Goal: Task Accomplishment & Management: Use online tool/utility

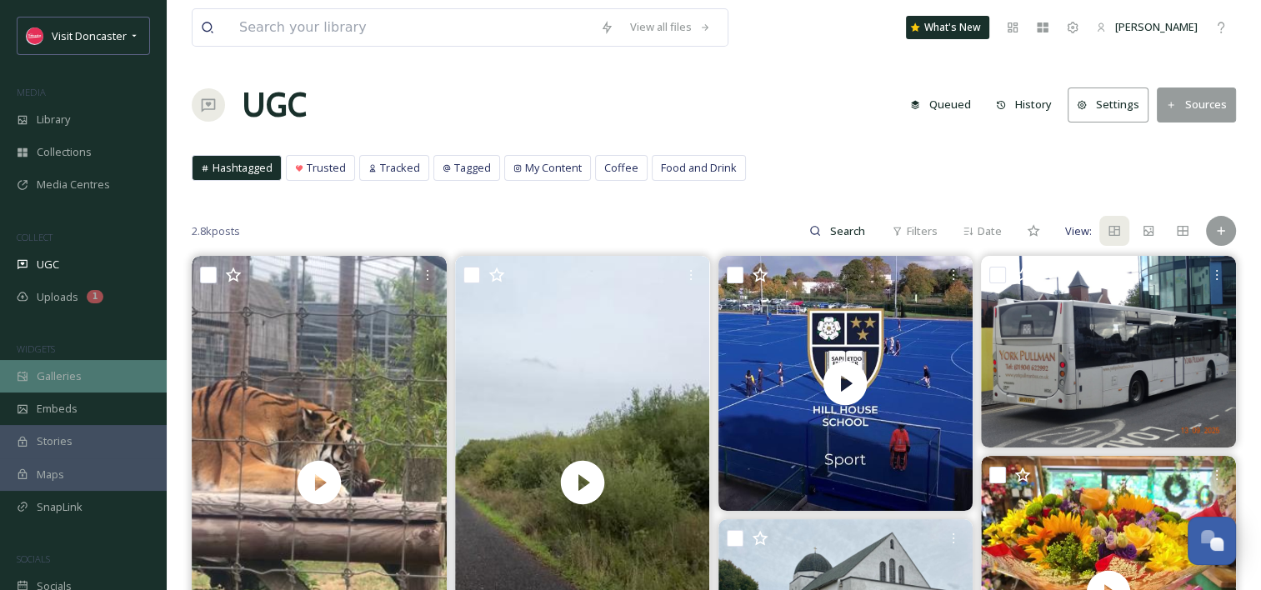
click at [73, 378] on span "Galleries" at bounding box center [59, 376] width 45 height 16
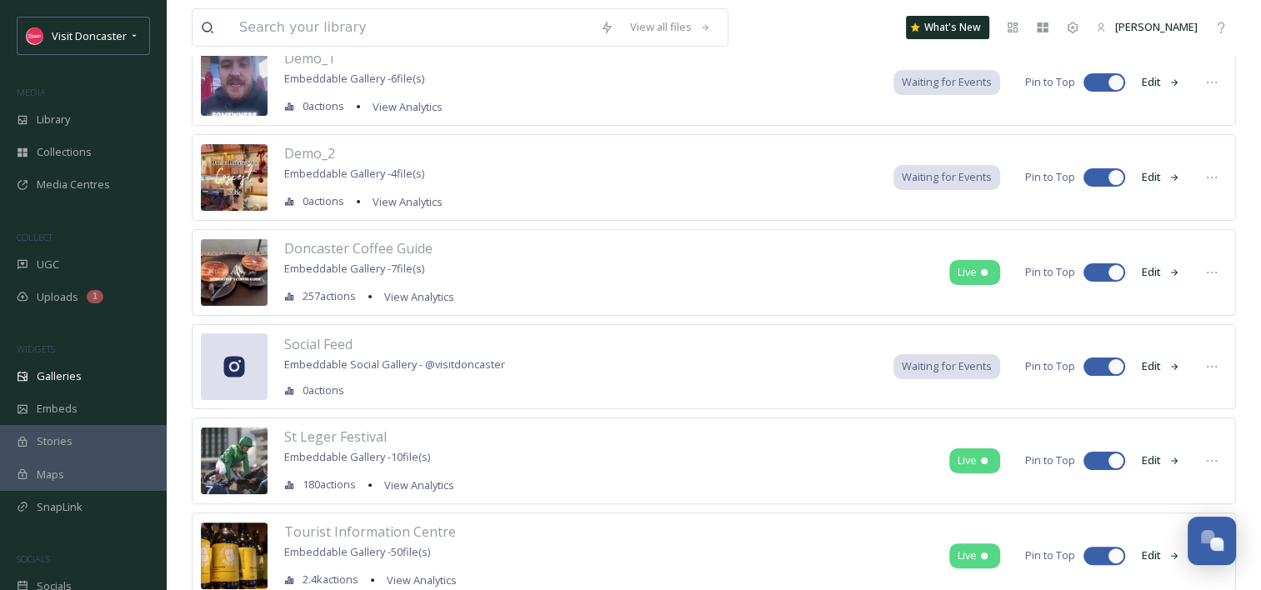
scroll to position [333, 0]
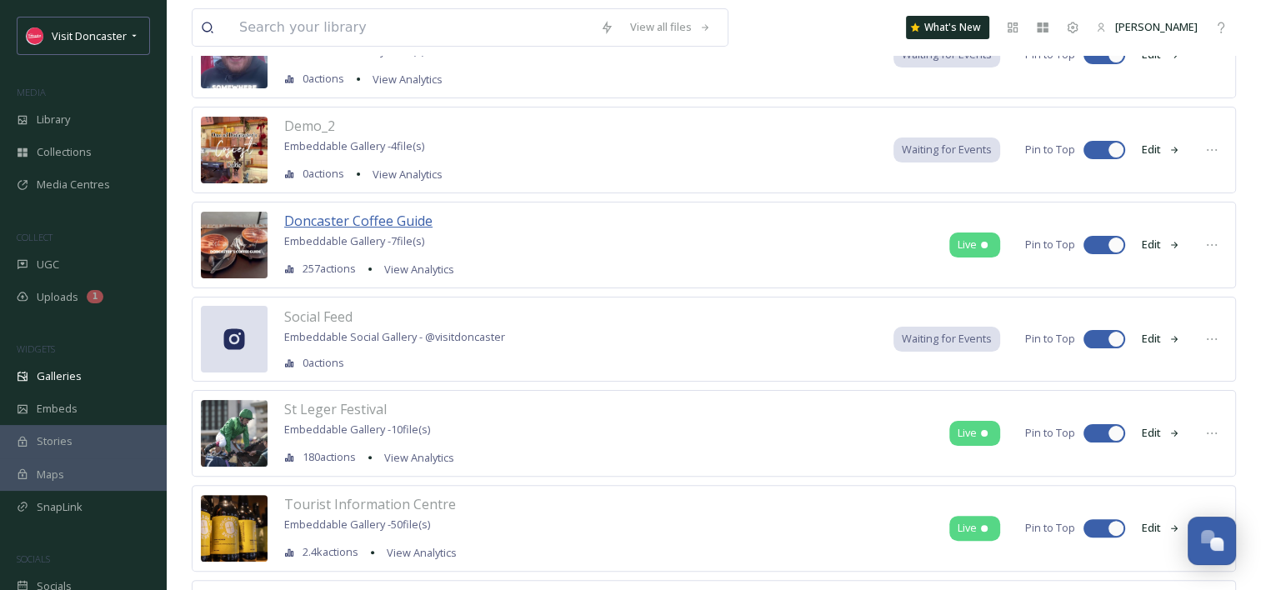
click at [375, 217] on span "Doncaster Coffee Guide" at bounding box center [358, 221] width 148 height 18
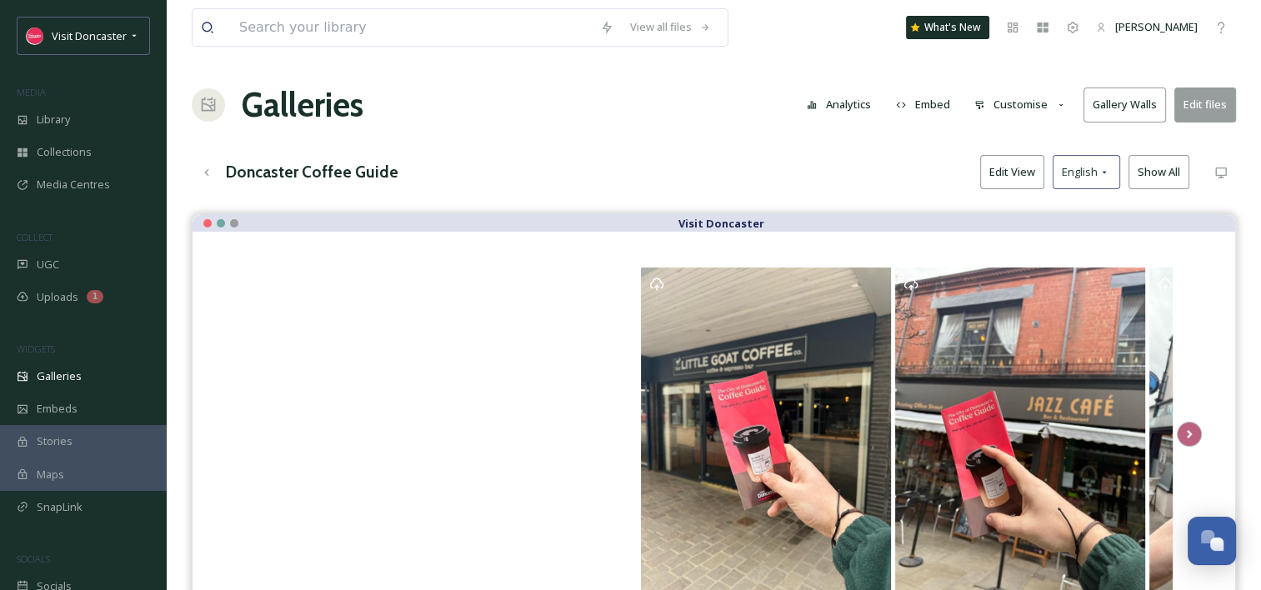
click at [924, 110] on button "Embed" at bounding box center [923, 104] width 71 height 33
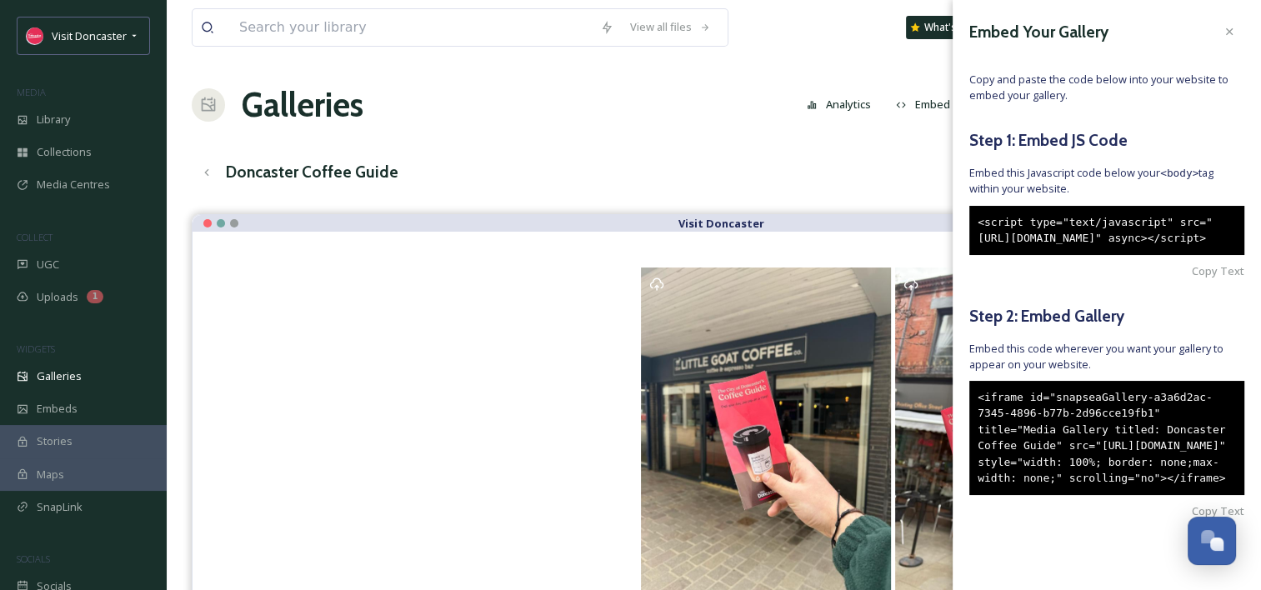
scroll to position [62, 0]
click at [1192, 510] on span "Copy Text" at bounding box center [1218, 511] width 53 height 16
click at [623, 125] on div "Galleries Analytics Embed Customise Gallery Walls Edit files" at bounding box center [714, 105] width 1044 height 50
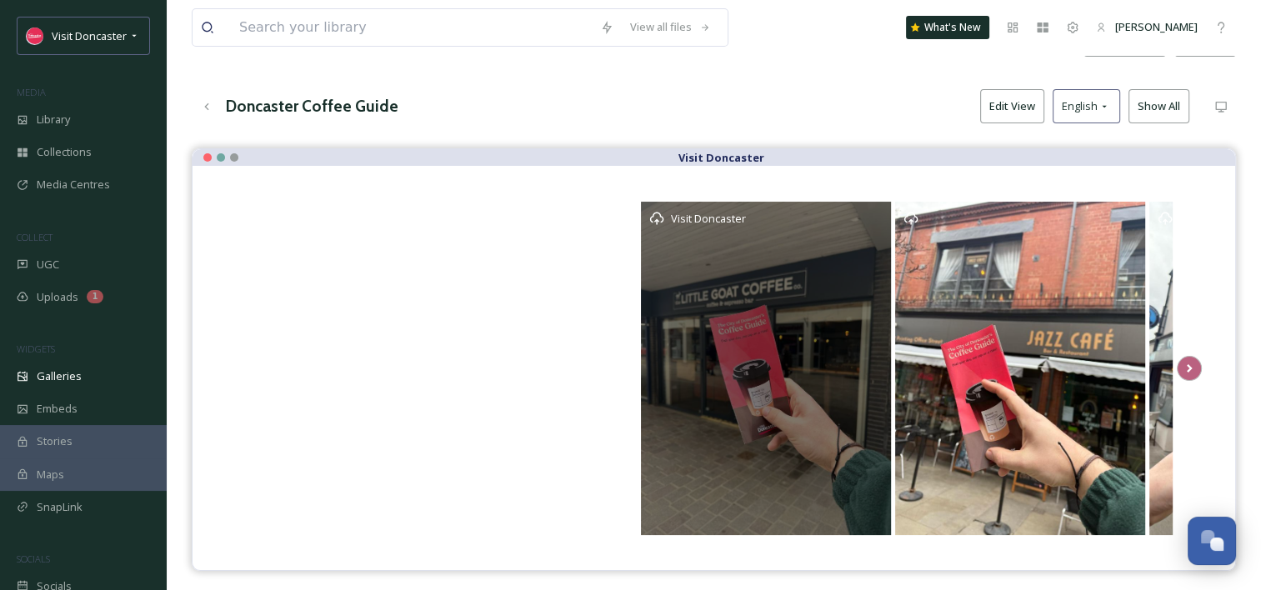
scroll to position [83, 0]
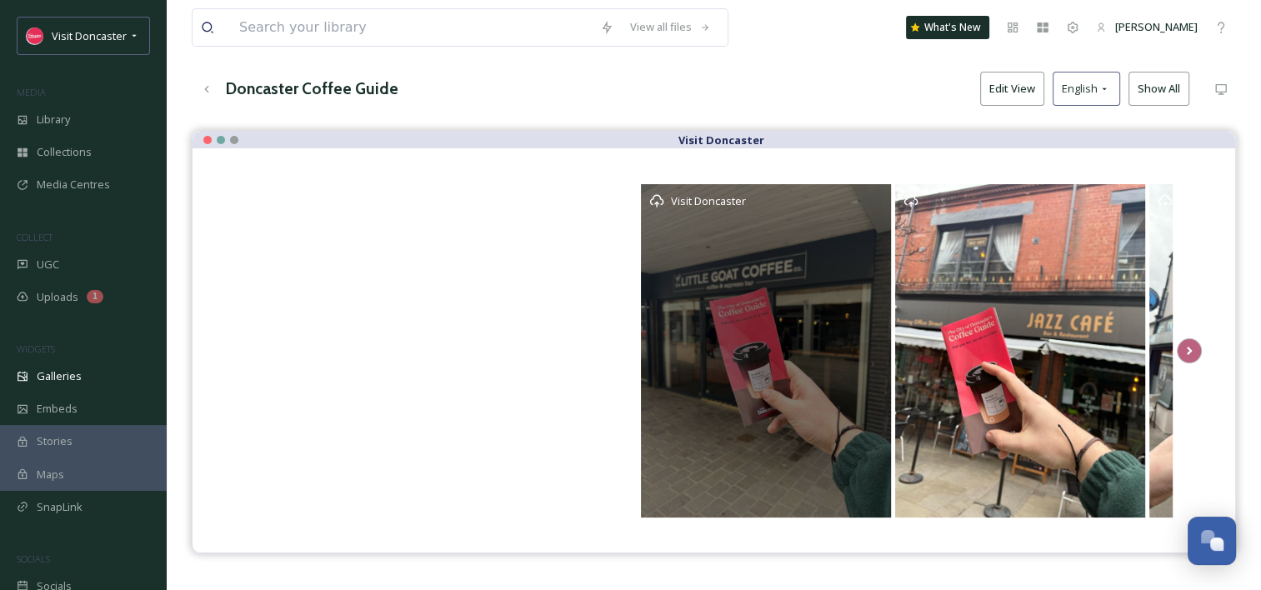
click at [854, 263] on div "Visit Doncaster" at bounding box center [766, 350] width 250 height 333
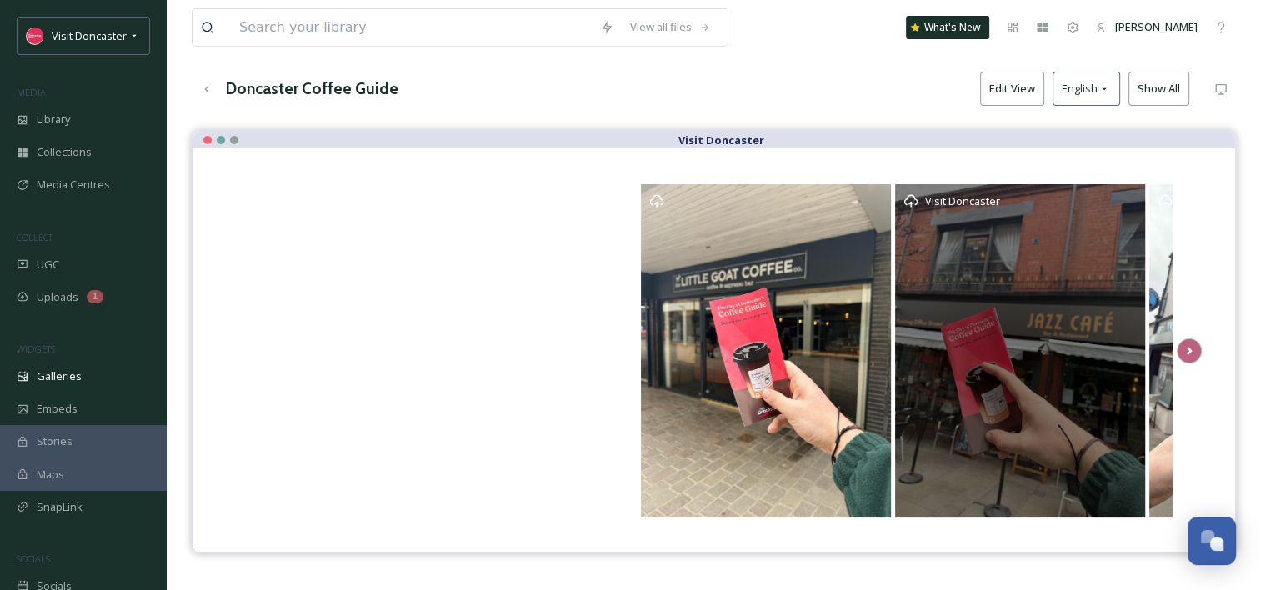
click at [923, 314] on div "Visit Doncaster" at bounding box center [1020, 350] width 250 height 333
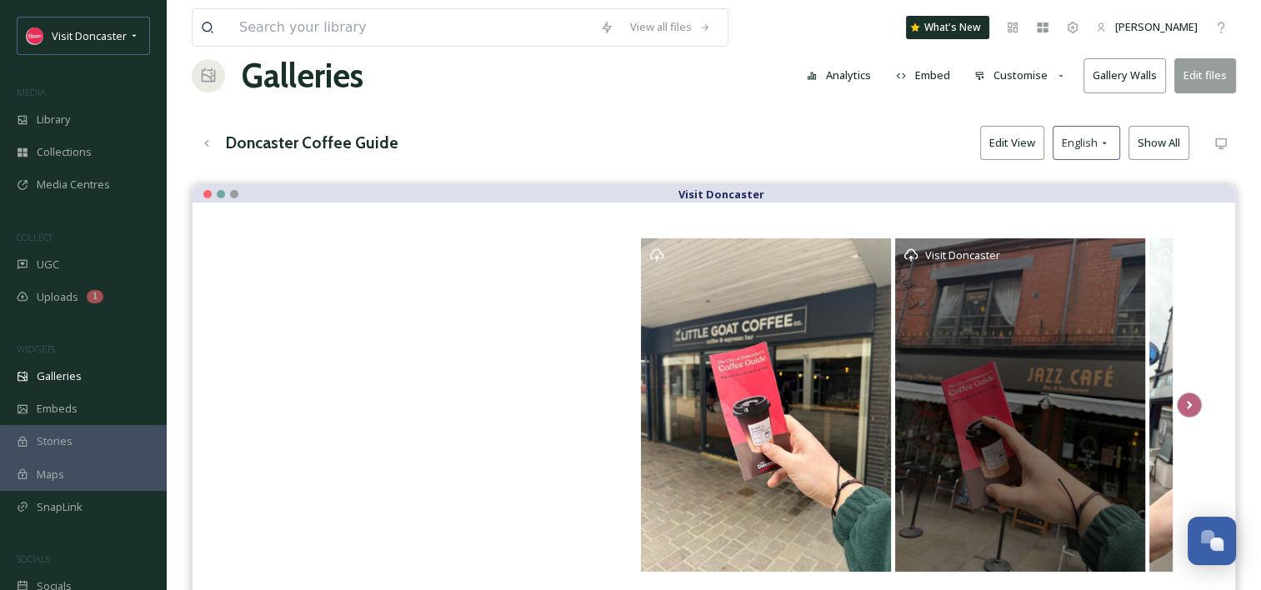
scroll to position [0, 0]
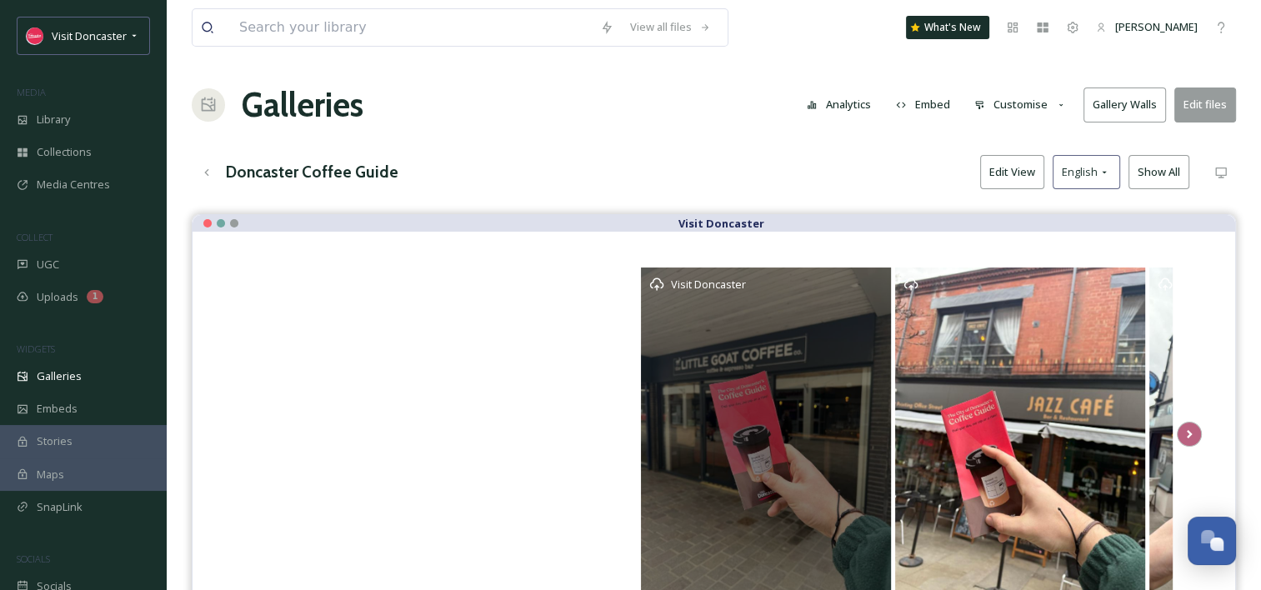
click at [827, 375] on div "Visit Doncaster" at bounding box center [766, 434] width 250 height 333
click at [801, 347] on div "Visit Doncaster" at bounding box center [766, 434] width 250 height 333
click at [657, 279] on icon "Opens media popup. Media description: IMG-20250221-WA0013.jpg." at bounding box center [656, 284] width 15 height 15
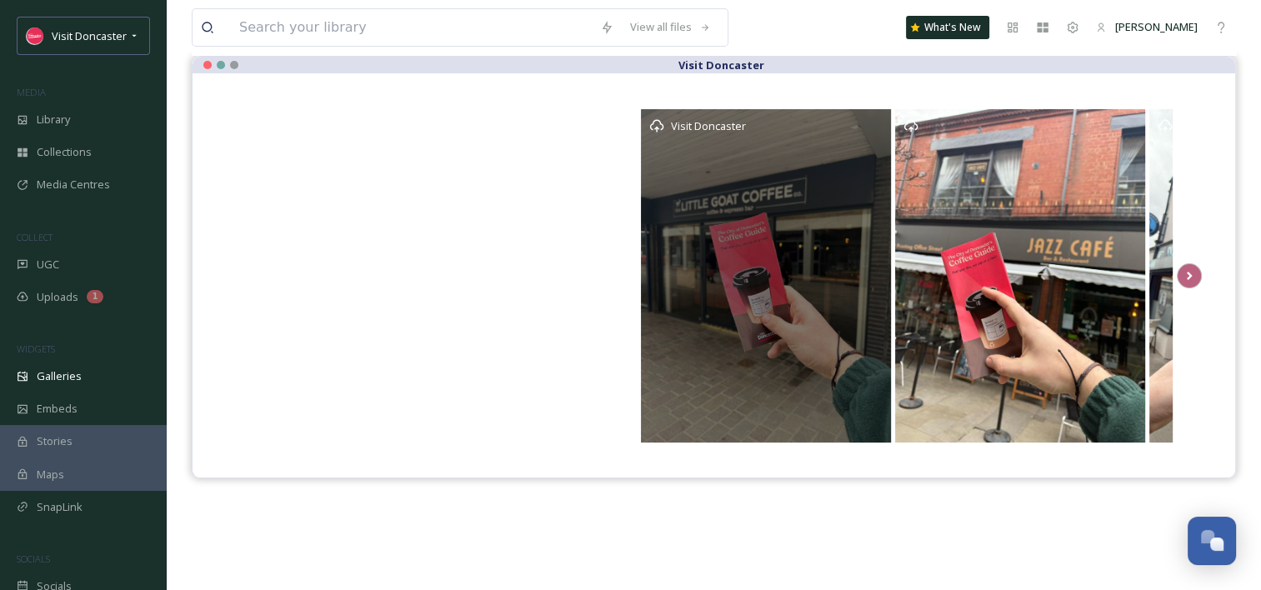
scroll to position [167, 0]
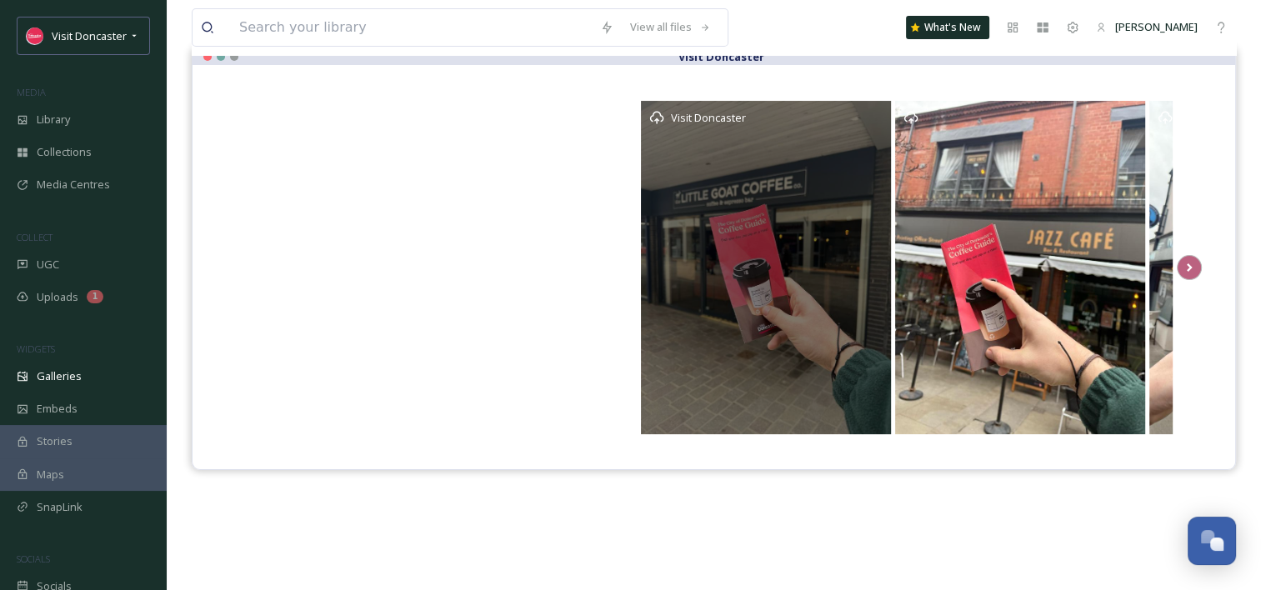
click at [824, 382] on div "Visit Doncaster" at bounding box center [766, 267] width 250 height 333
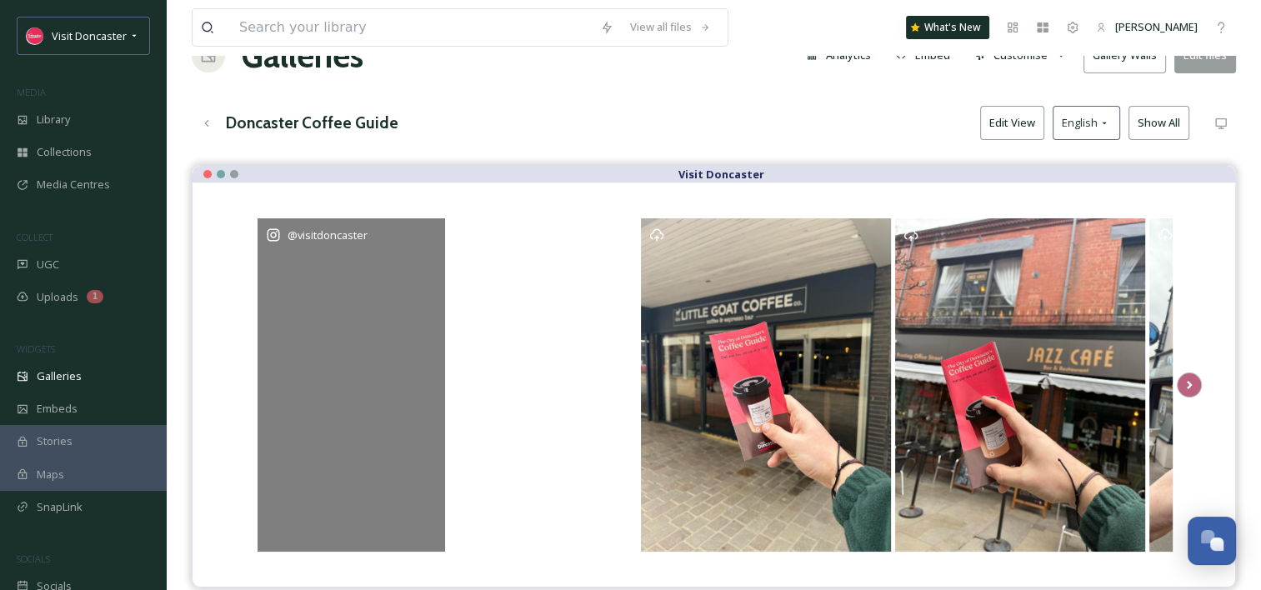
scroll to position [0, 0]
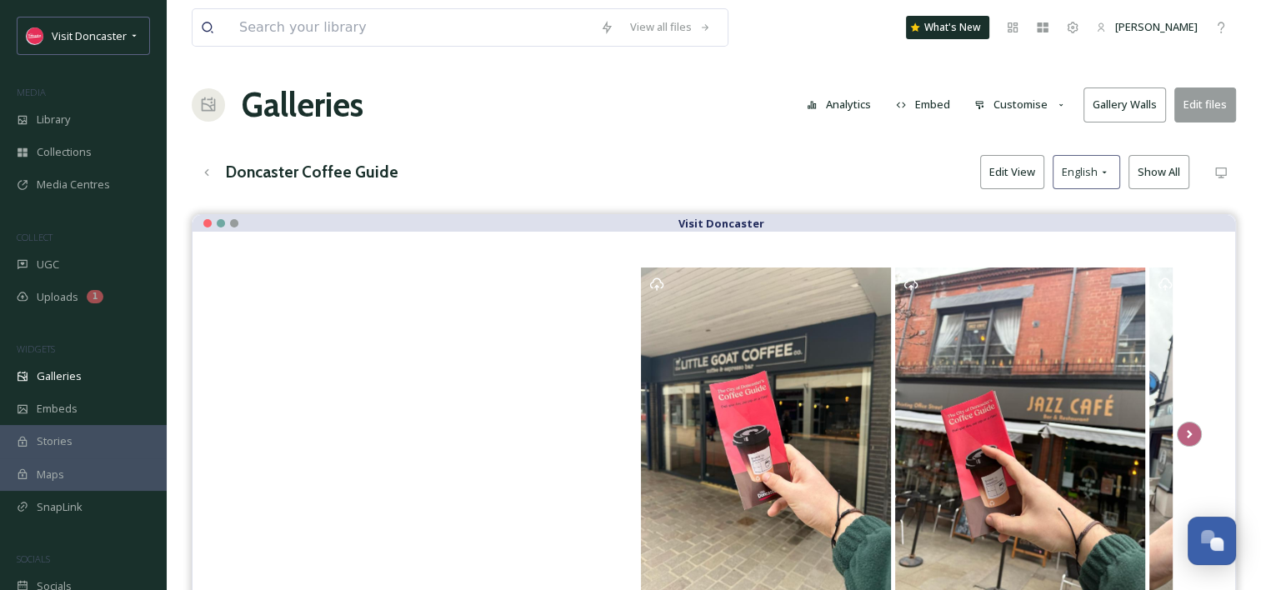
click at [1213, 110] on button "Edit files" at bounding box center [1205, 105] width 62 height 34
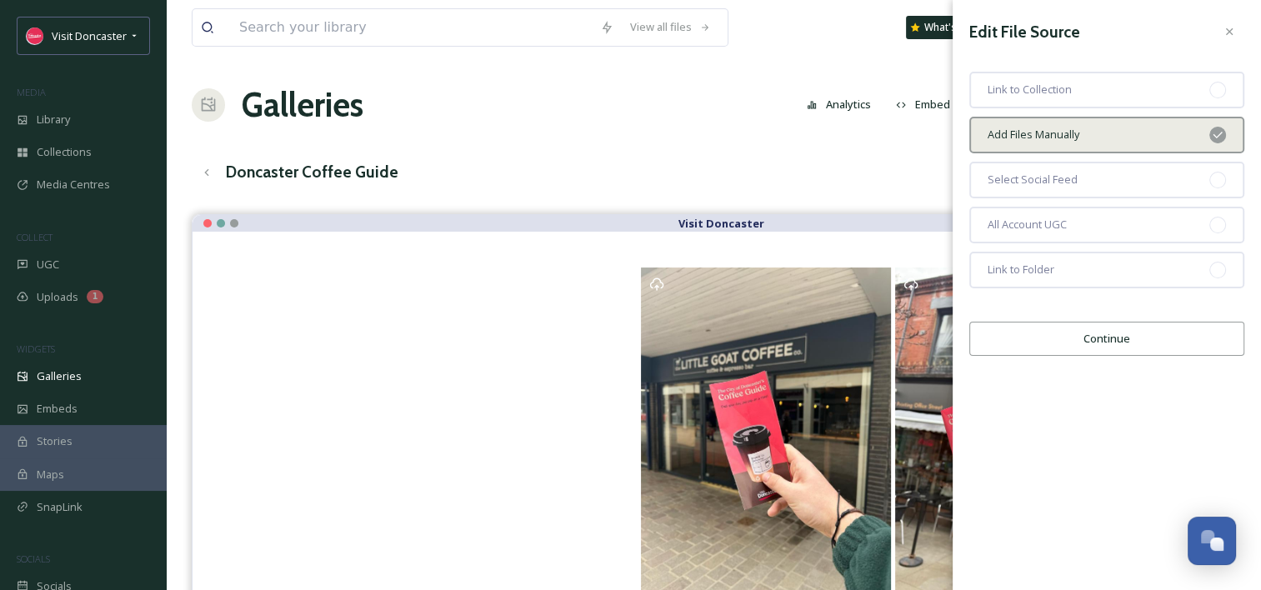
click at [1100, 339] on button "Continue" at bounding box center [1106, 339] width 275 height 34
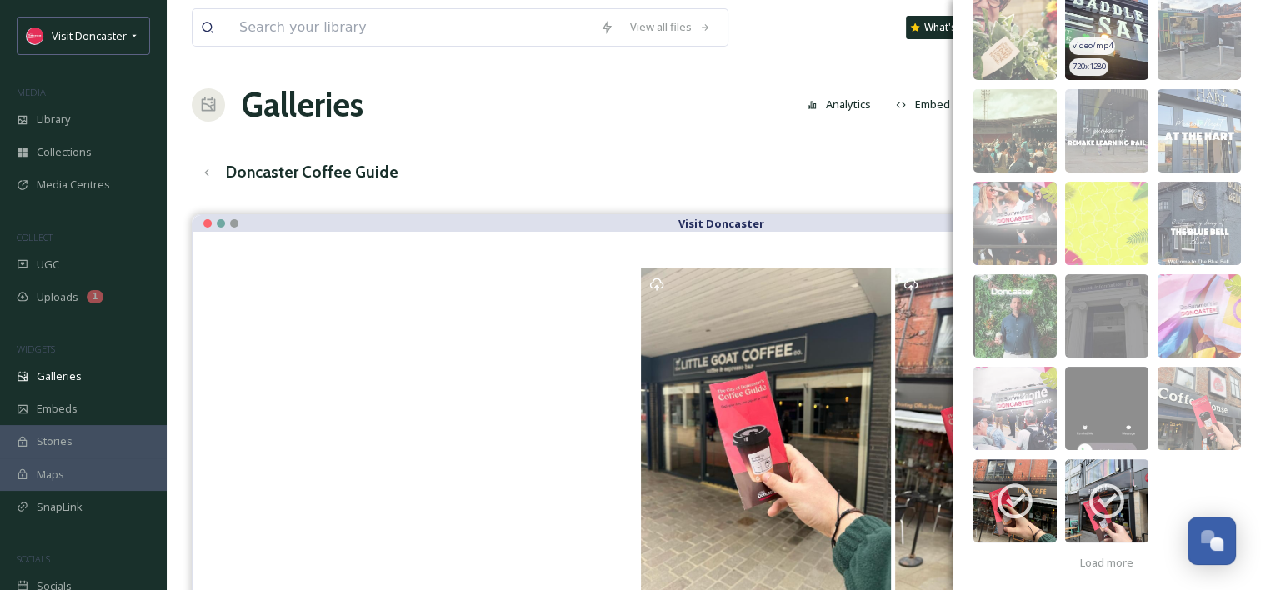
scroll to position [334, 0]
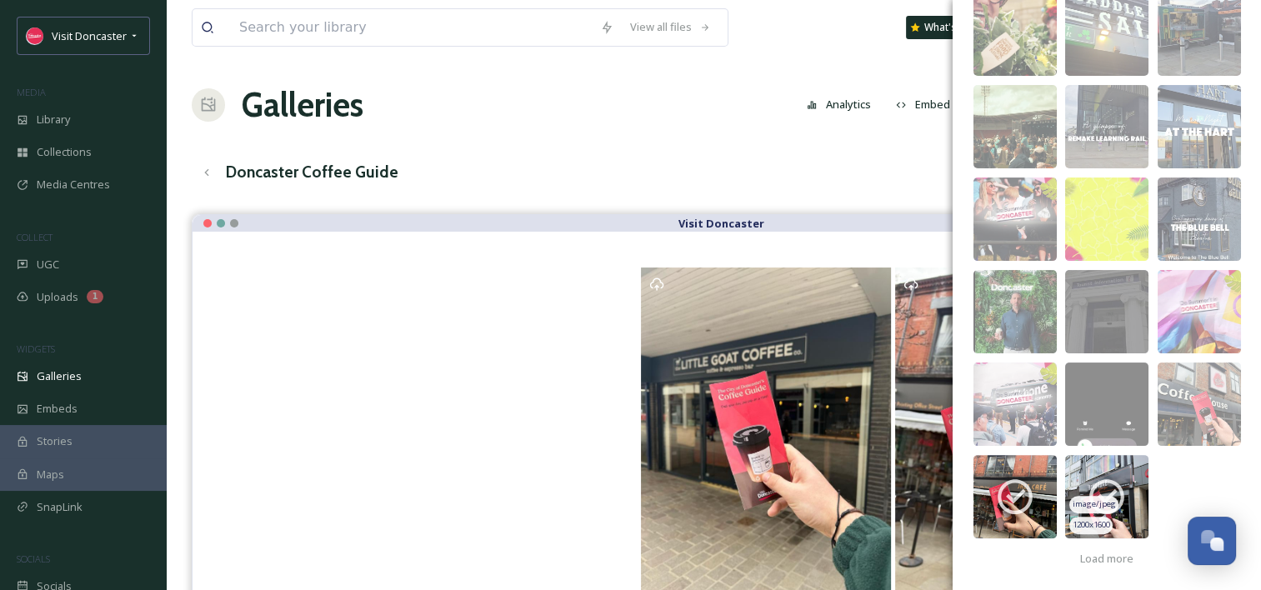
click at [1113, 473] on img at bounding box center [1106, 496] width 83 height 83
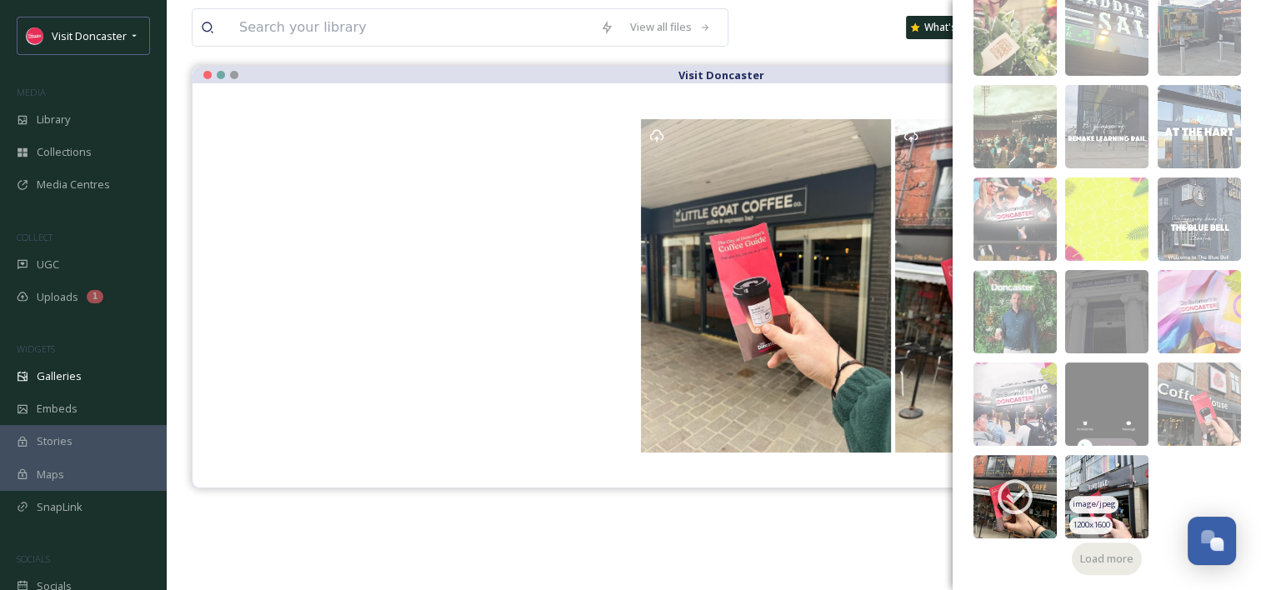
scroll to position [167, 0]
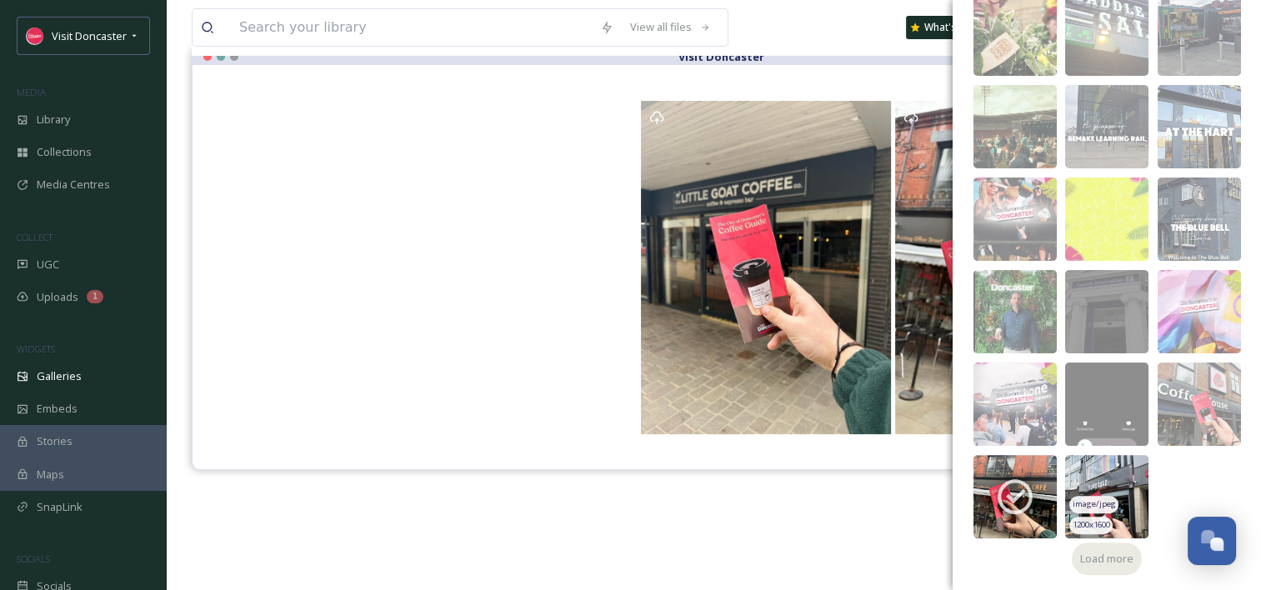
click at [1102, 543] on div "Load more" at bounding box center [1107, 559] width 70 height 33
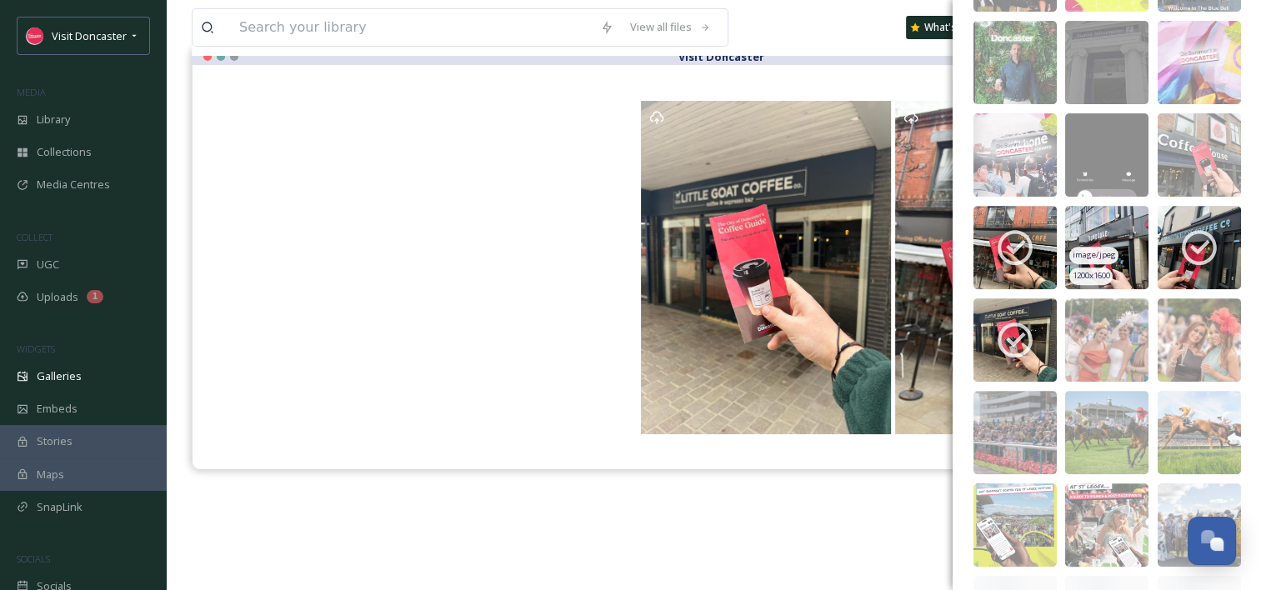
scroll to position [584, 0]
click at [1015, 227] on icon at bounding box center [1015, 247] width 42 height 42
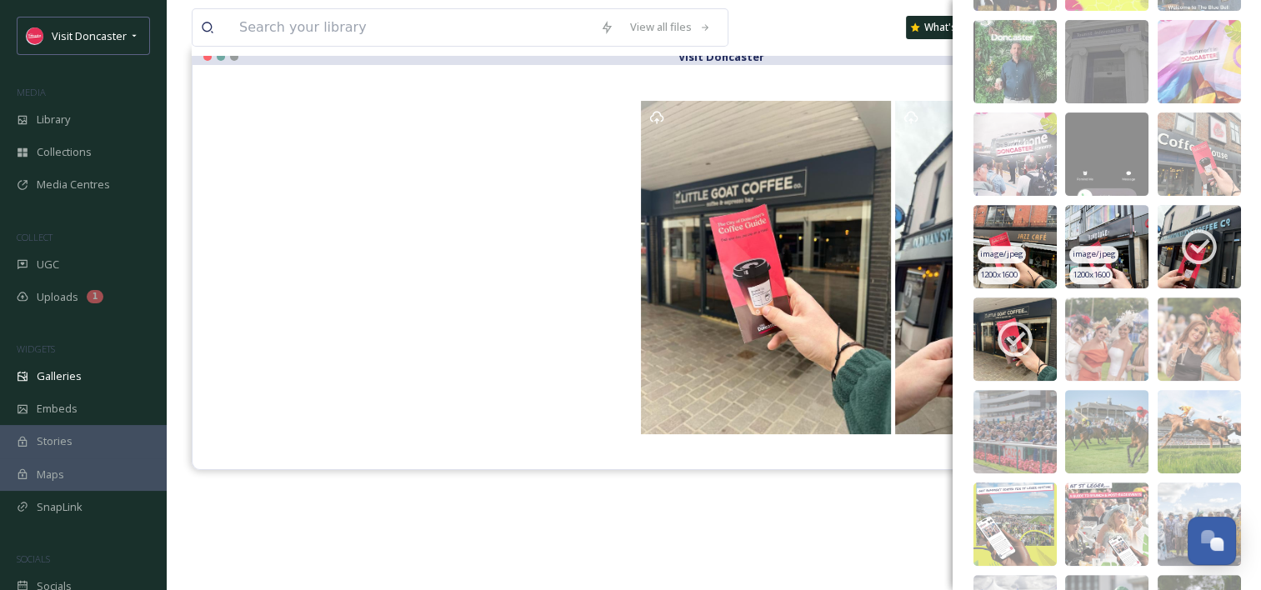
click at [782, 25] on div "View all files What's New Madi Plumb" at bounding box center [714, 27] width 1044 height 55
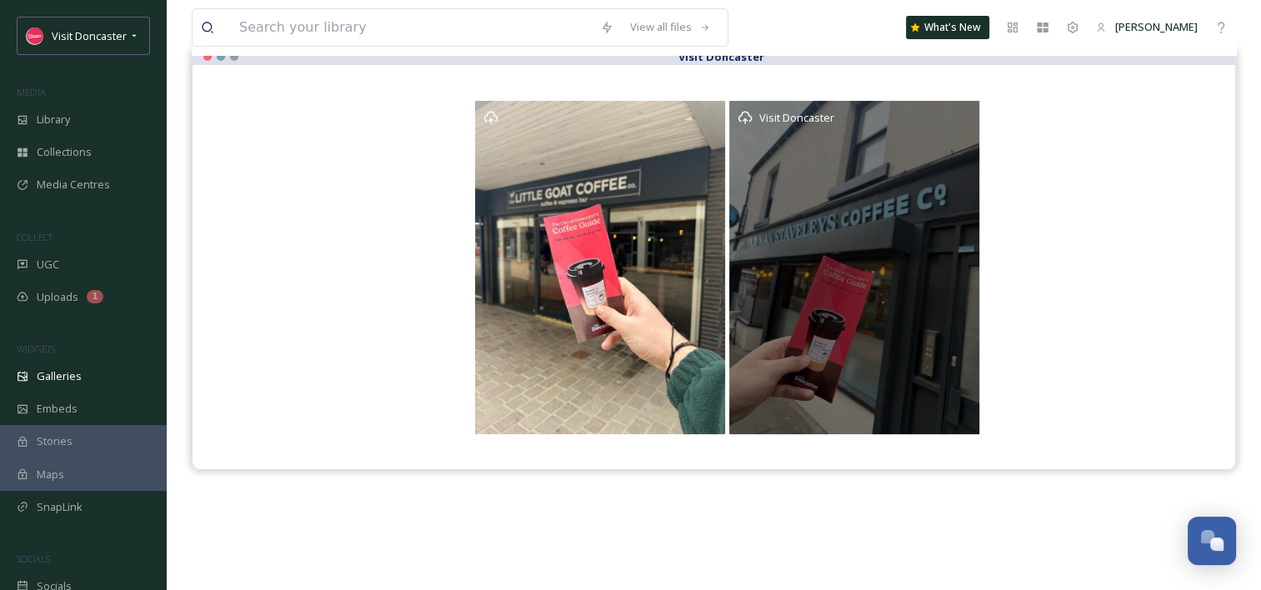
drag, startPoint x: 1014, startPoint y: 287, endPoint x: 784, endPoint y: 337, distance: 235.4
click at [767, 337] on div "Visit Doncaster" at bounding box center [854, 267] width 250 height 333
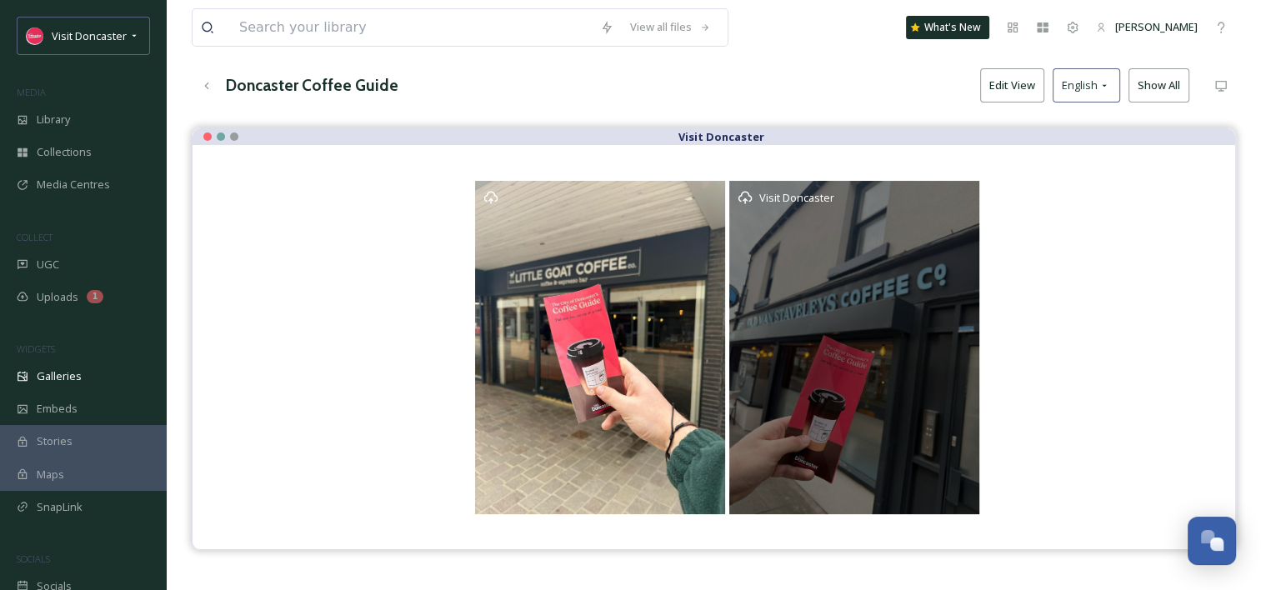
scroll to position [0, 0]
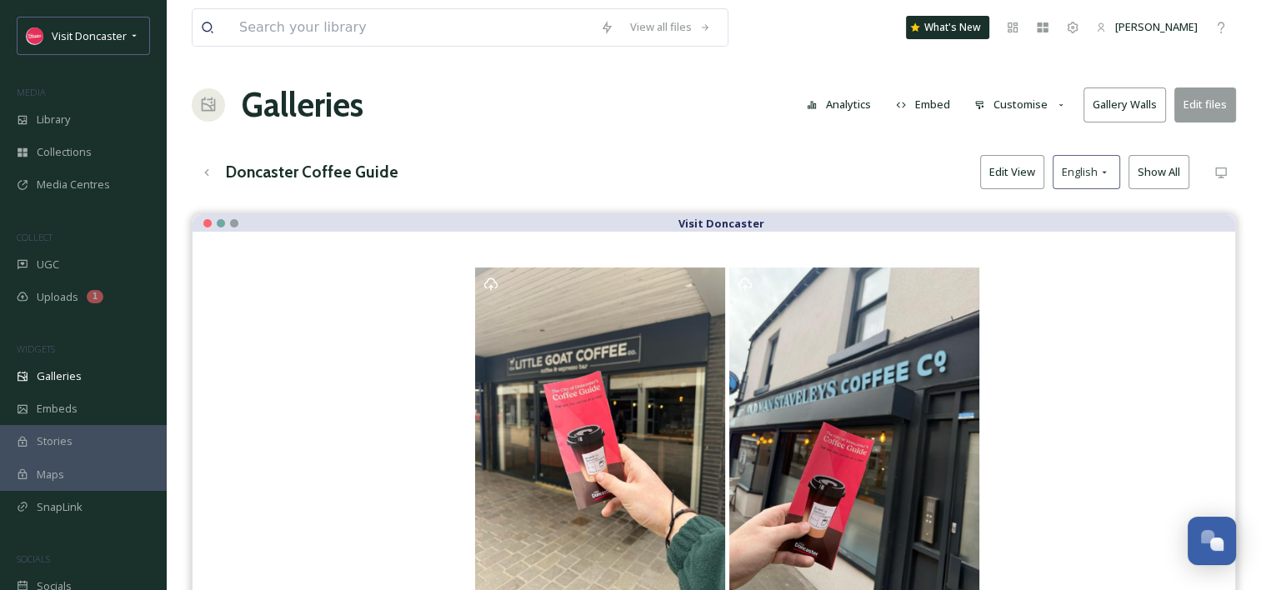
click at [1024, 171] on button "Edit View" at bounding box center [1012, 172] width 64 height 34
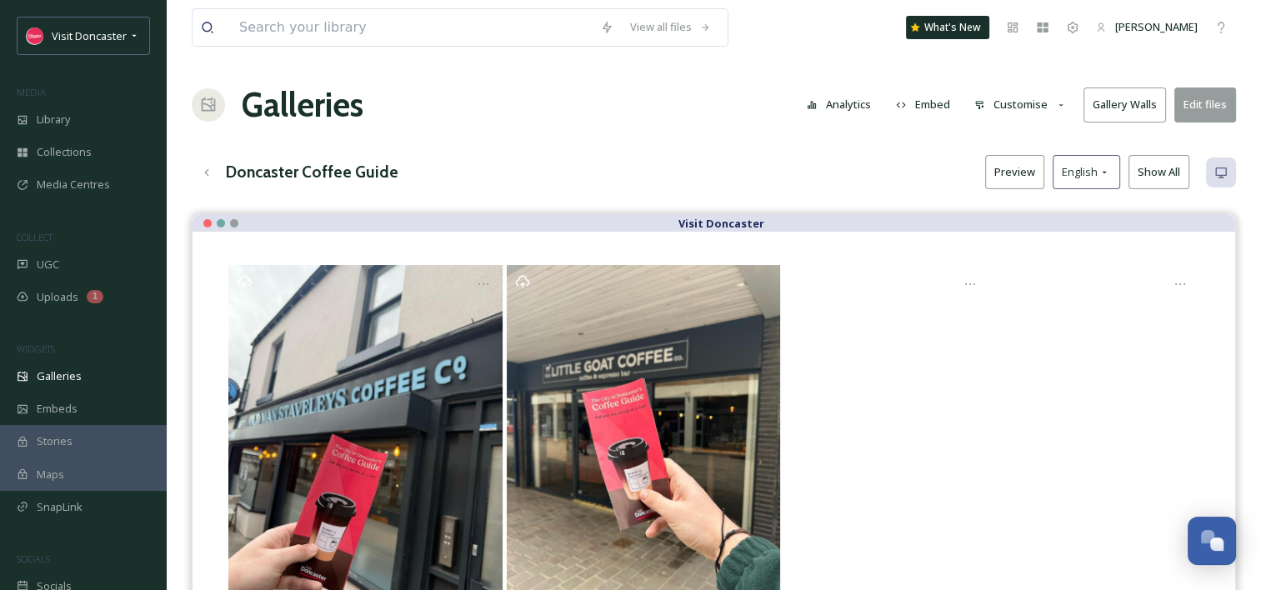
click at [1209, 110] on button "Edit files" at bounding box center [1205, 105] width 62 height 34
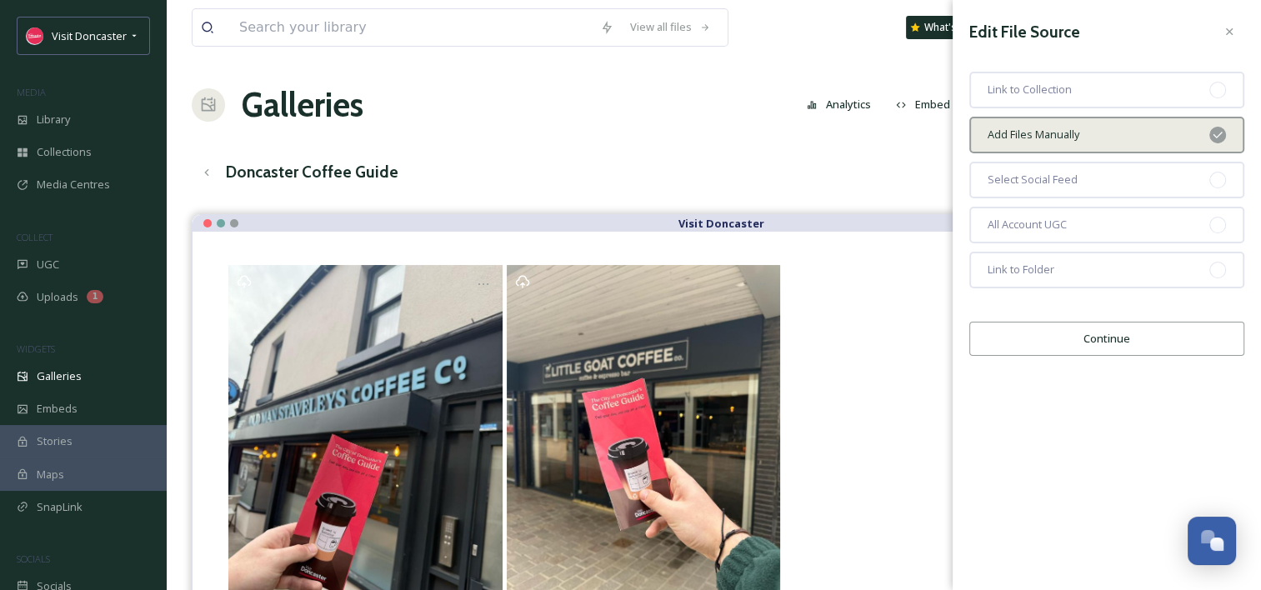
click at [1102, 351] on button "Continue" at bounding box center [1106, 339] width 275 height 34
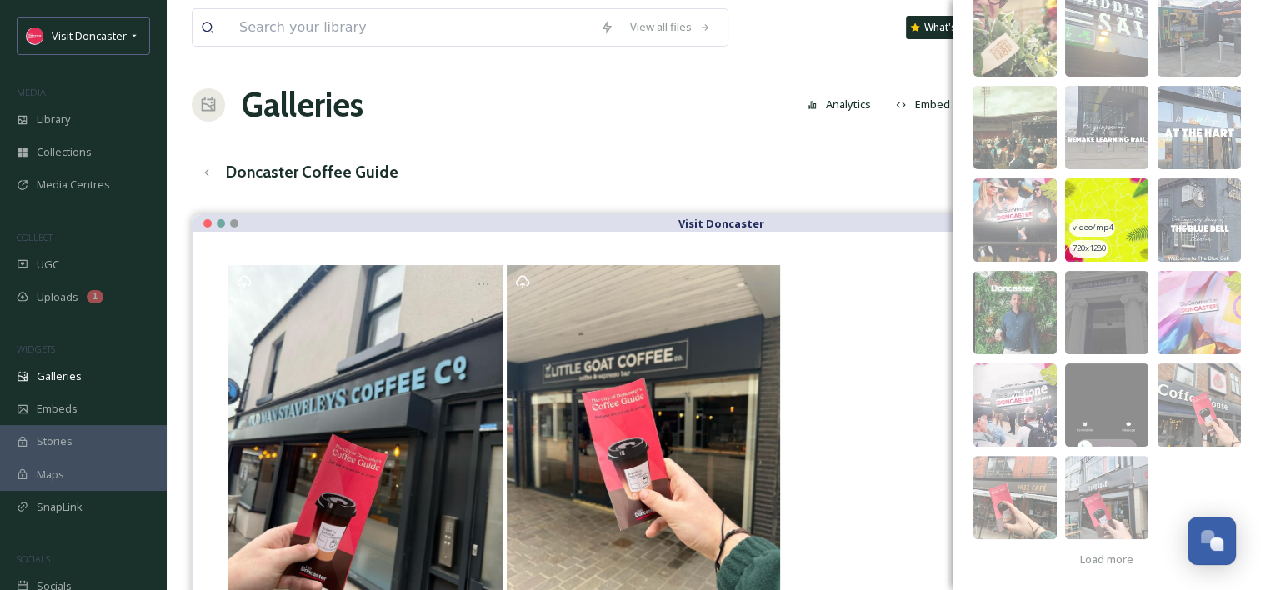
scroll to position [334, 0]
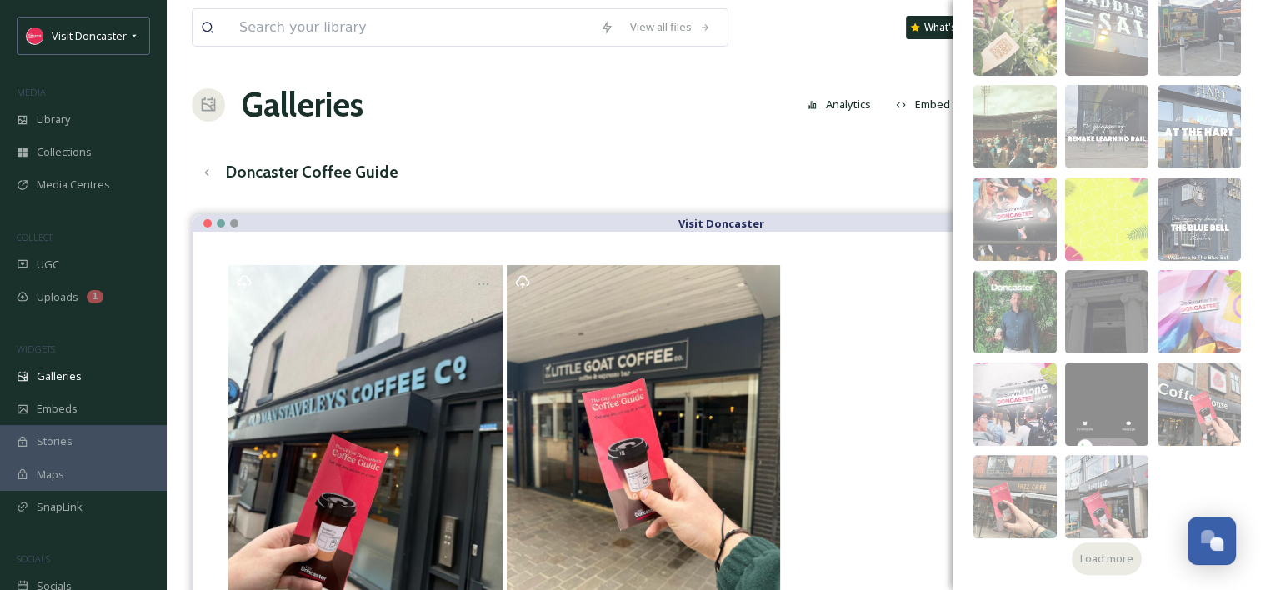
click at [1100, 546] on div "Load more" at bounding box center [1107, 559] width 70 height 33
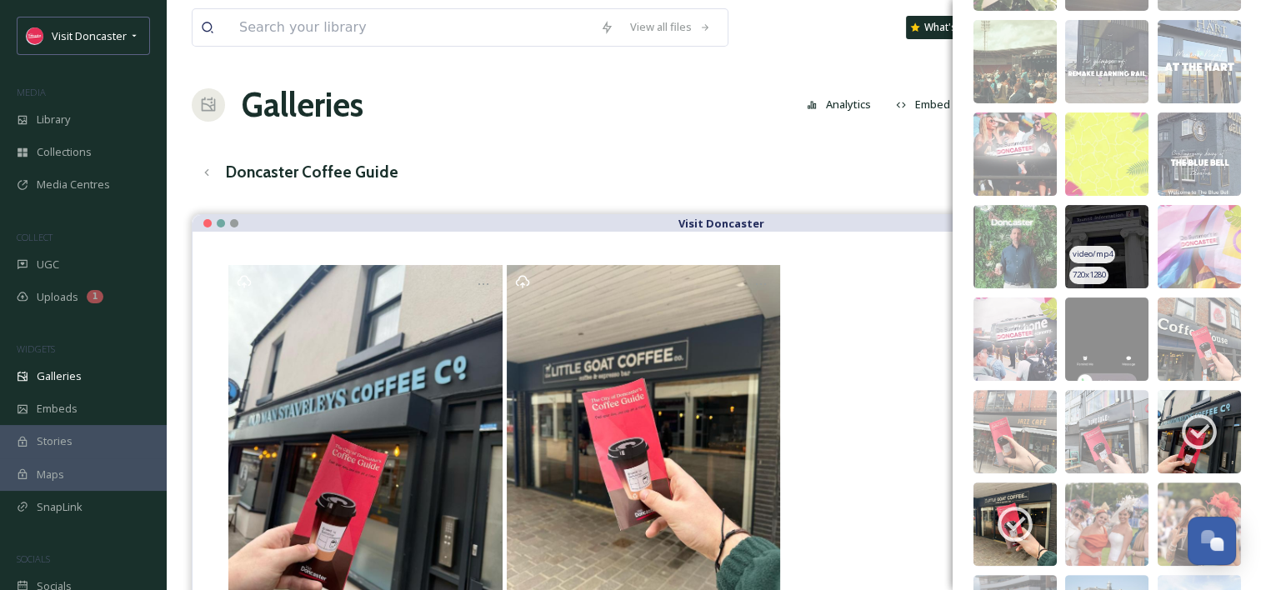
scroll to position [584, 0]
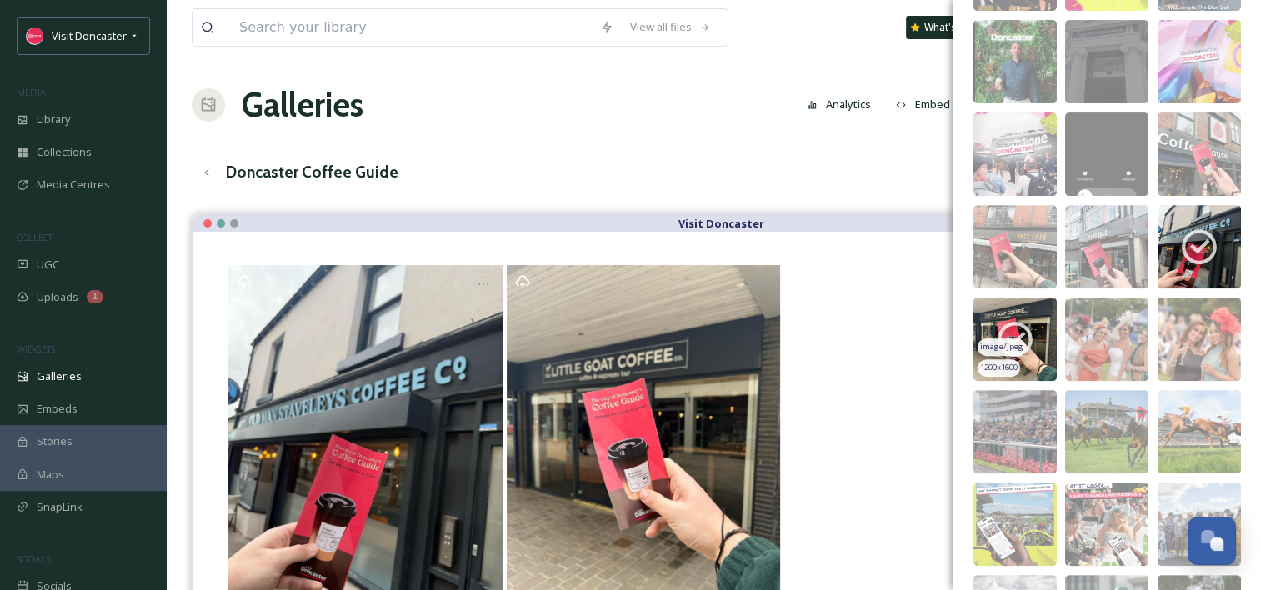
click at [1024, 325] on icon at bounding box center [1015, 339] width 35 height 35
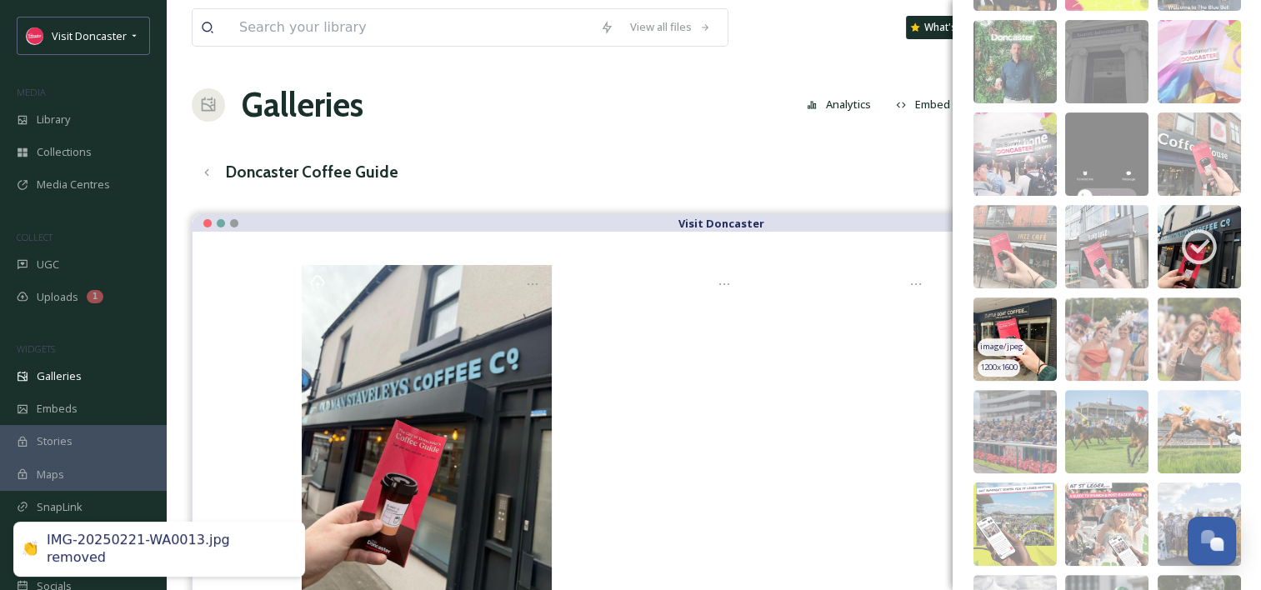
click at [734, 88] on div "Galleries Analytics Embed Customise Gallery Walls Edit files" at bounding box center [714, 105] width 1044 height 50
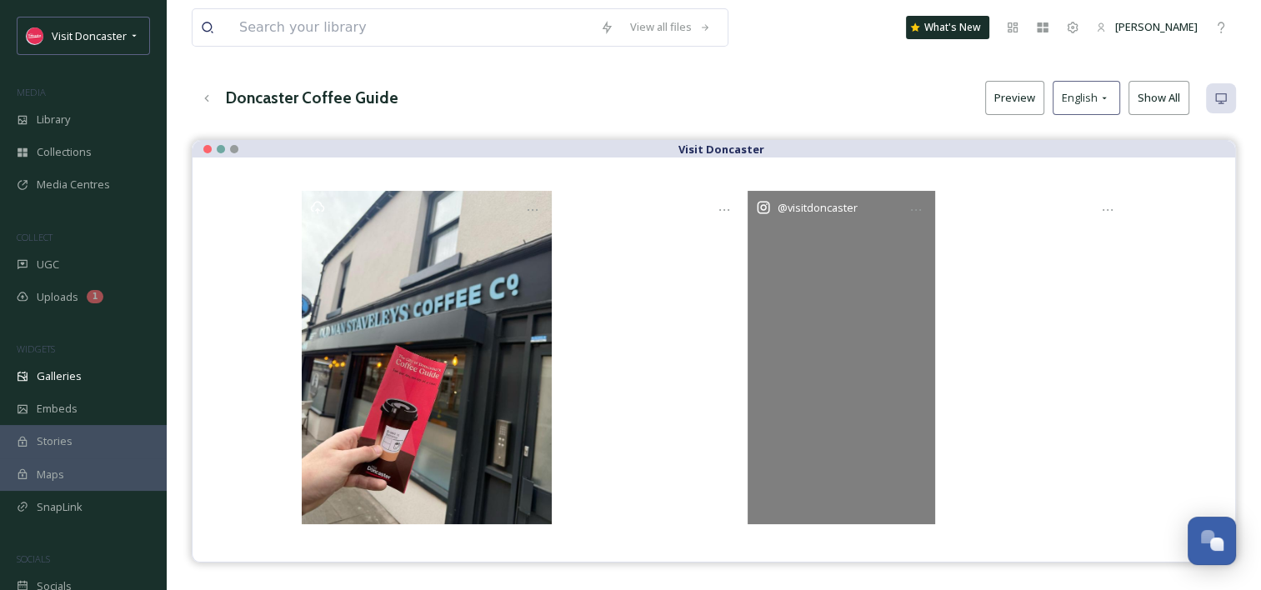
scroll to position [72, 0]
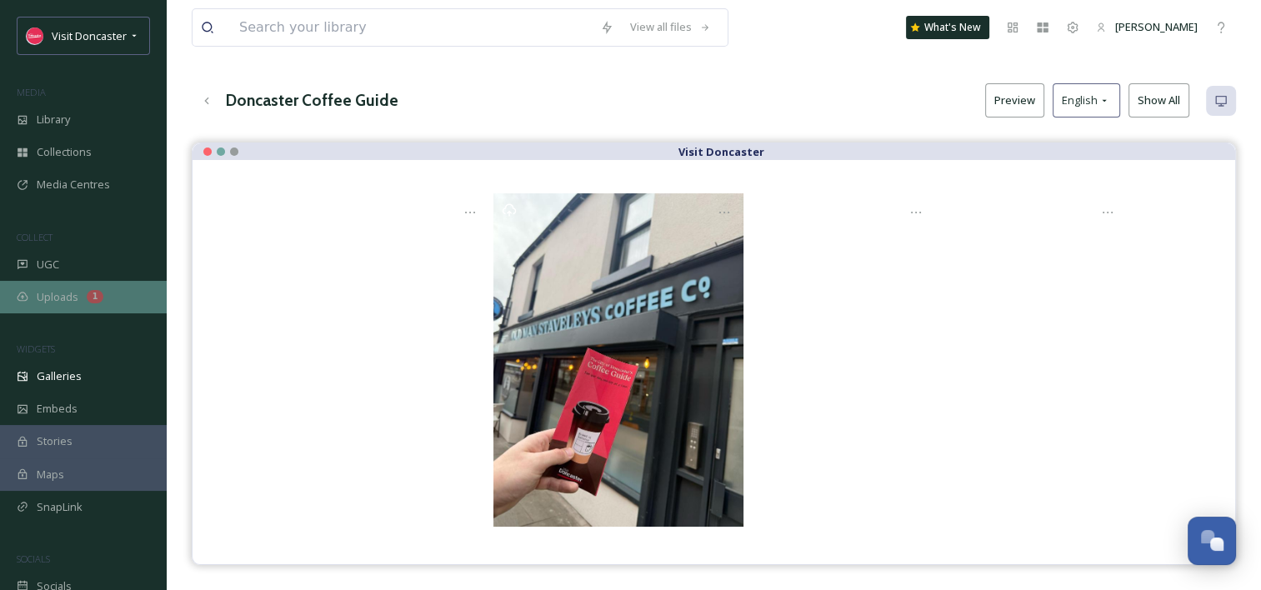
click at [76, 298] on span "Uploads" at bounding box center [58, 297] width 42 height 16
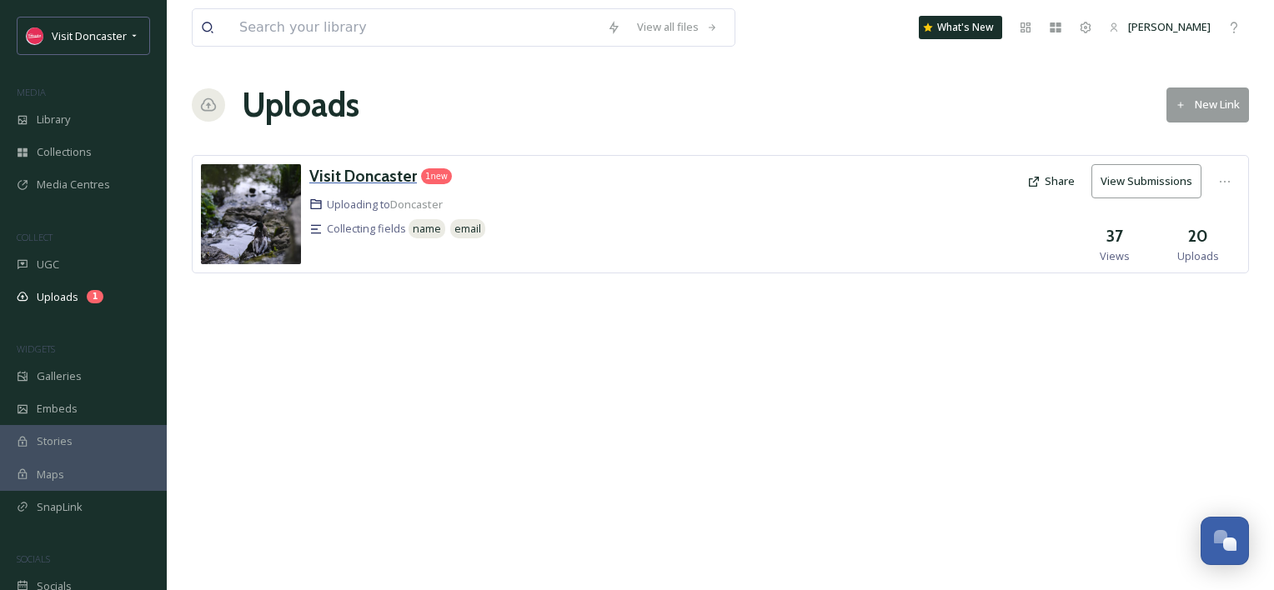
click at [392, 185] on div "Visit Doncaster" at bounding box center [363, 176] width 108 height 24
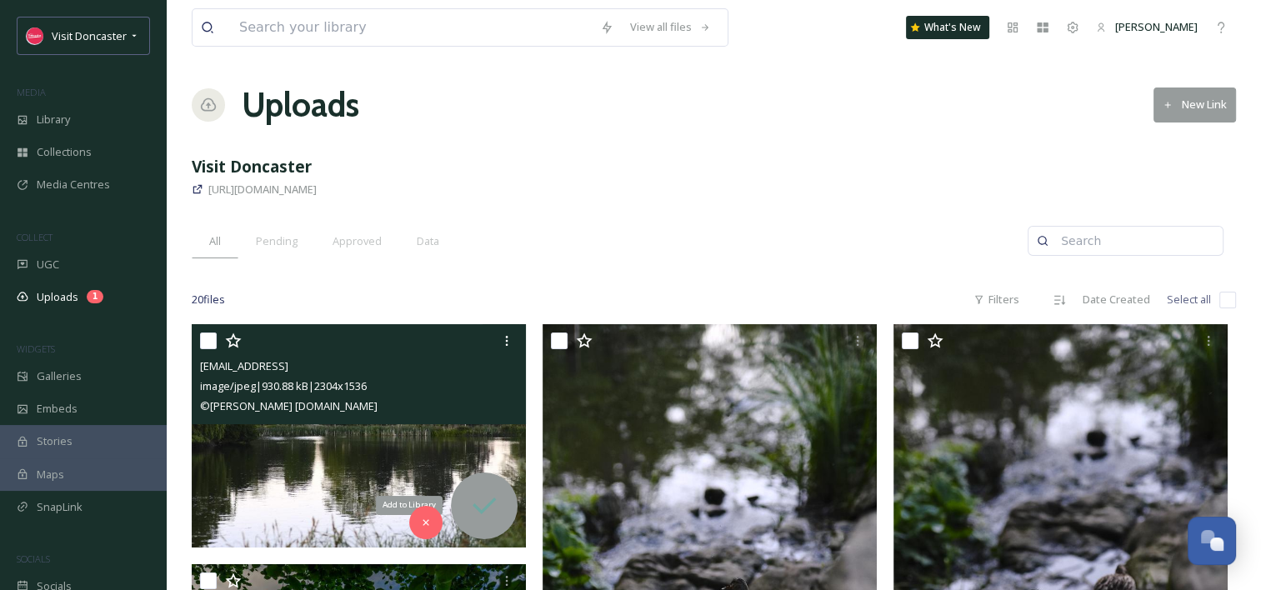
click at [483, 496] on icon at bounding box center [484, 505] width 33 height 33
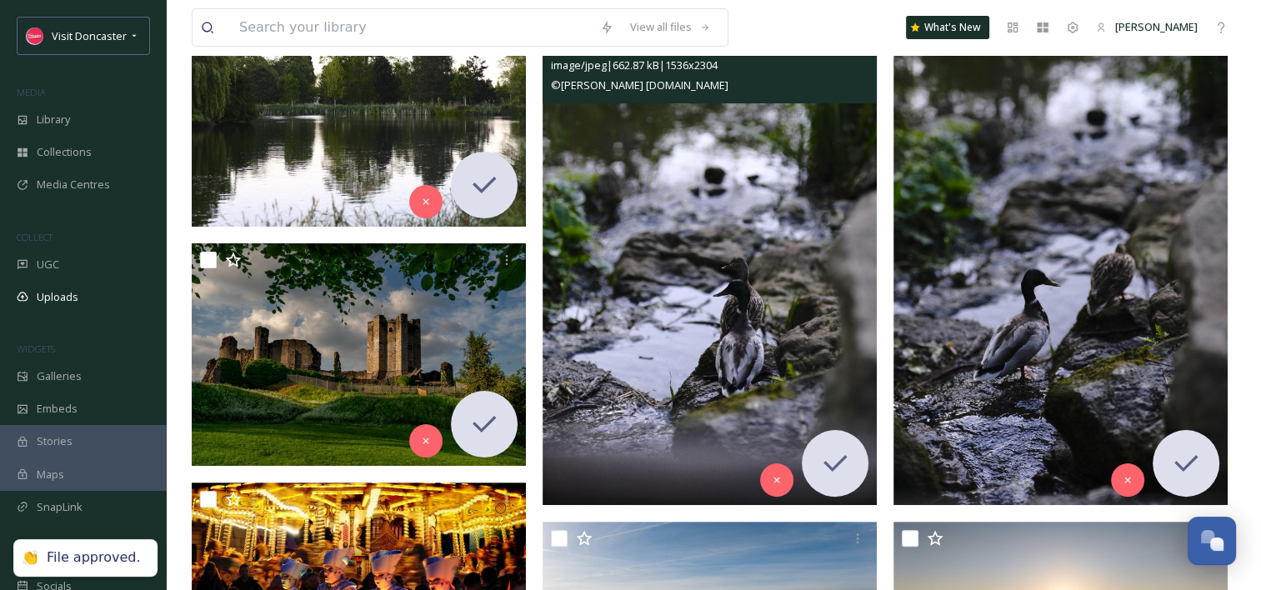
scroll to position [333, 0]
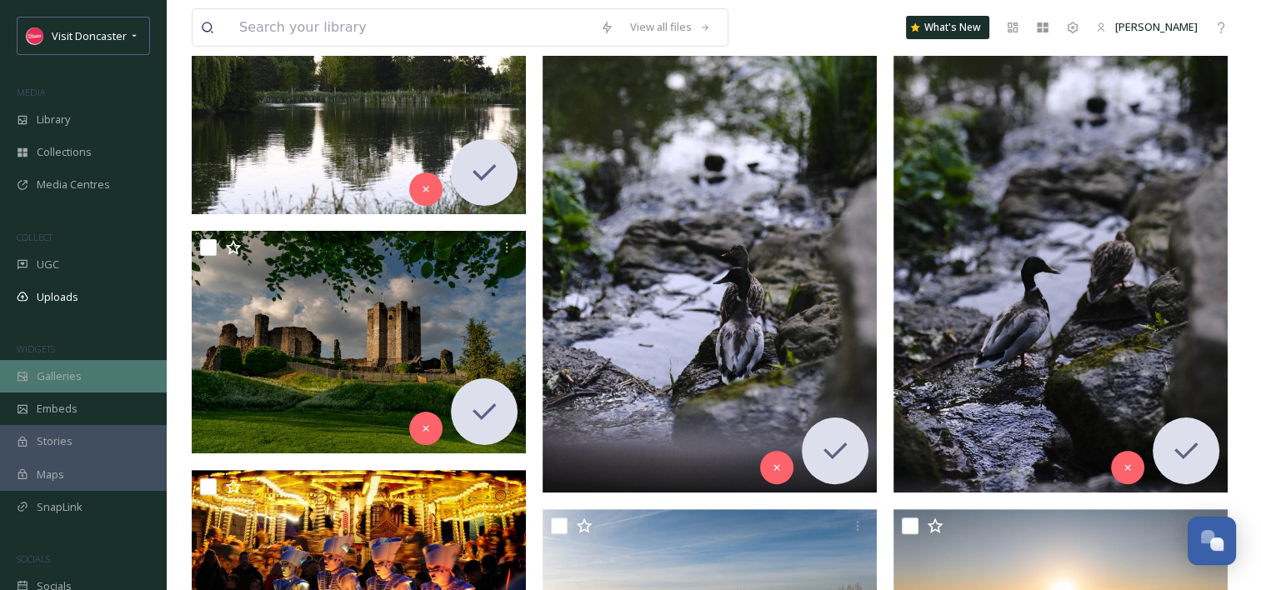
click at [90, 363] on div "Galleries" at bounding box center [83, 376] width 167 height 33
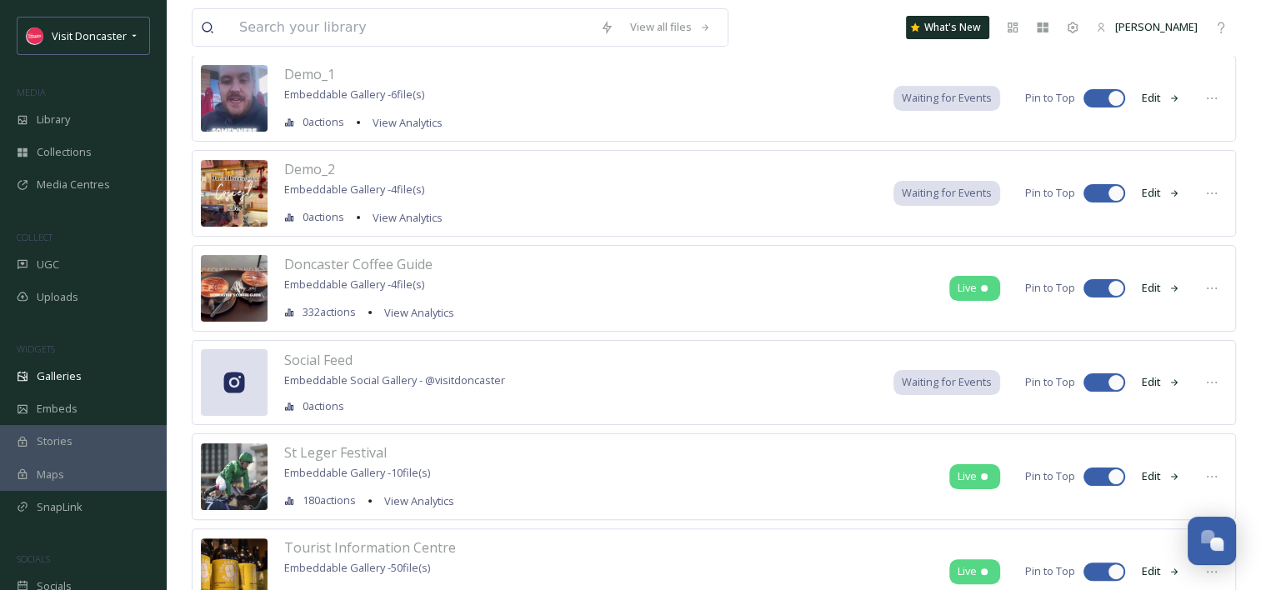
scroll to position [333, 0]
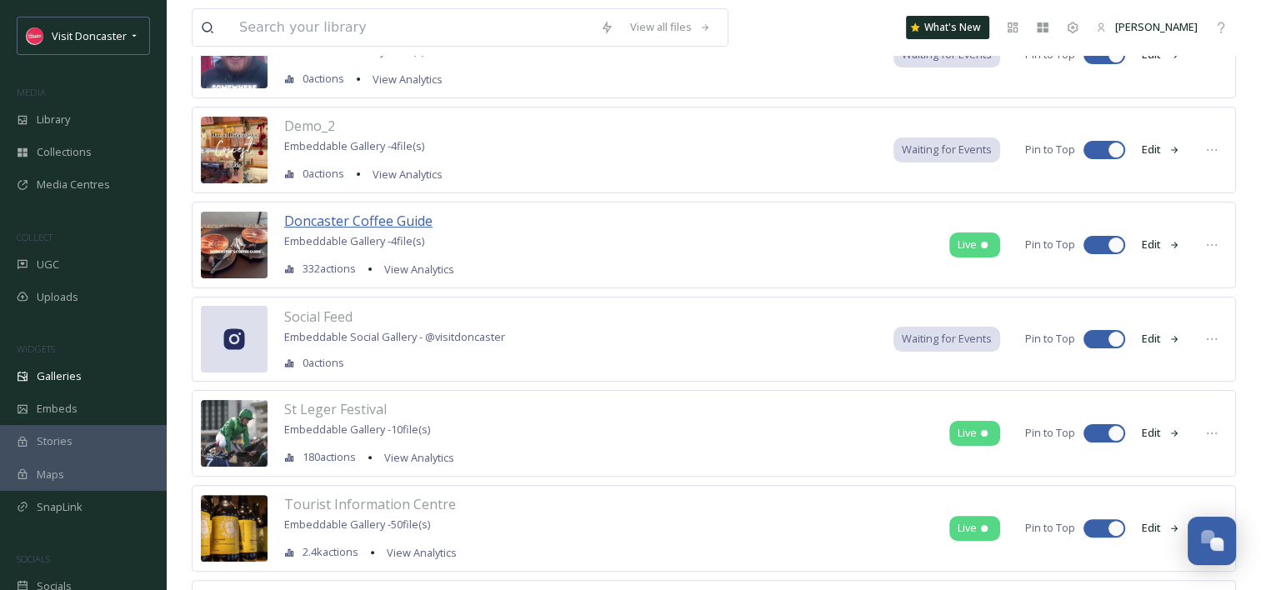
click at [377, 213] on span "Doncaster Coffee Guide" at bounding box center [358, 221] width 148 height 18
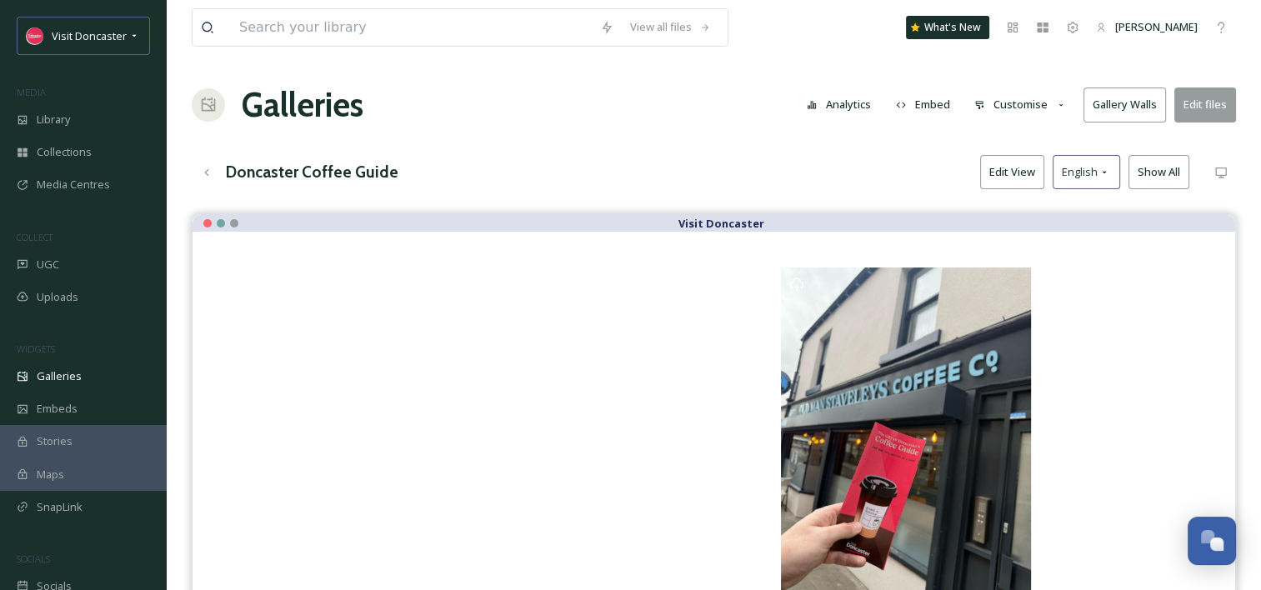
click at [1202, 98] on button "Edit files" at bounding box center [1205, 105] width 62 height 34
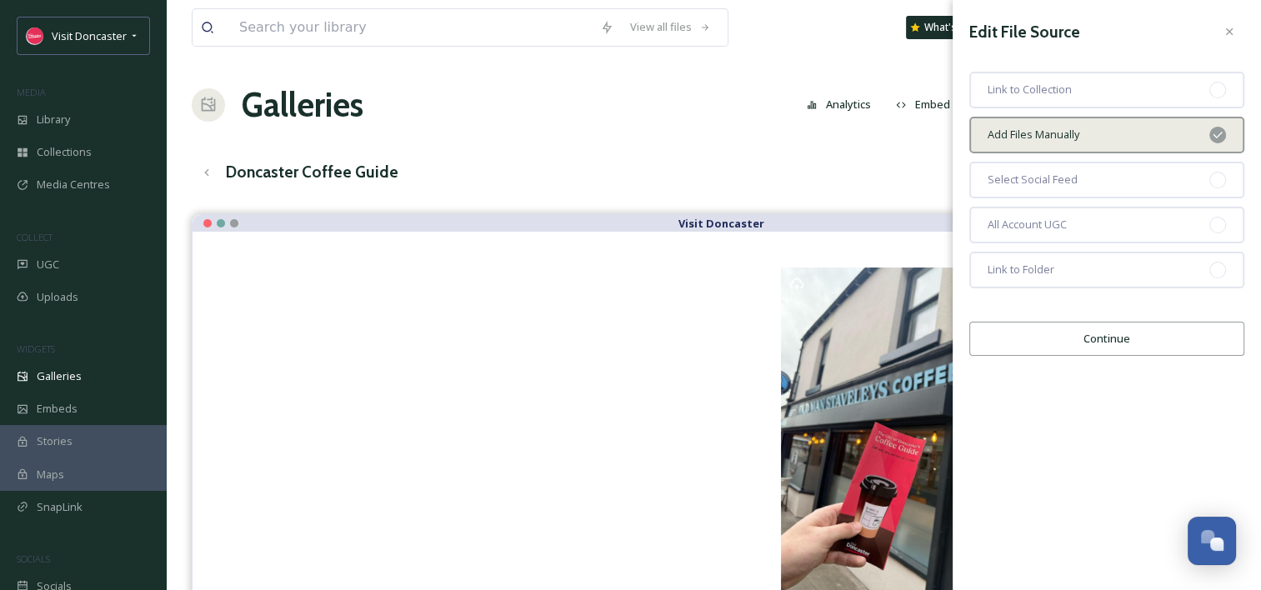
click at [1109, 327] on button "Continue" at bounding box center [1106, 339] width 275 height 34
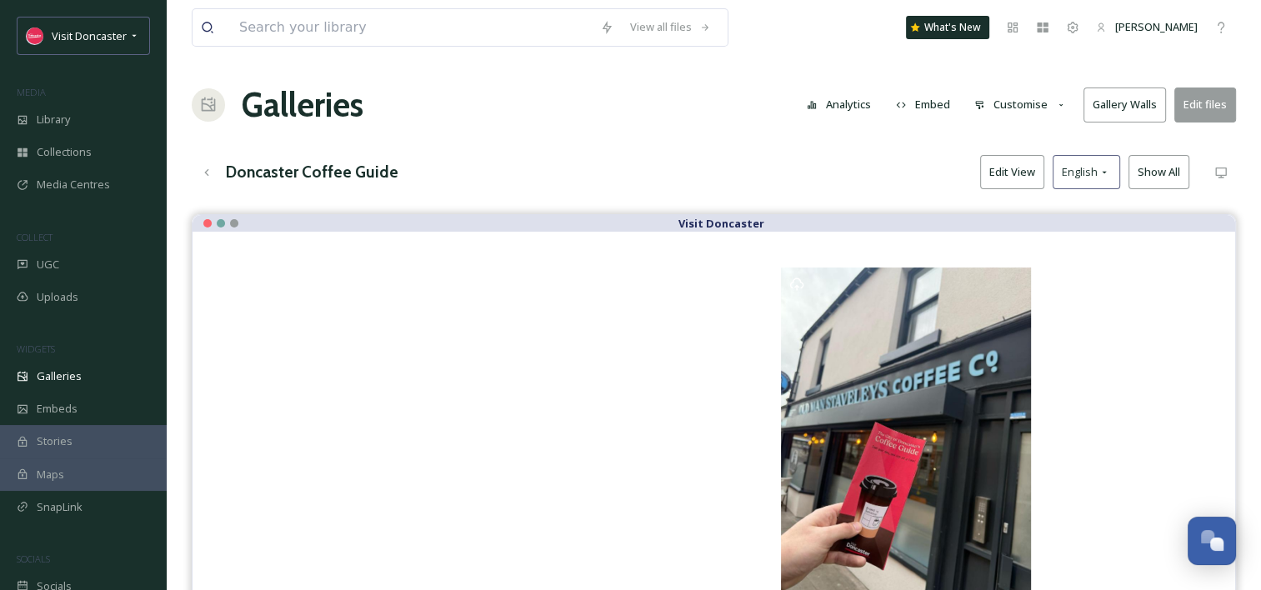
click at [687, 153] on div "View all files What's New [PERSON_NAME] Galleries Analytics Embed Customise Gal…" at bounding box center [714, 414] width 1094 height 829
click at [1192, 110] on button "Edit files" at bounding box center [1205, 105] width 62 height 34
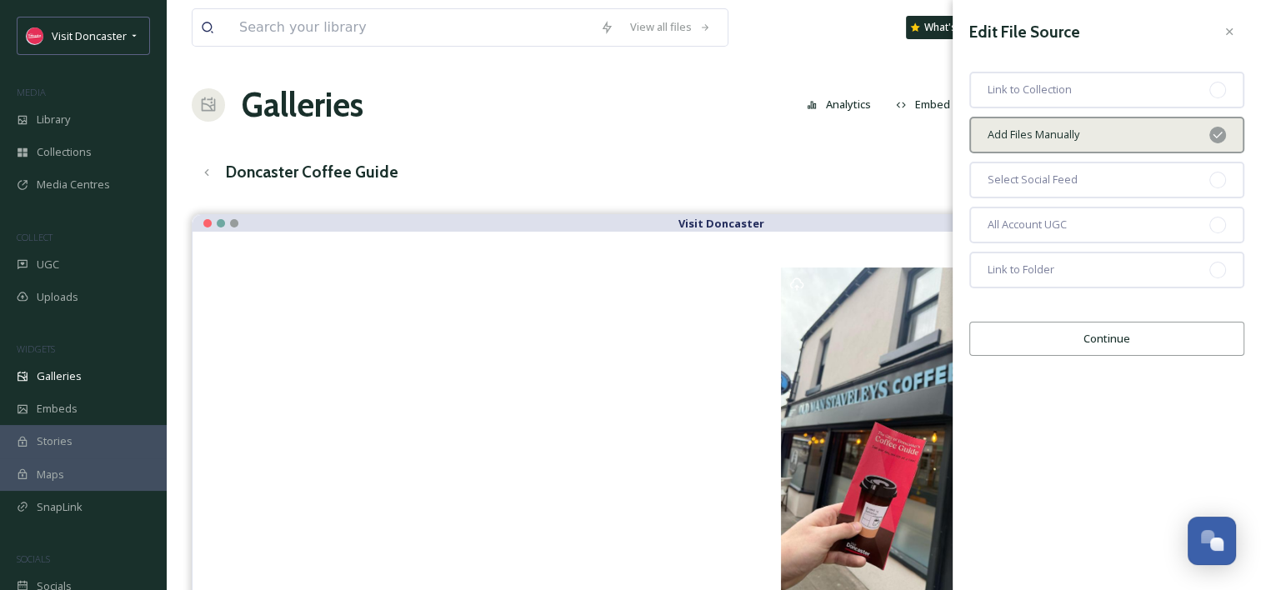
click at [1097, 337] on button "Continue" at bounding box center [1106, 339] width 275 height 34
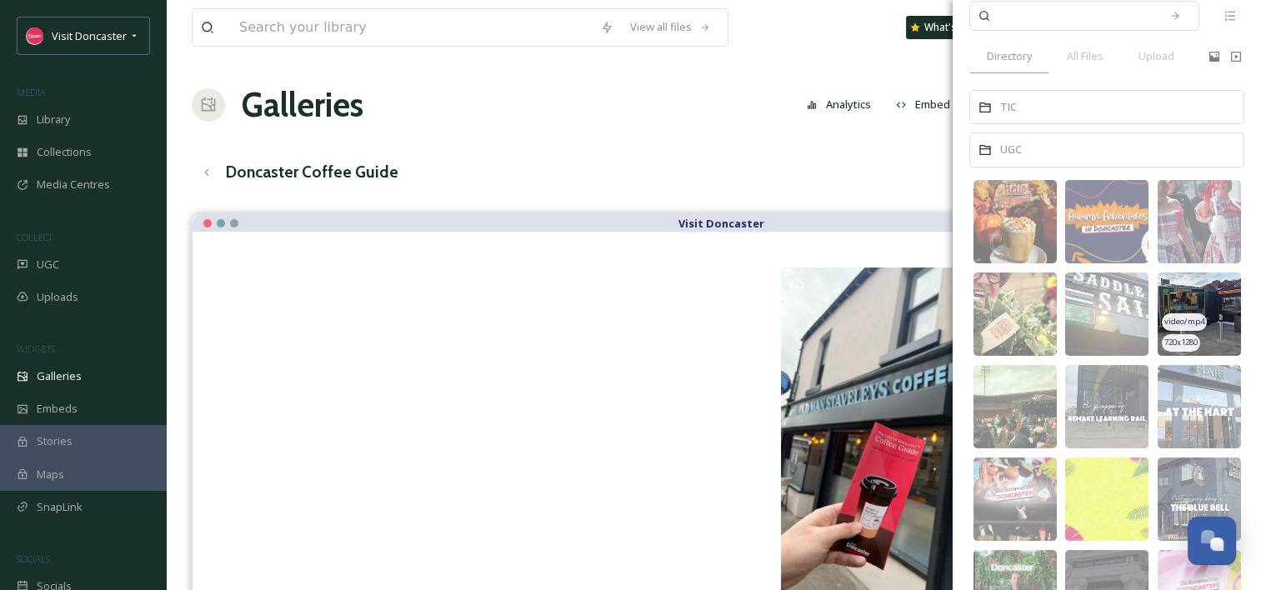
scroll to position [83, 0]
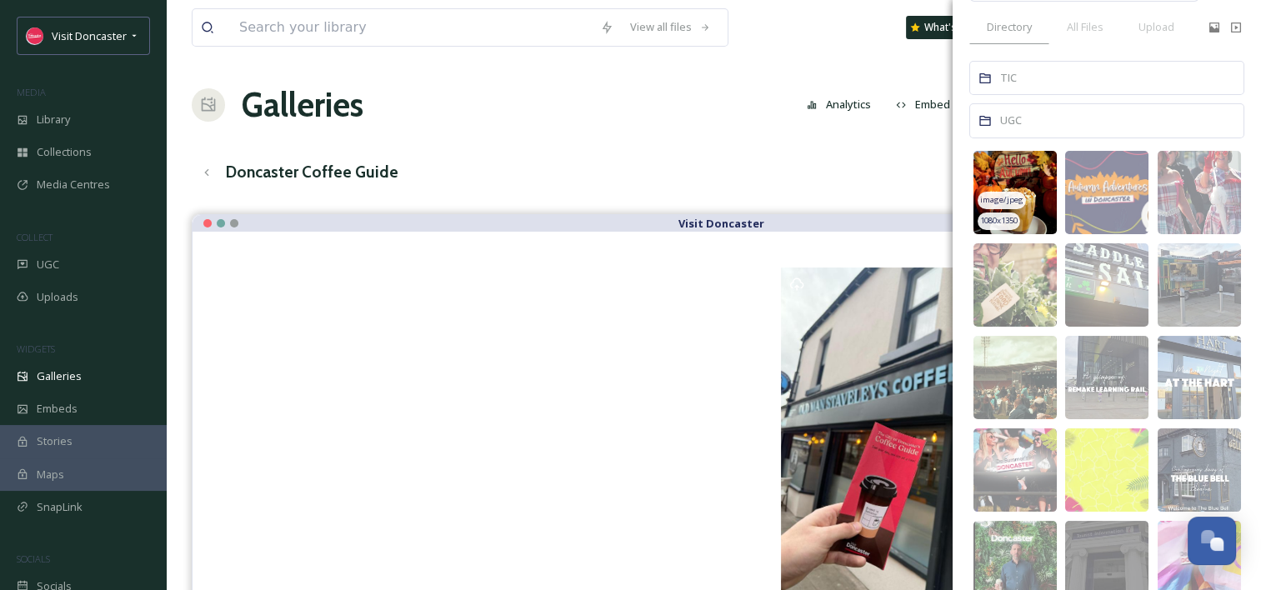
click at [997, 188] on img at bounding box center [1015, 192] width 83 height 83
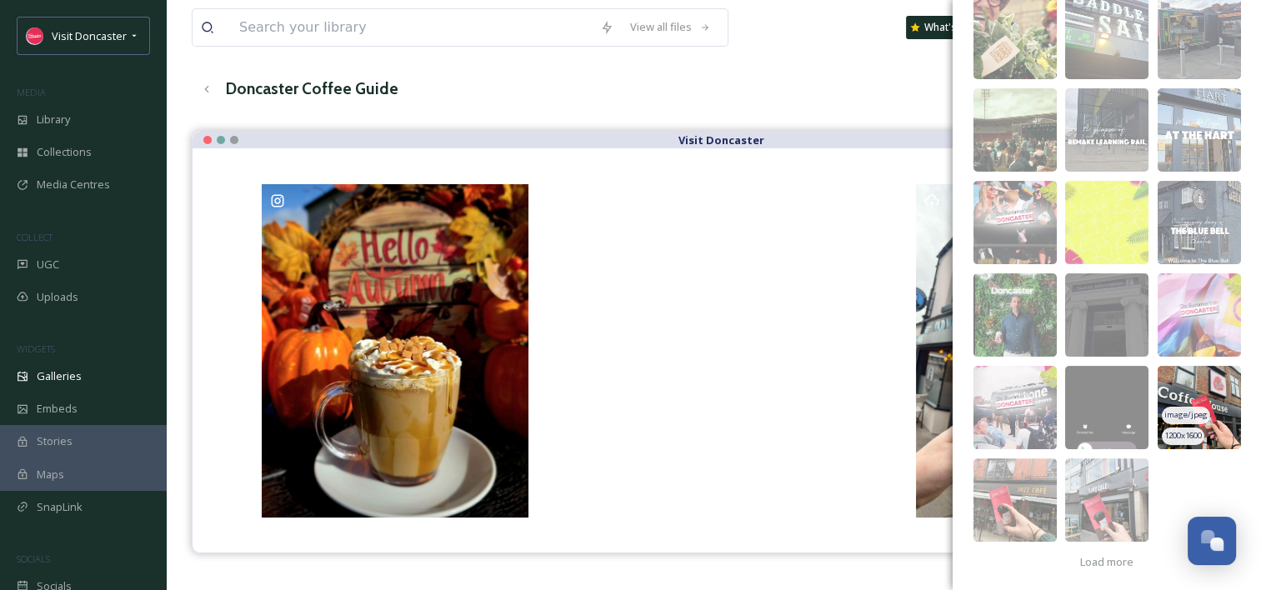
scroll to position [334, 0]
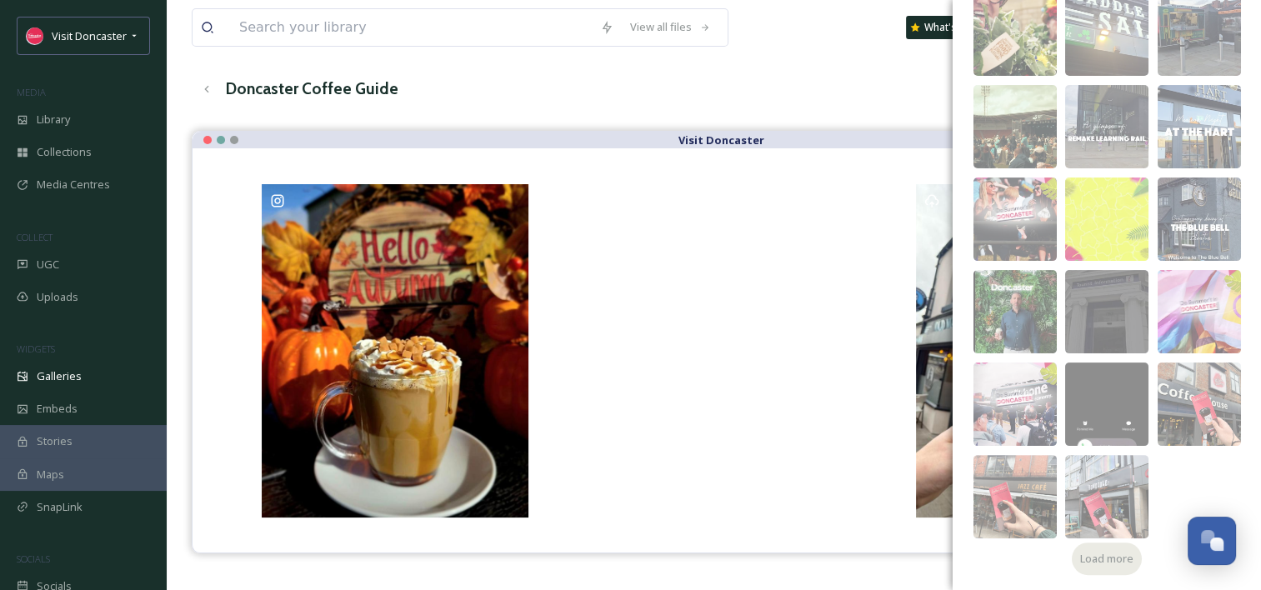
click at [1120, 562] on span "Load more" at bounding box center [1106, 559] width 53 height 16
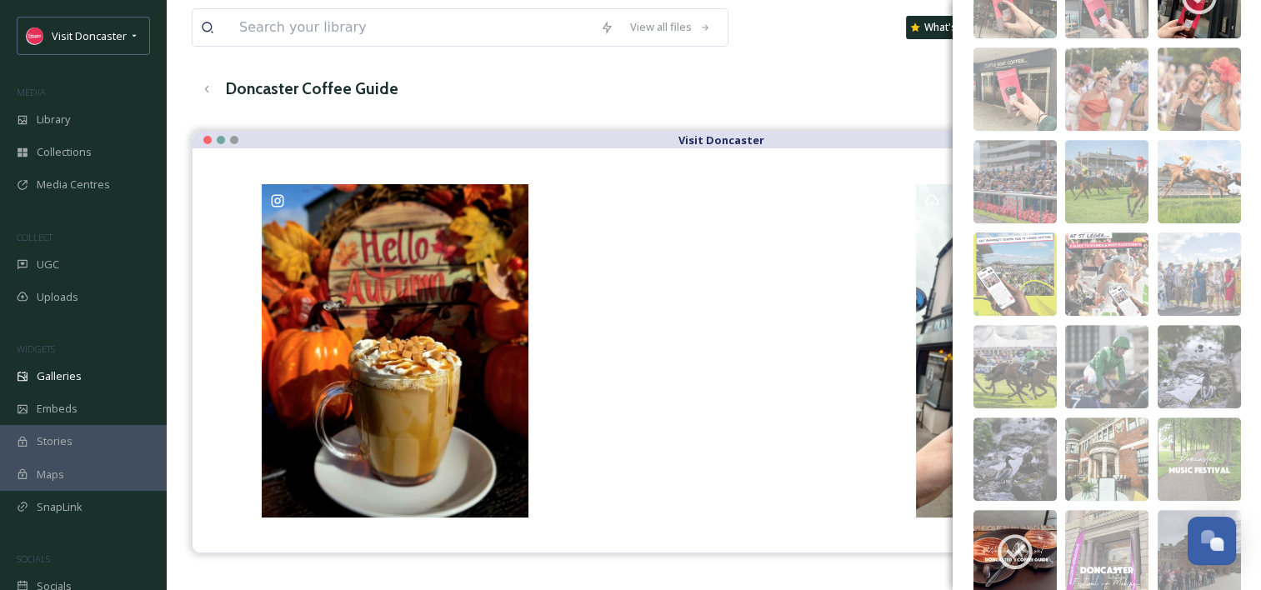
scroll to position [982, 0]
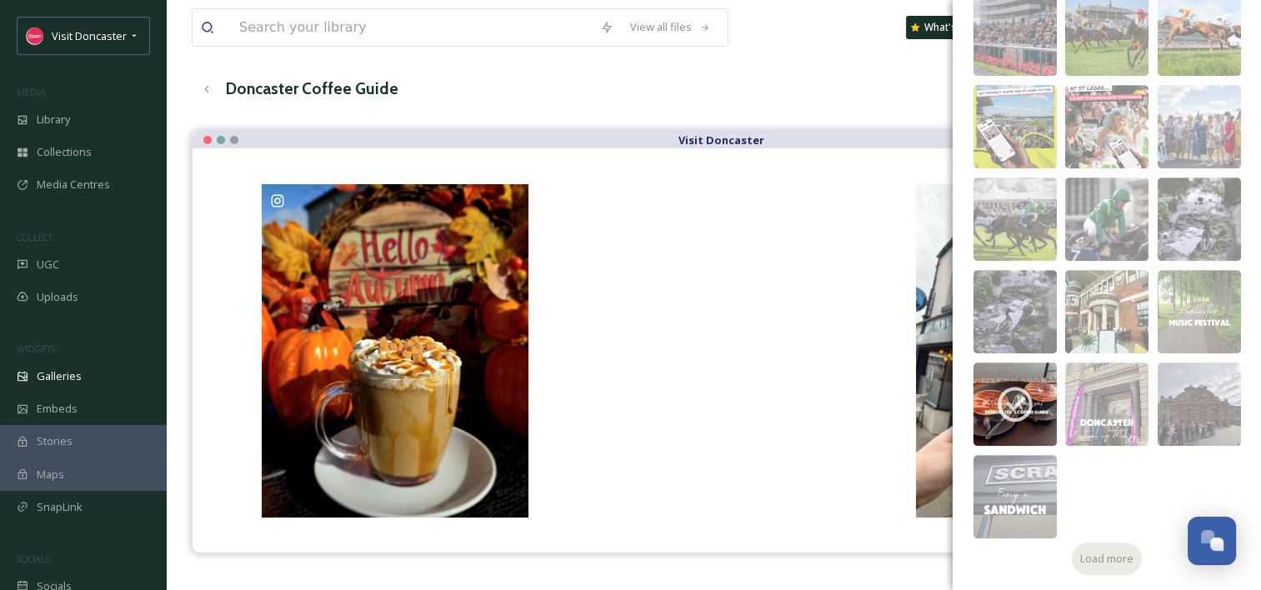
click at [1133, 553] on div "Load more" at bounding box center [1107, 559] width 70 height 33
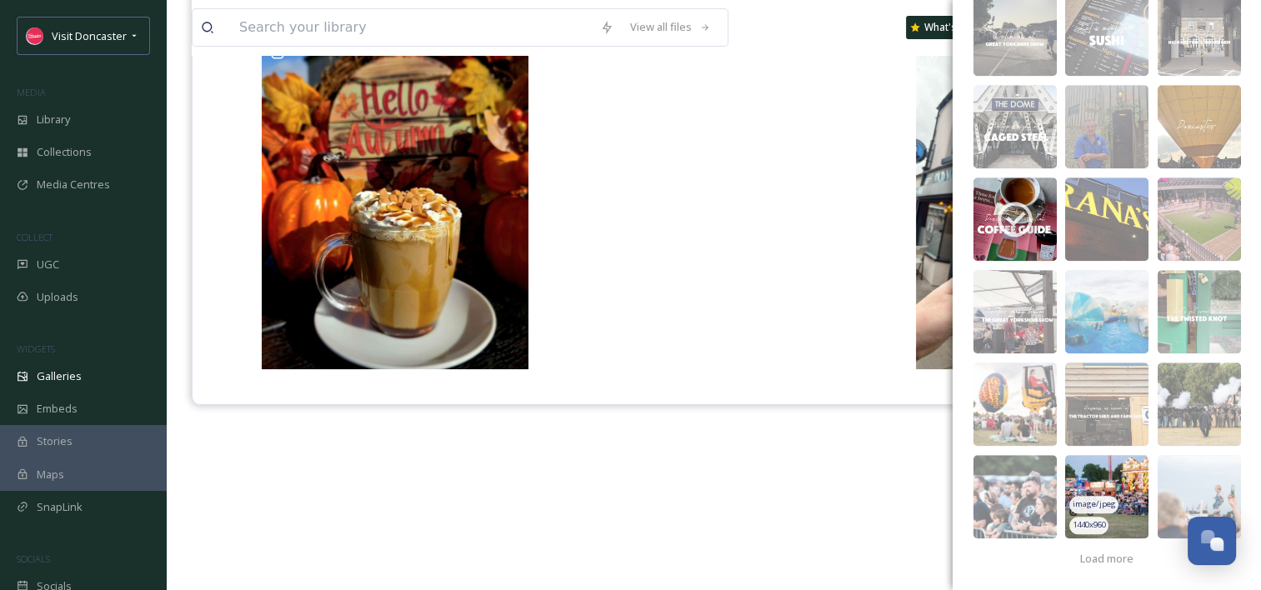
scroll to position [238, 0]
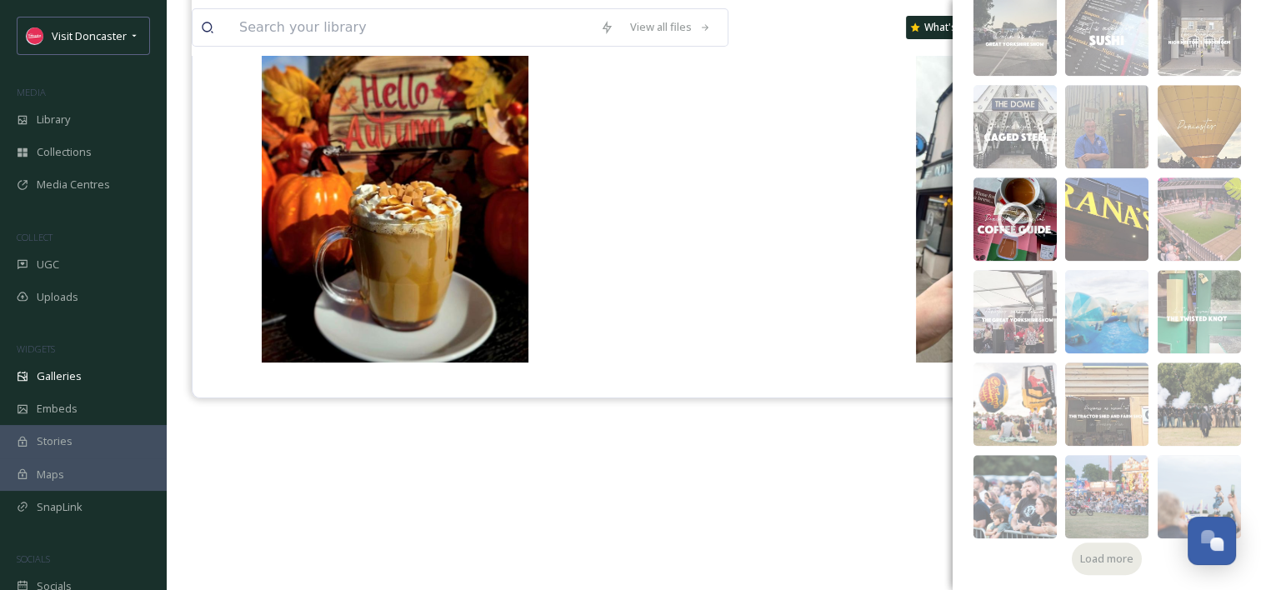
click at [1105, 551] on span "Load more" at bounding box center [1106, 559] width 53 height 16
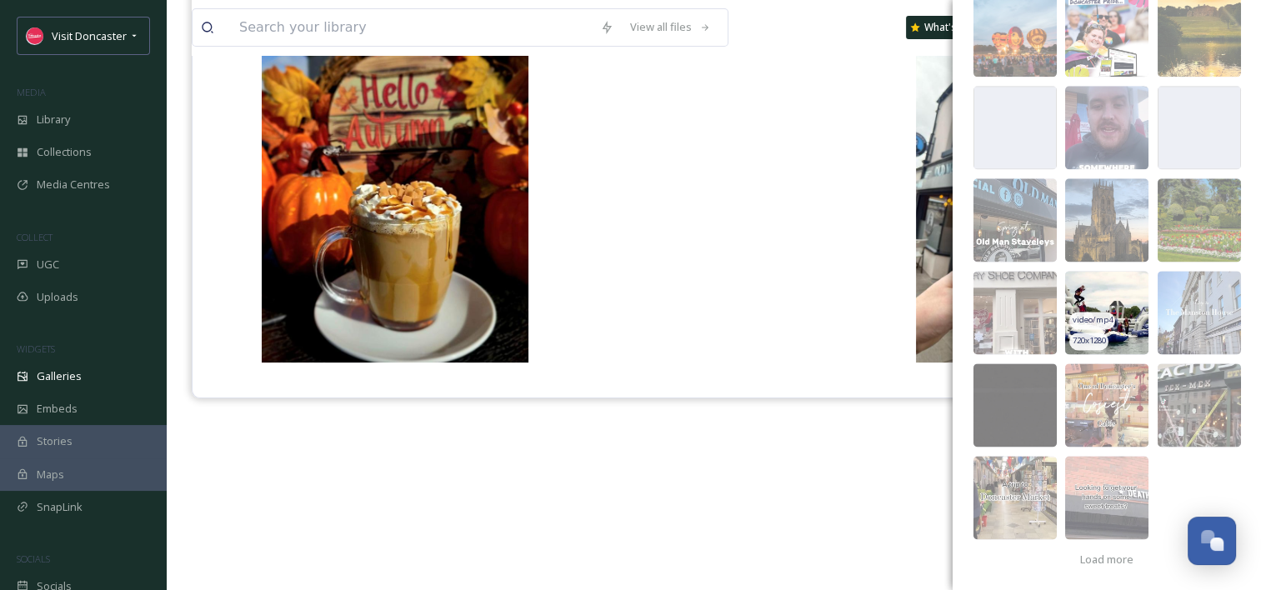
scroll to position [2185, 0]
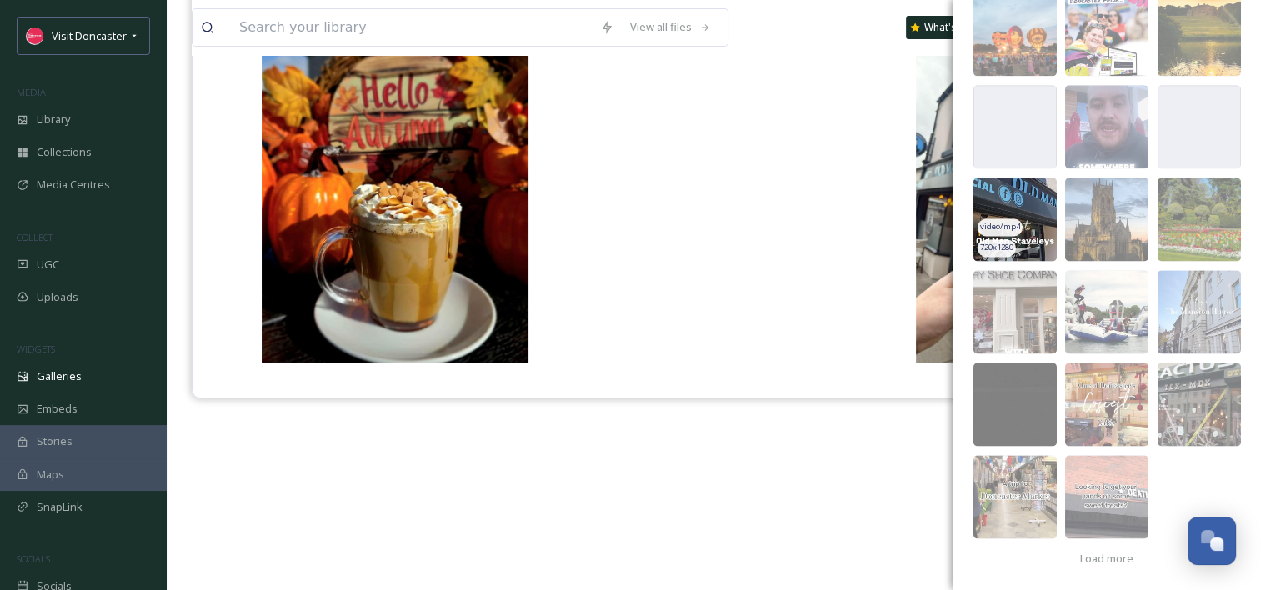
click at [998, 216] on img at bounding box center [1015, 219] width 83 height 83
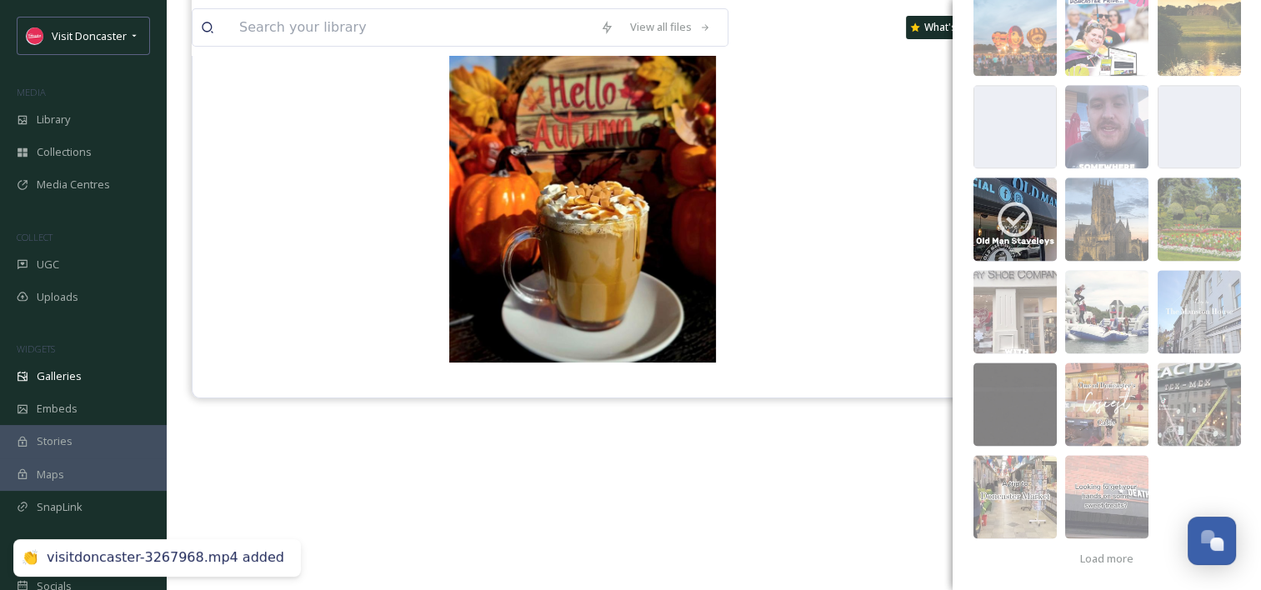
click at [710, 461] on div "Visit Doncaster" at bounding box center [714, 271] width 1044 height 590
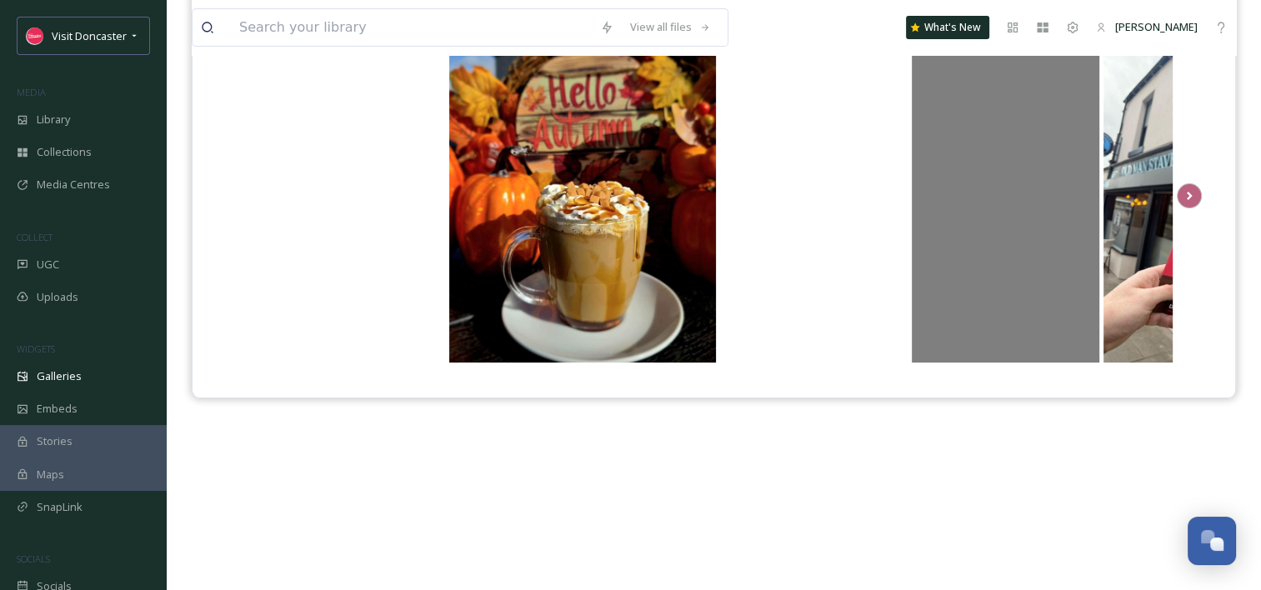
drag, startPoint x: 361, startPoint y: 213, endPoint x: 914, endPoint y: 223, distance: 552.7
click at [923, 223] on div "@ visitdoncaster" at bounding box center [805, 196] width 1100 height 338
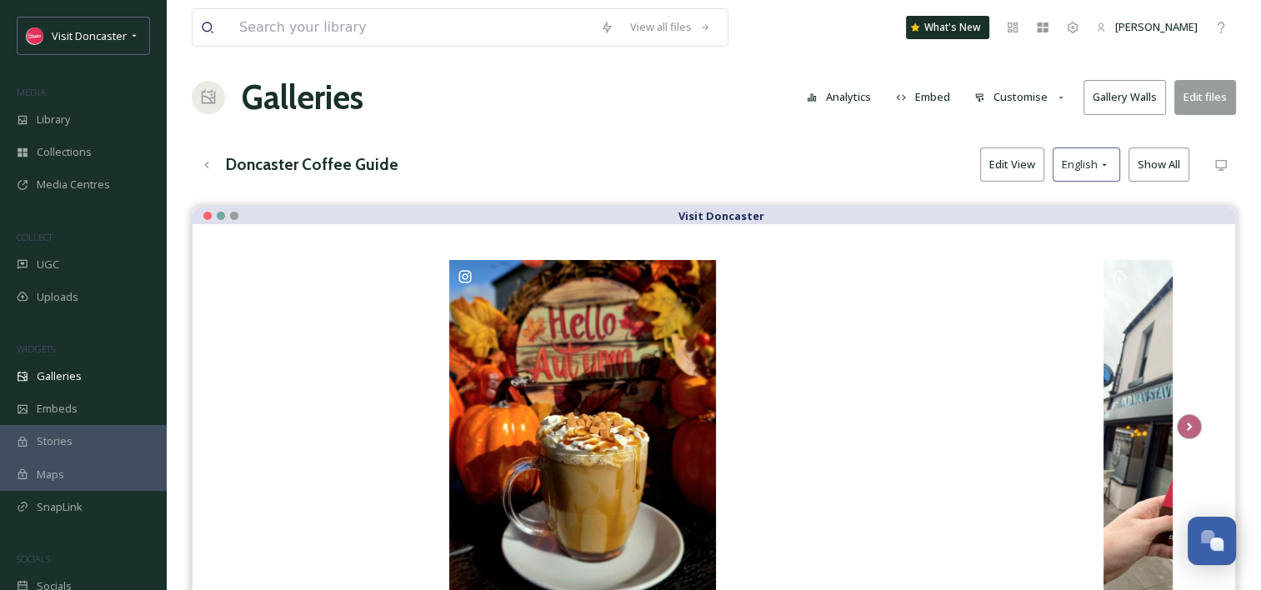
scroll to position [0, 0]
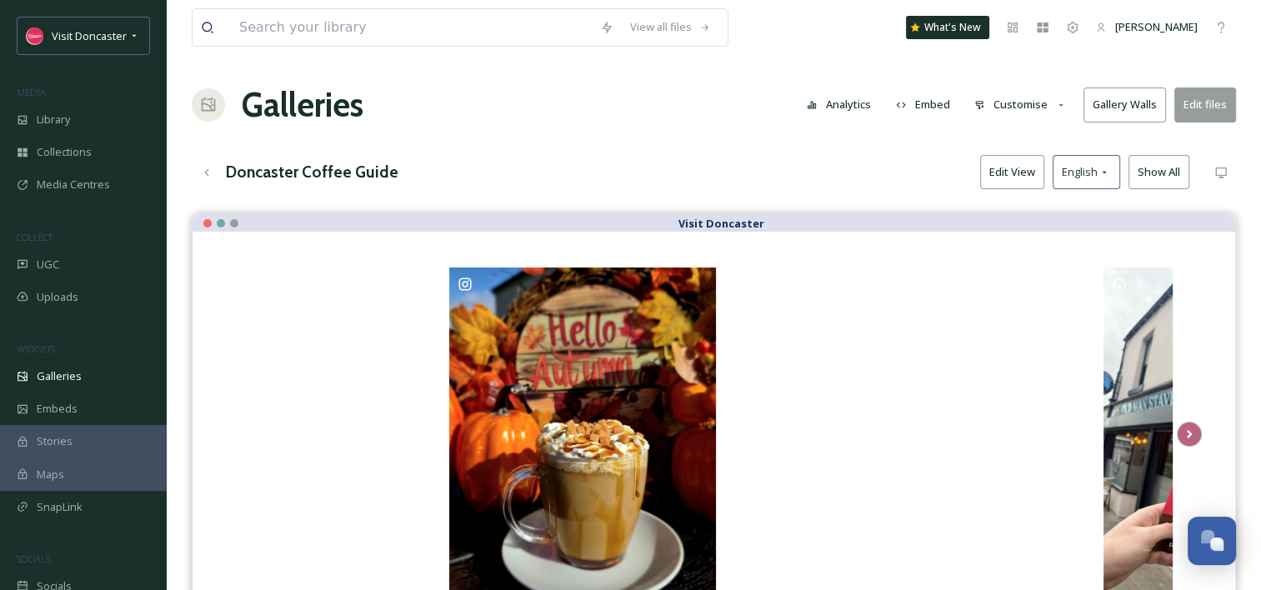
click at [1009, 177] on button "Edit View" at bounding box center [1012, 172] width 64 height 34
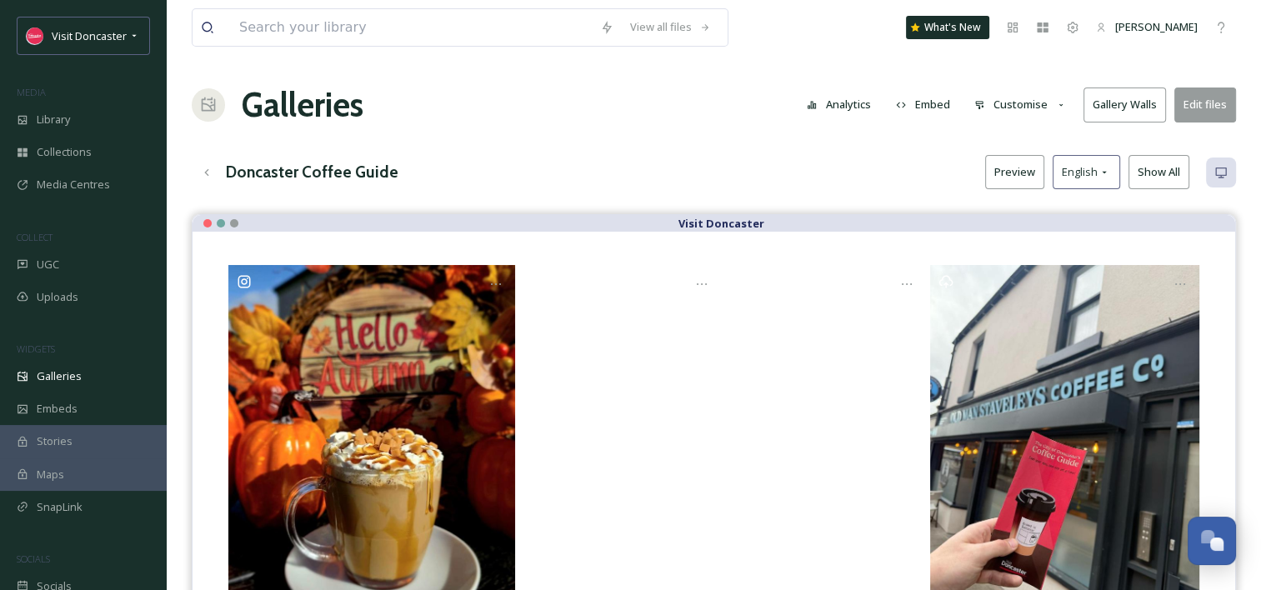
click at [834, 168] on div "Doncaster Coffee Guide Preview English Show All" at bounding box center [714, 172] width 1044 height 34
click at [668, 153] on div "View all files What's New Madi Plumb Galleries Analytics Embed Customise Galler…" at bounding box center [714, 512] width 1094 height 1024
click at [64, 367] on div "Galleries" at bounding box center [83, 376] width 167 height 33
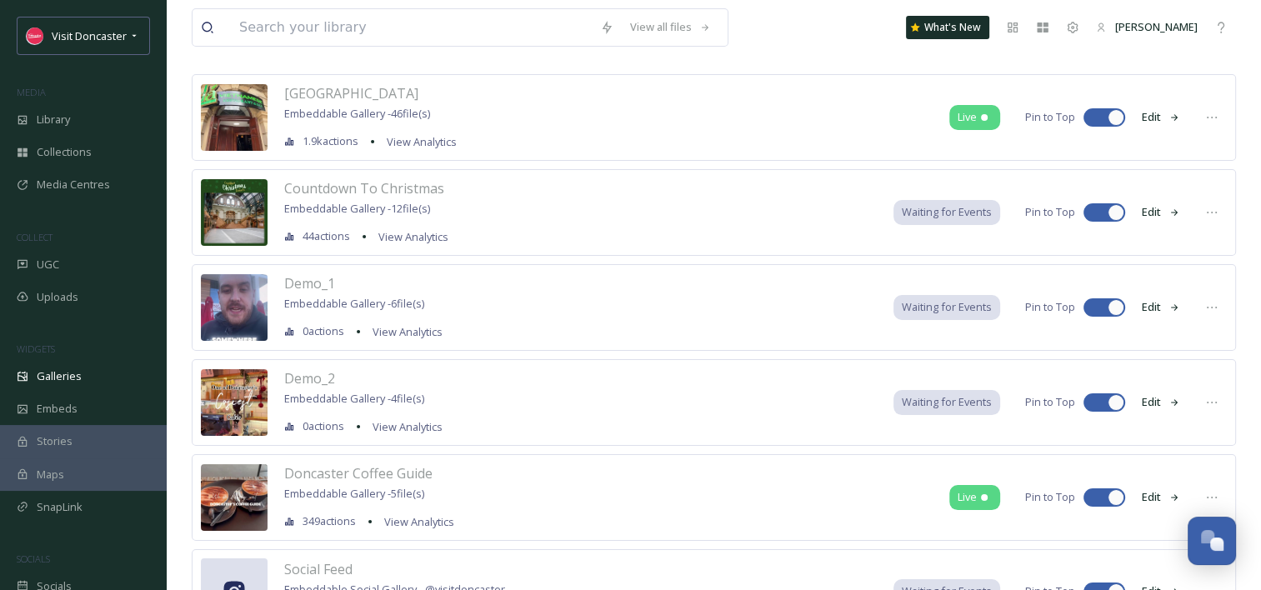
scroll to position [167, 0]
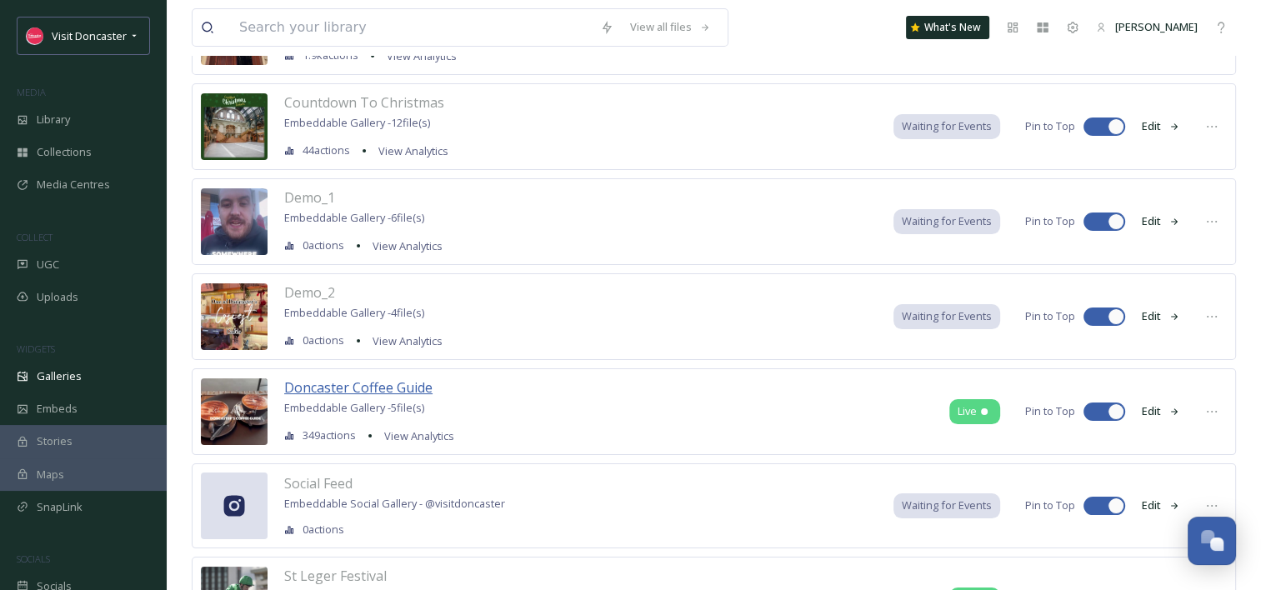
click at [372, 383] on span "Doncaster Coffee Guide" at bounding box center [358, 387] width 148 height 18
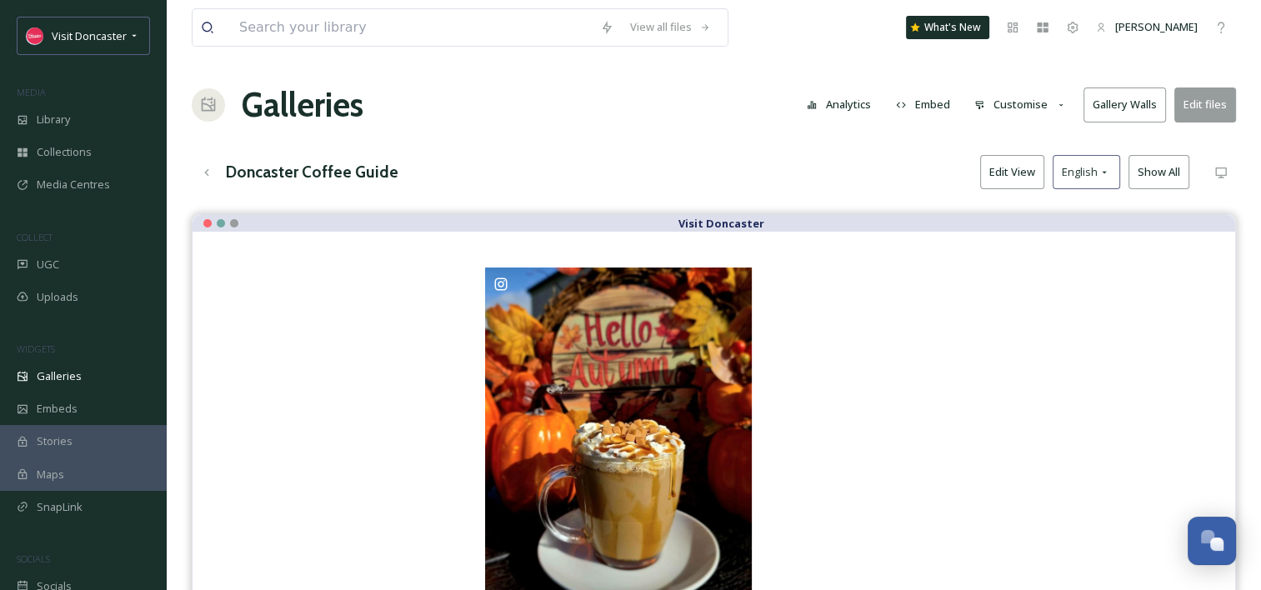
click at [1210, 109] on button "Edit files" at bounding box center [1205, 105] width 62 height 34
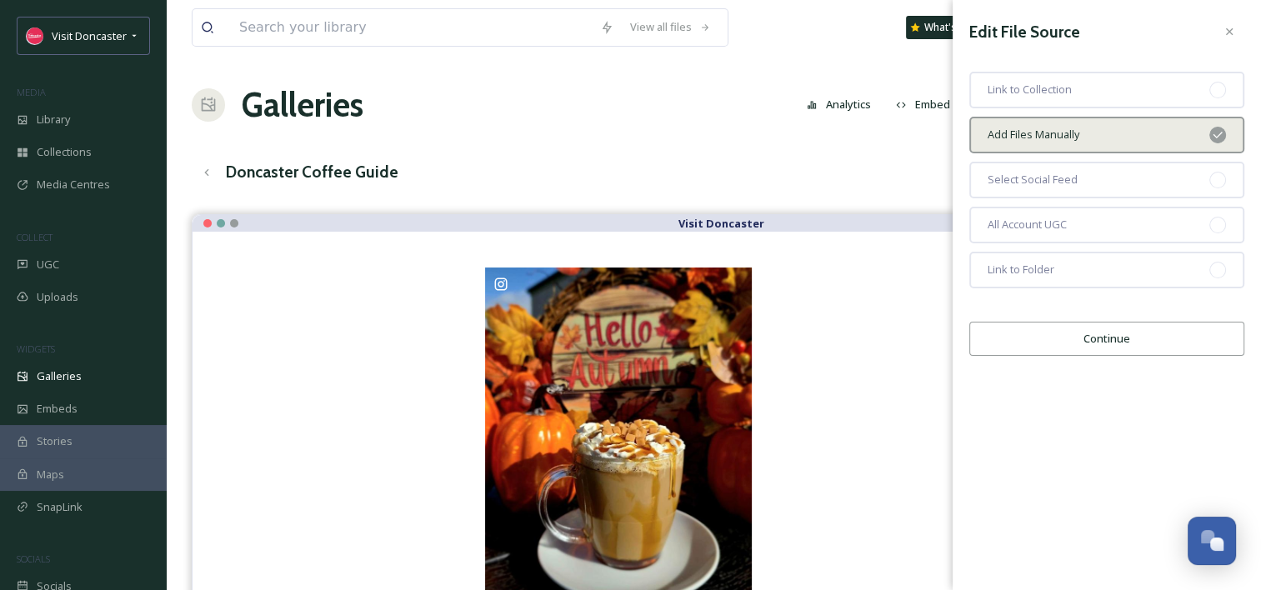
click at [1103, 337] on button "Continue" at bounding box center [1106, 339] width 275 height 34
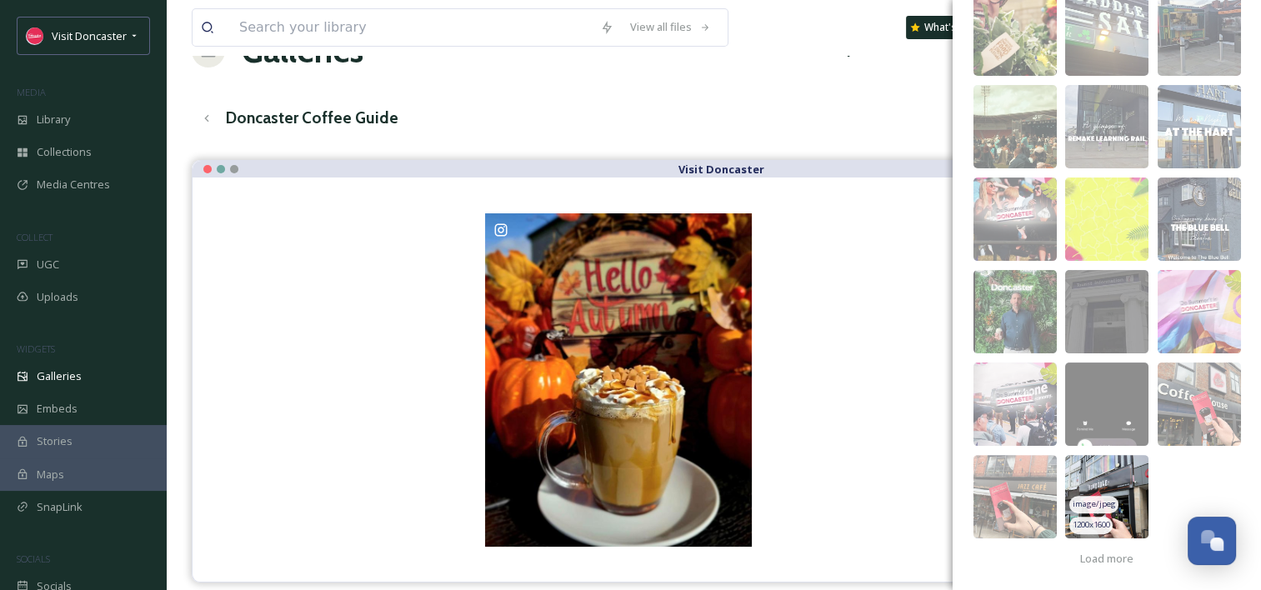
scroll to position [83, 0]
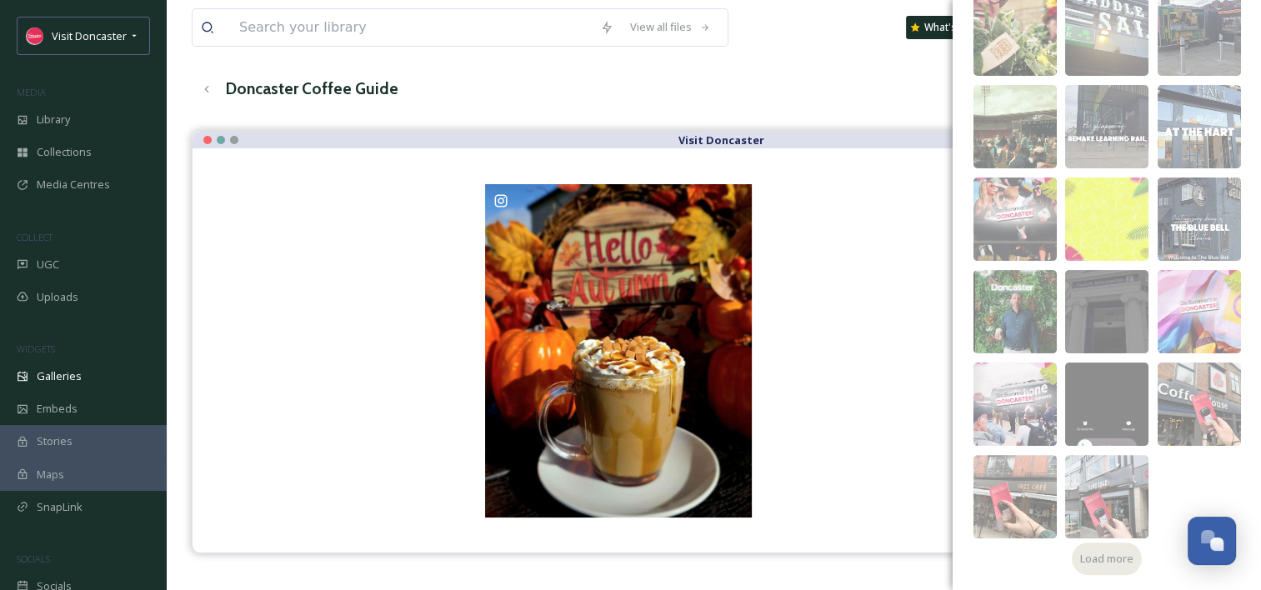
click at [1126, 553] on span "Load more" at bounding box center [1106, 559] width 53 height 16
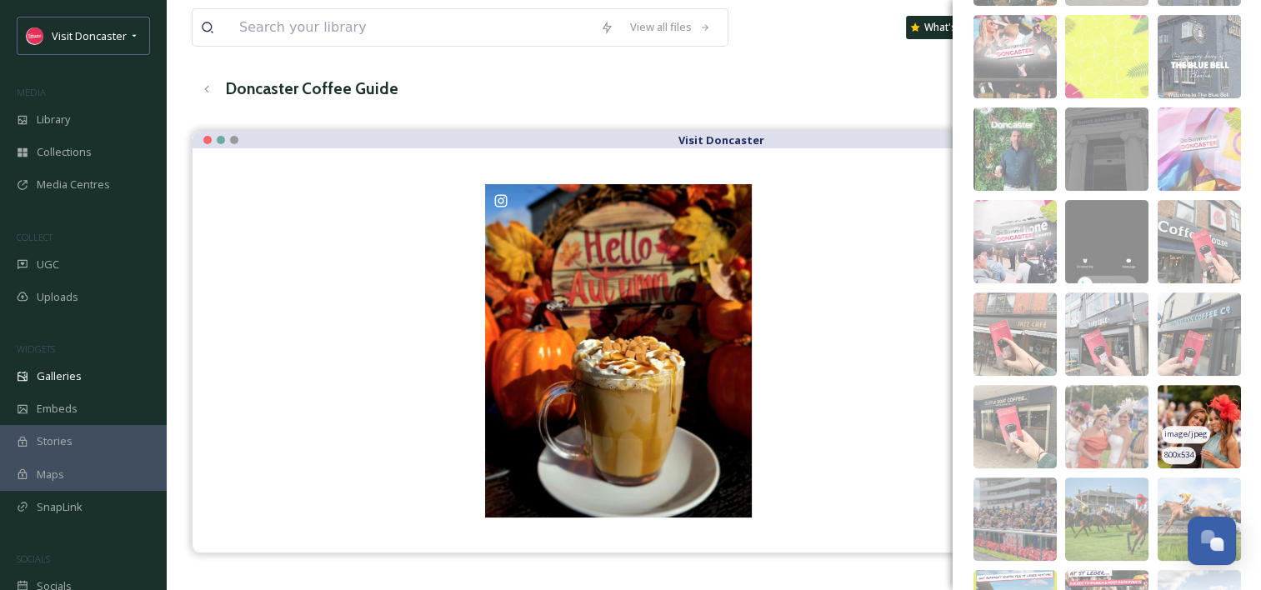
scroll to position [501, 0]
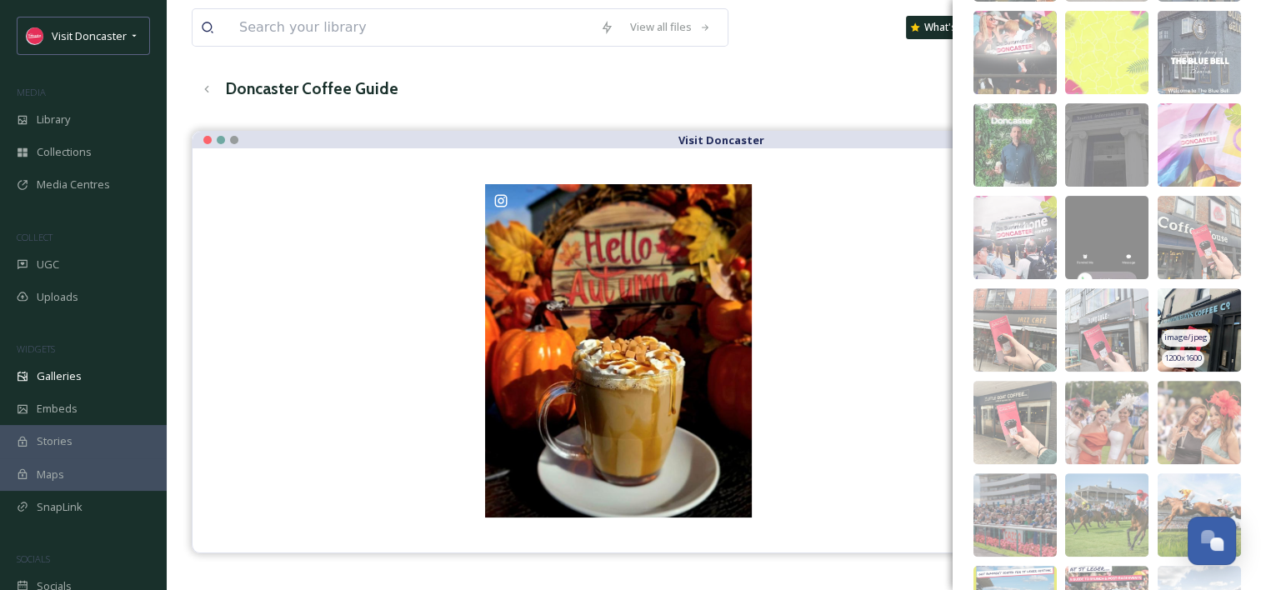
click at [1204, 291] on img at bounding box center [1199, 329] width 83 height 83
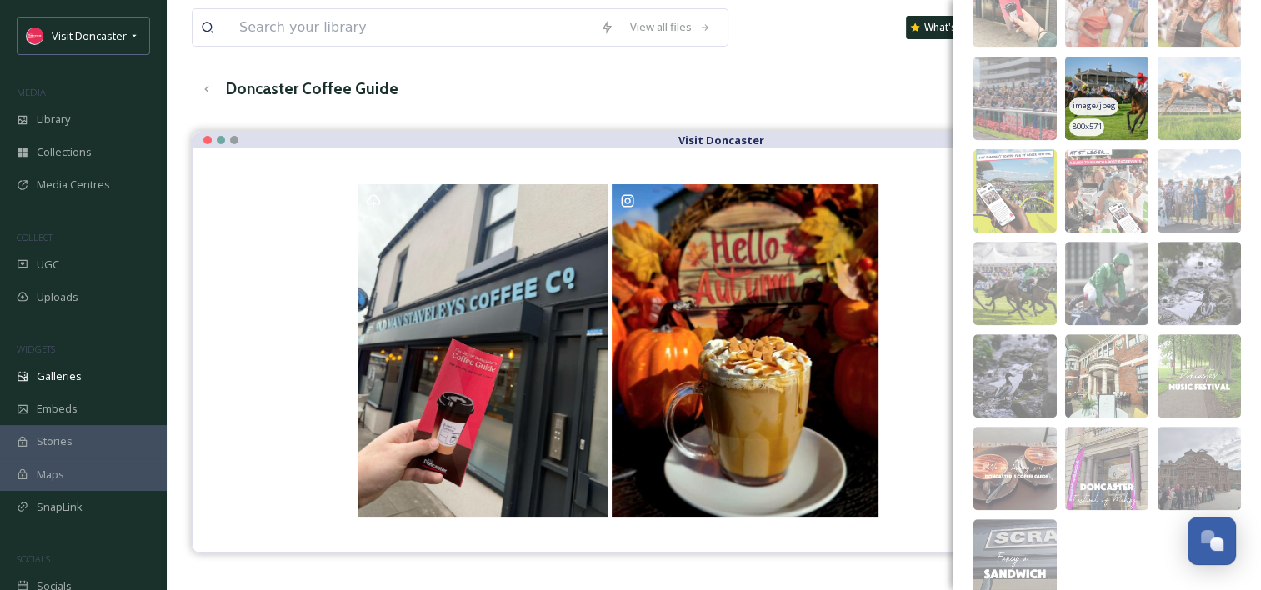
scroll to position [982, 0]
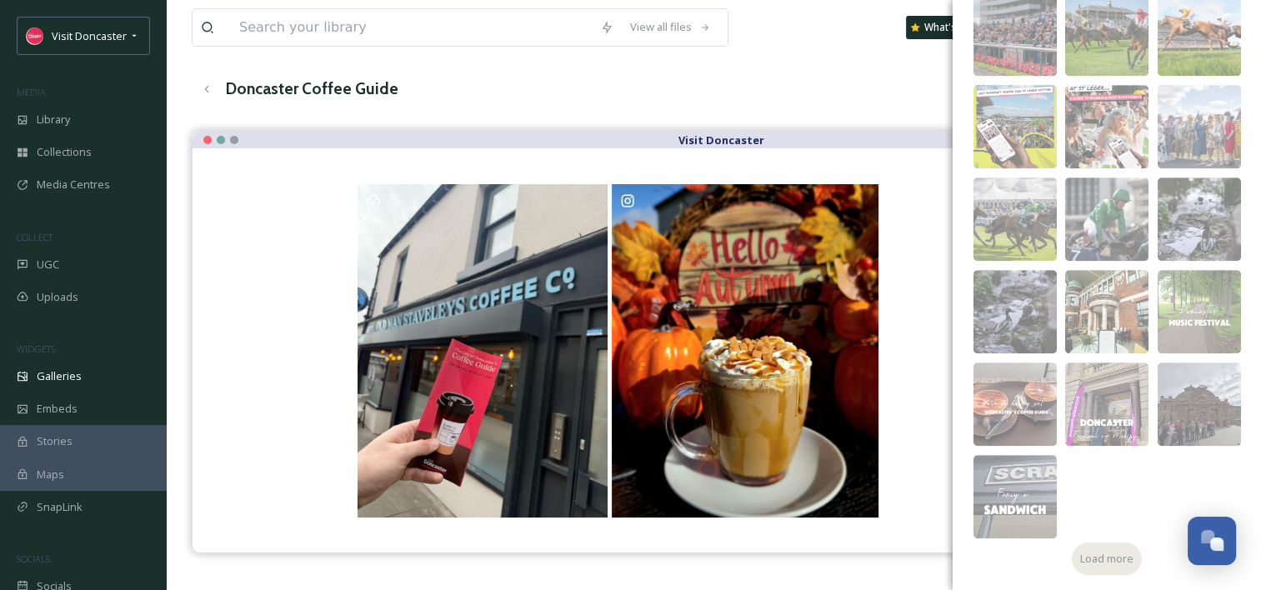
click at [1110, 562] on span "Load more" at bounding box center [1106, 559] width 53 height 16
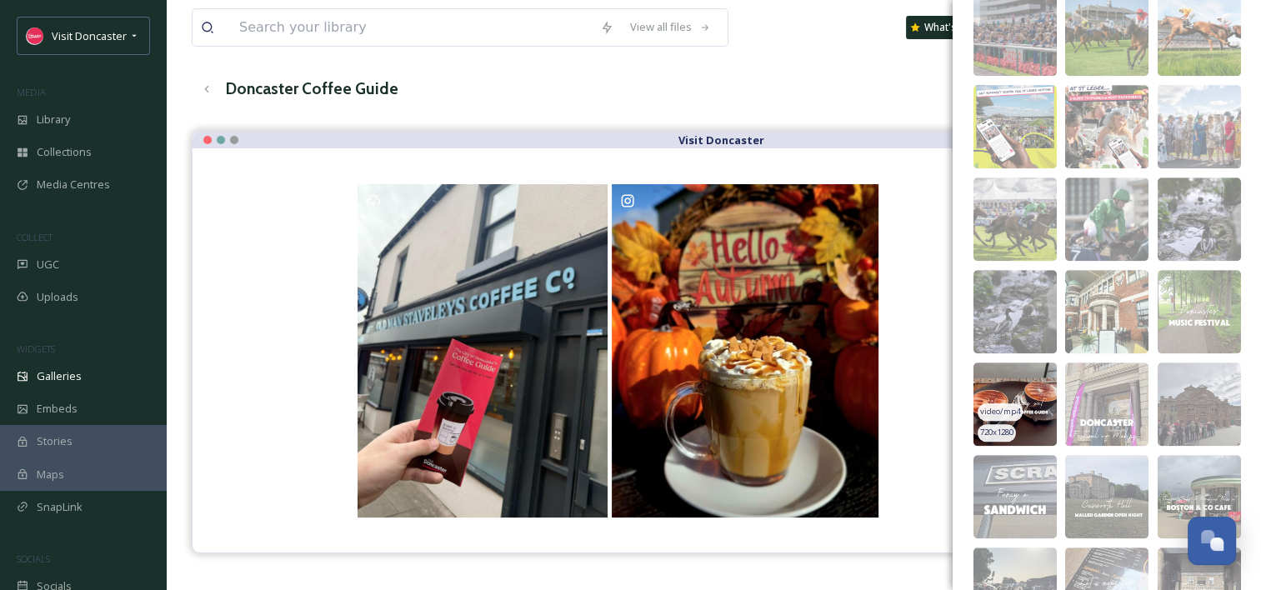
click at [1010, 390] on img at bounding box center [1015, 404] width 83 height 83
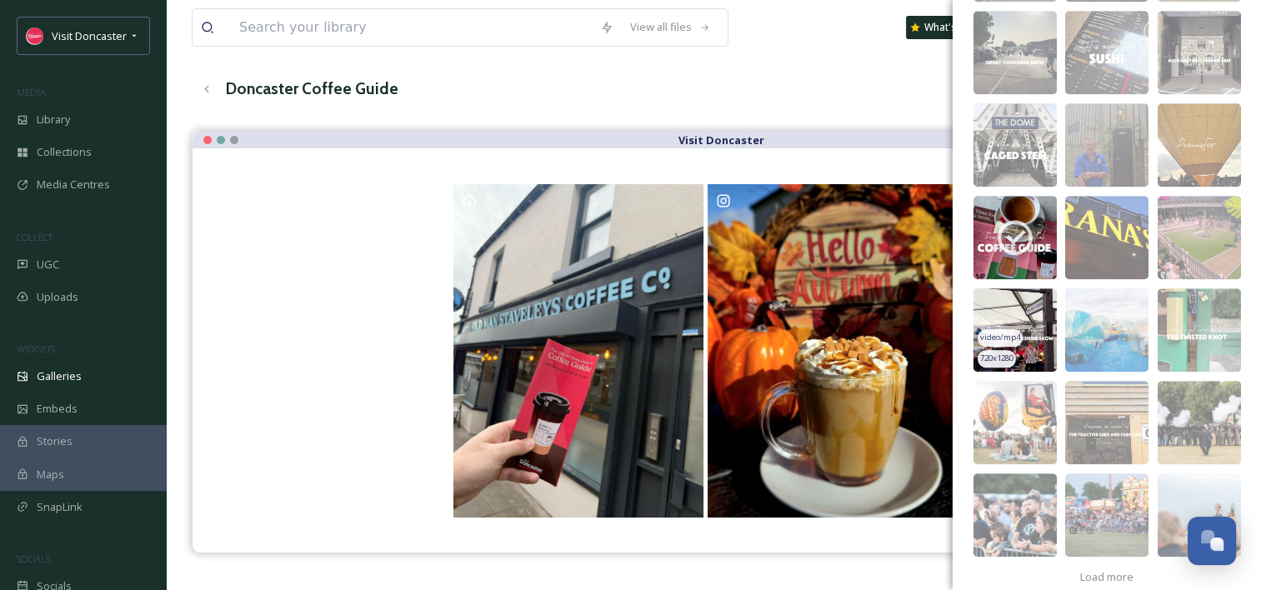
scroll to position [1537, 0]
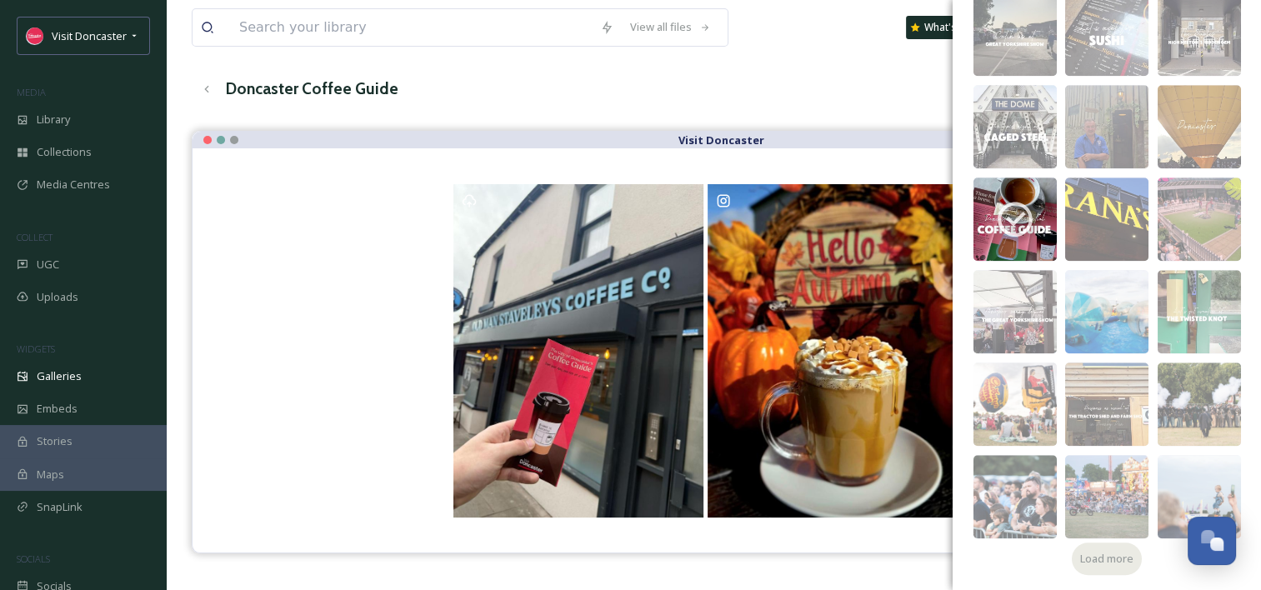
click at [1109, 559] on span "Load more" at bounding box center [1106, 559] width 53 height 16
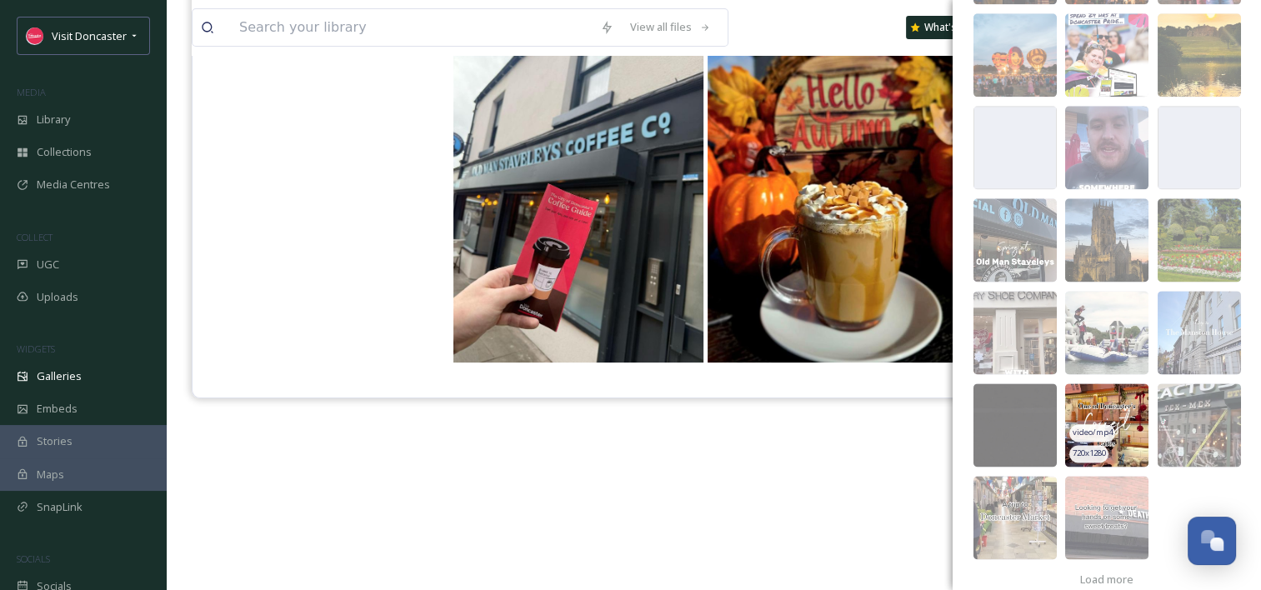
scroll to position [2185, 0]
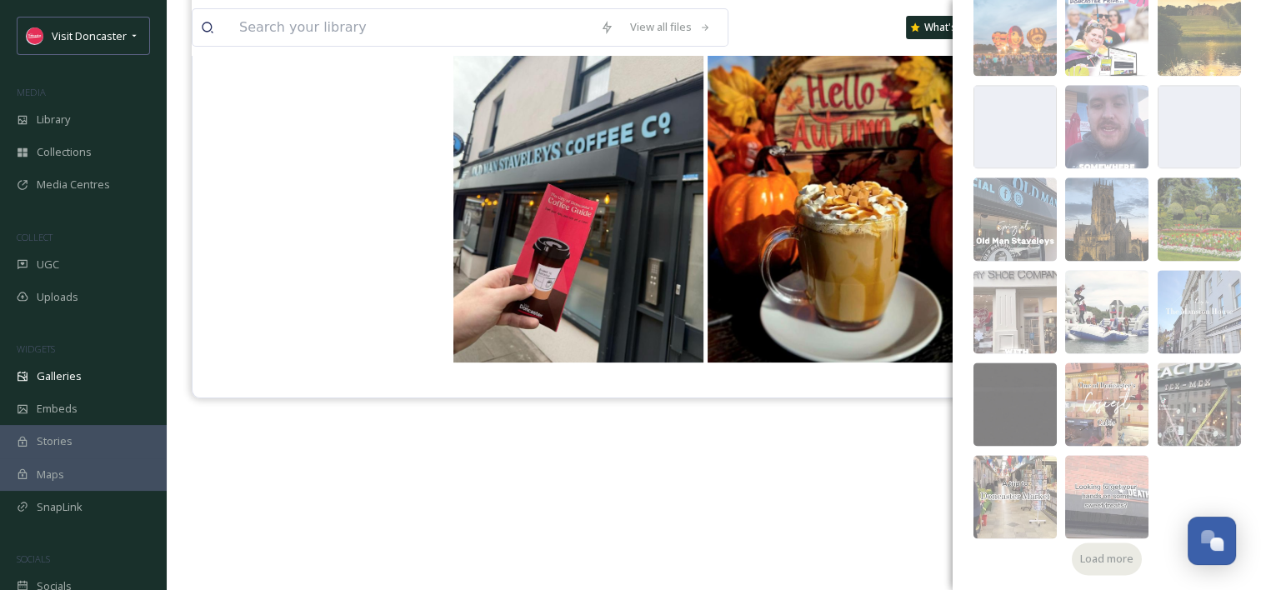
click at [1117, 563] on span "Load more" at bounding box center [1106, 559] width 53 height 16
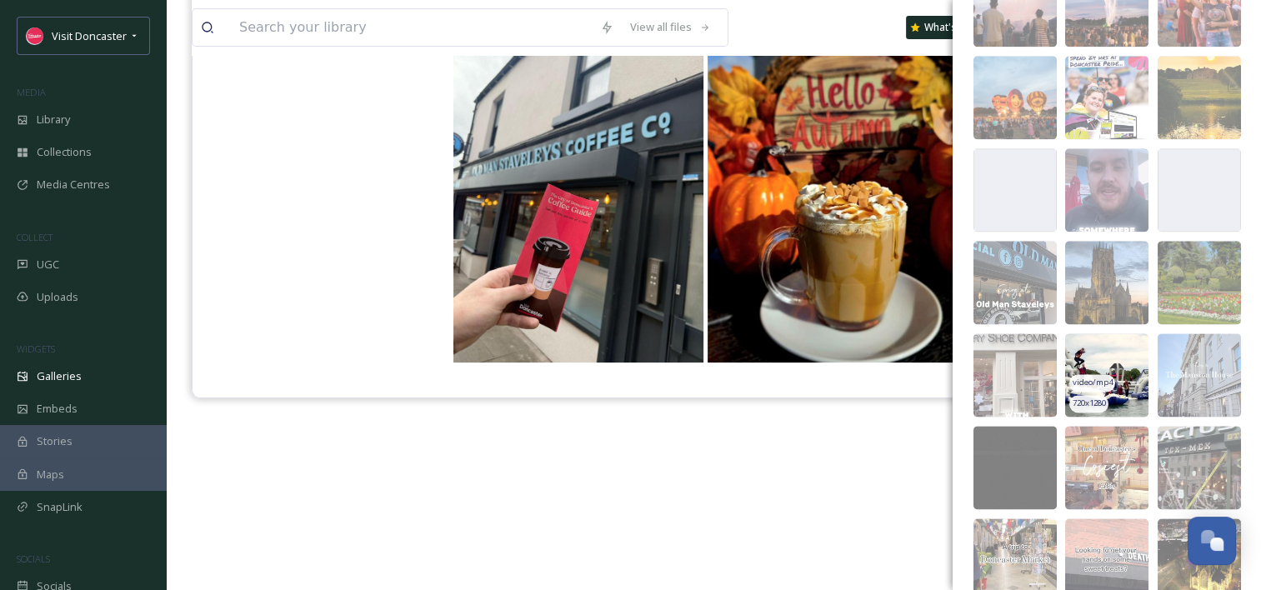
scroll to position [2082, 0]
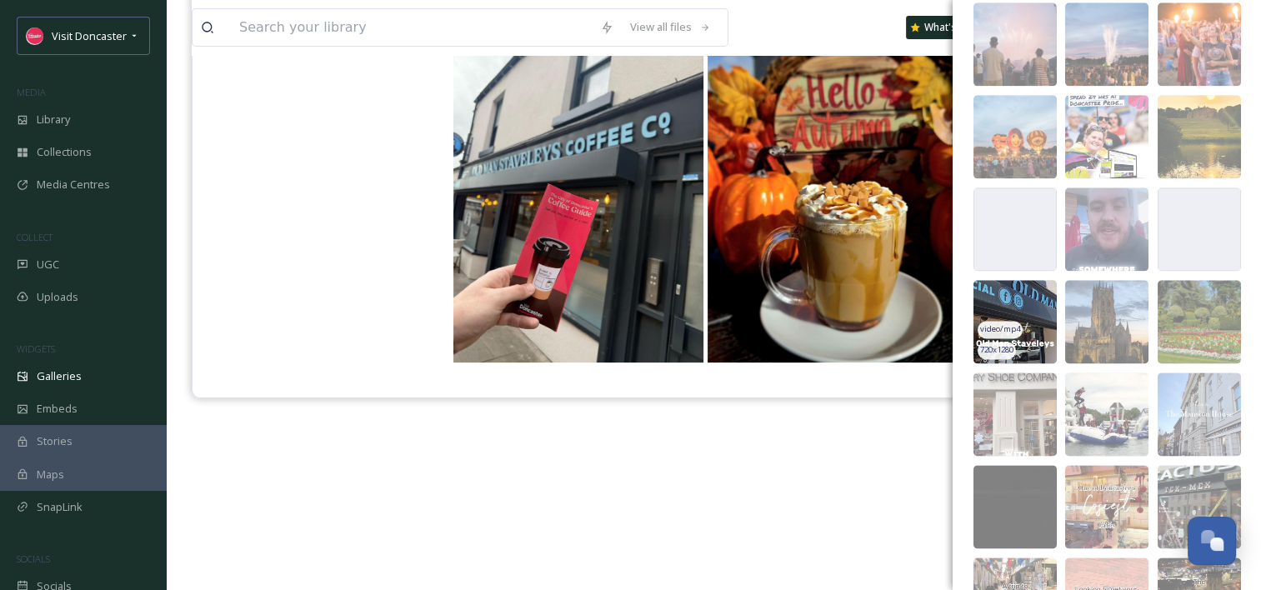
click at [1015, 318] on img at bounding box center [1015, 321] width 83 height 83
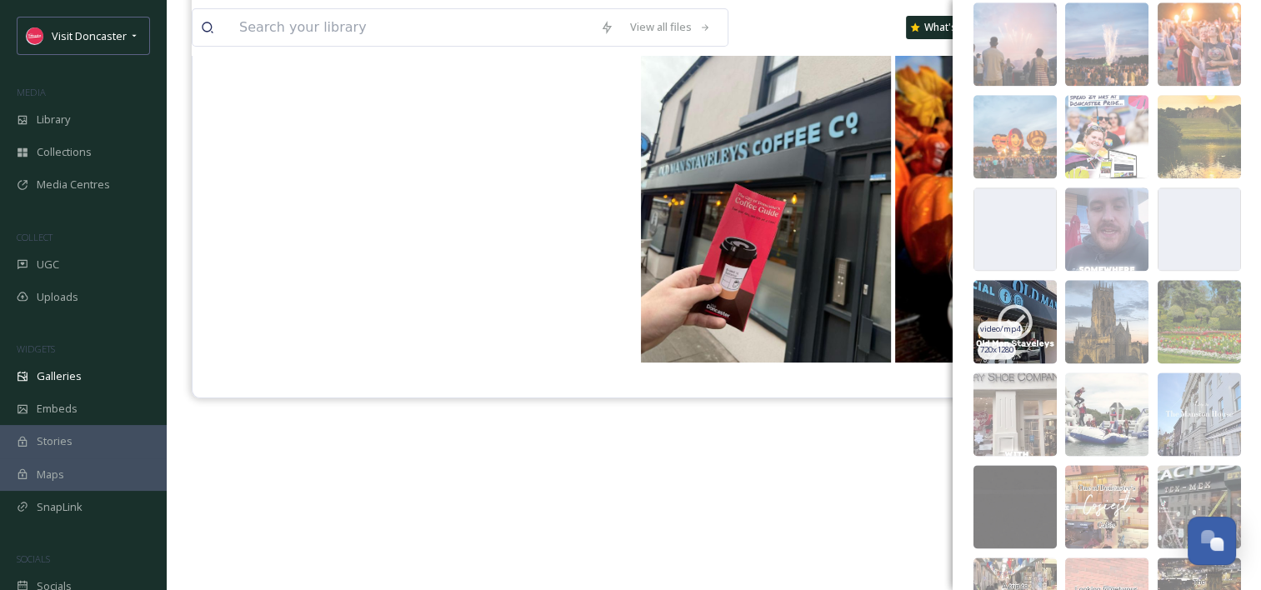
click at [1017, 326] on span "video/mp4" at bounding box center [1000, 329] width 40 height 12
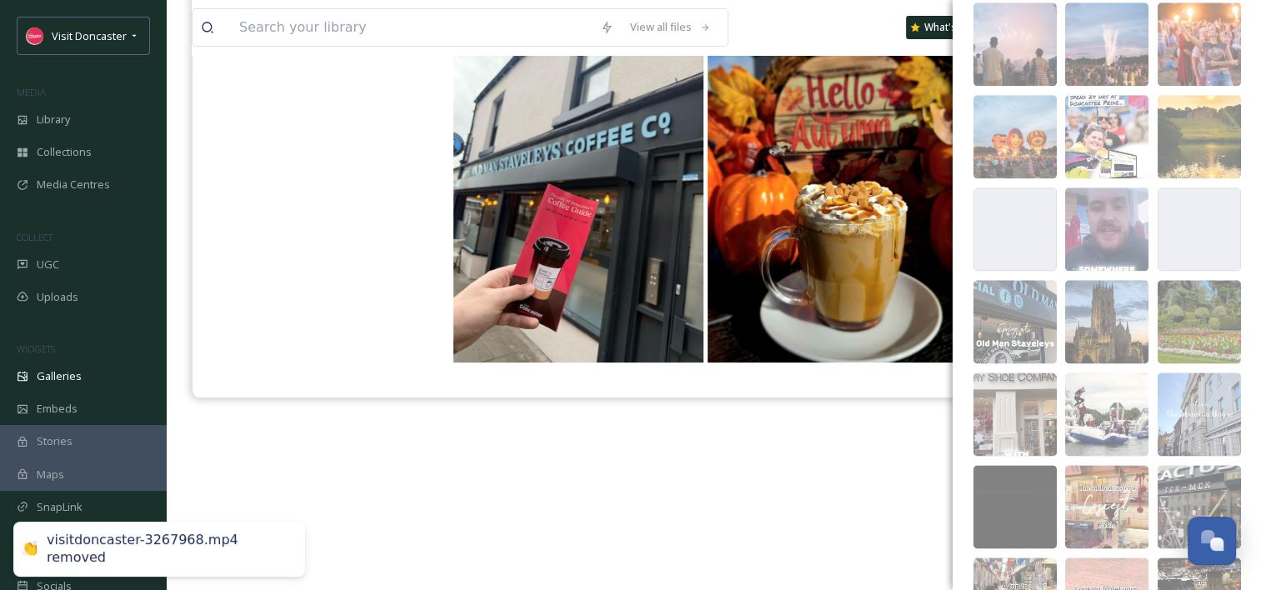
click at [702, 488] on div "Visit Doncaster" at bounding box center [714, 271] width 1044 height 590
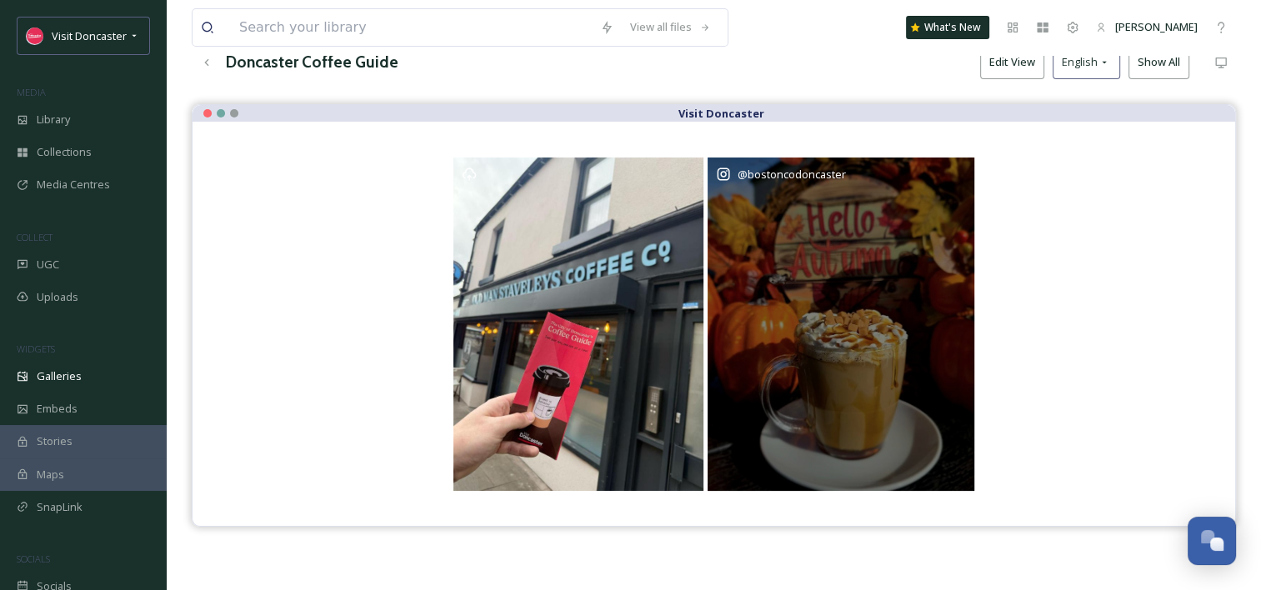
scroll to position [0, 0]
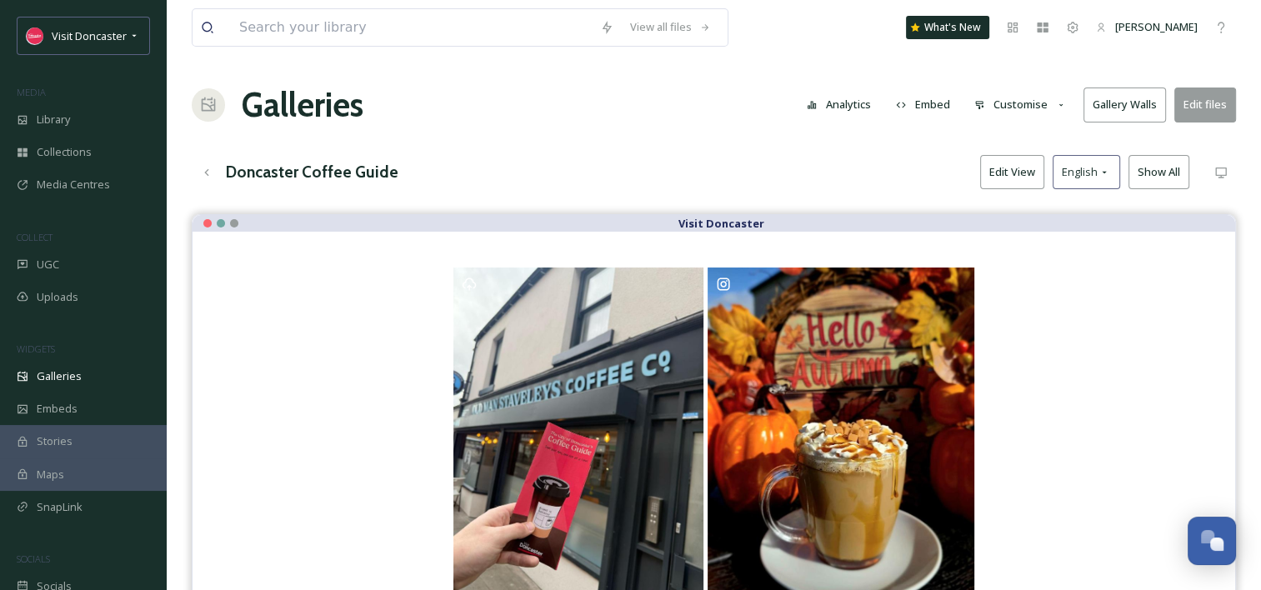
click at [749, 177] on div "Doncaster Coffee Guide Edit View English Show All" at bounding box center [714, 172] width 1044 height 34
click at [648, 162] on div "Doncaster Coffee Guide Edit View English Show All" at bounding box center [714, 172] width 1044 height 34
click at [67, 383] on span "Galleries" at bounding box center [59, 376] width 45 height 16
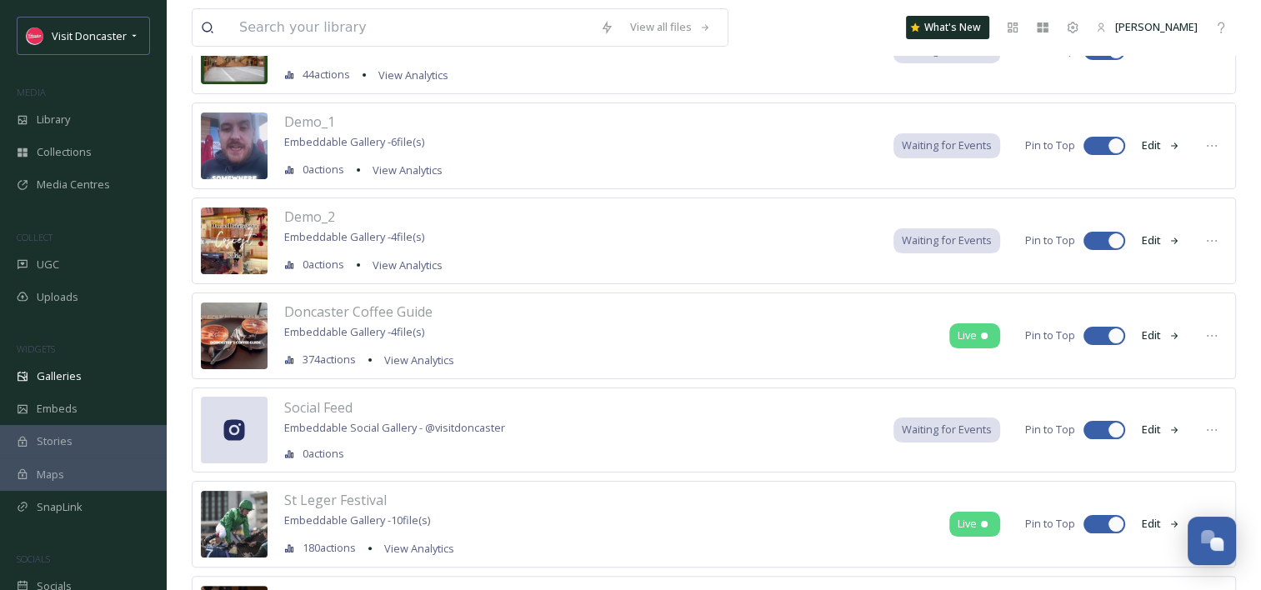
scroll to position [250, 0]
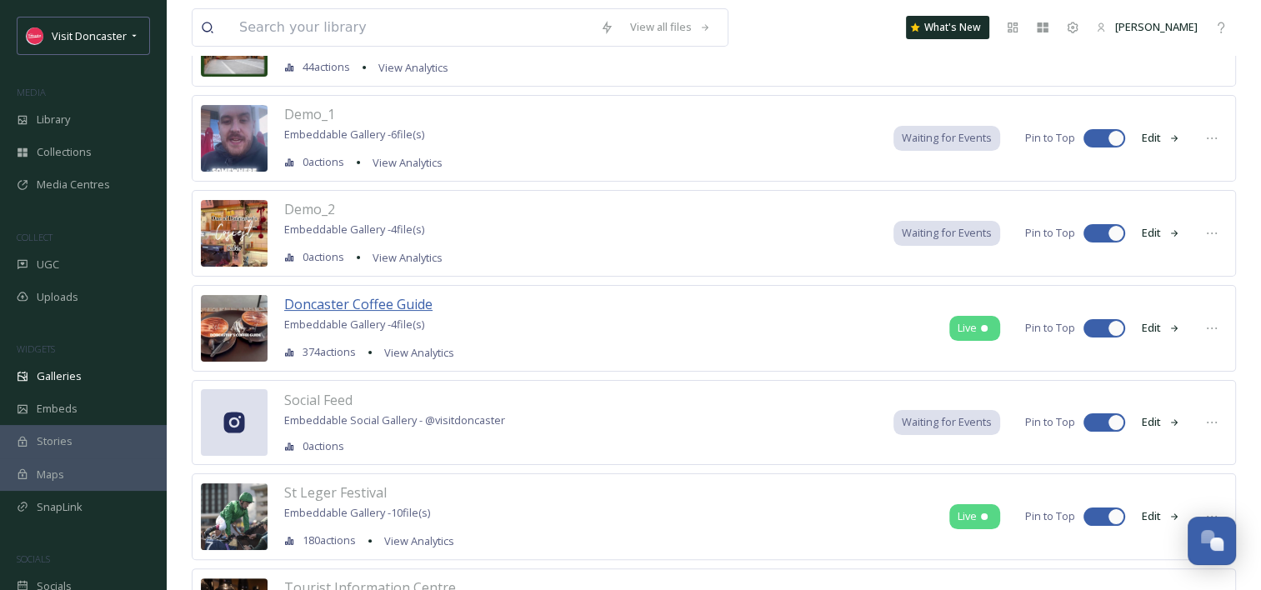
click at [348, 297] on span "Doncaster Coffee Guide" at bounding box center [358, 304] width 148 height 18
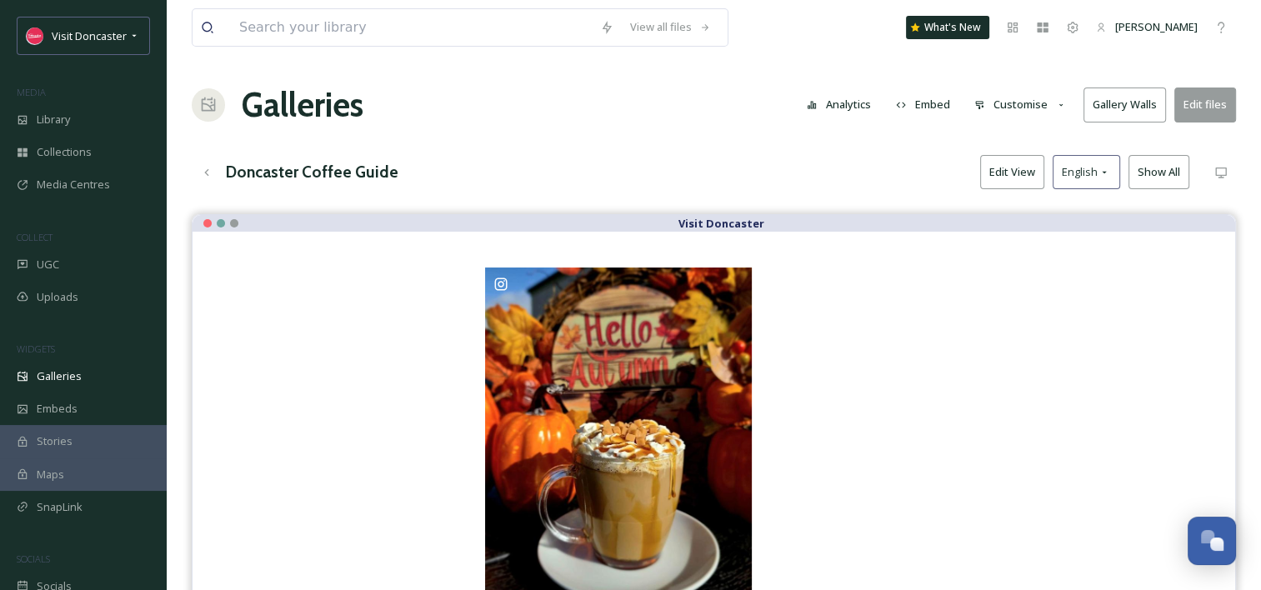
click at [1215, 109] on button "Edit files" at bounding box center [1205, 105] width 62 height 34
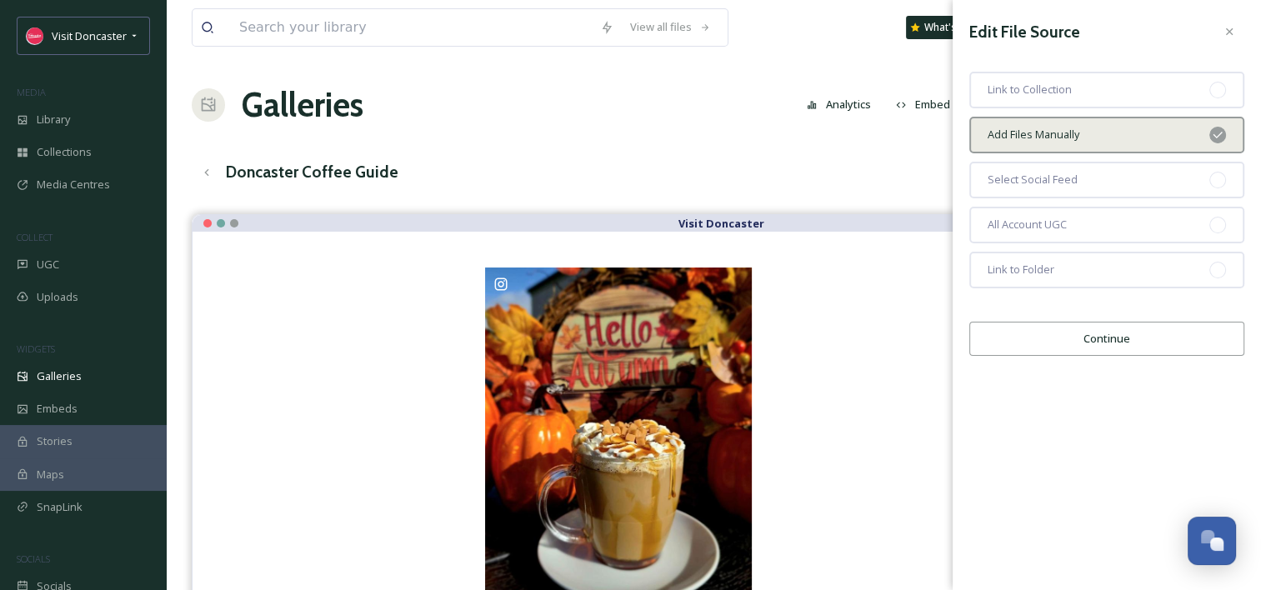
click at [1090, 340] on button "Continue" at bounding box center [1106, 339] width 275 height 34
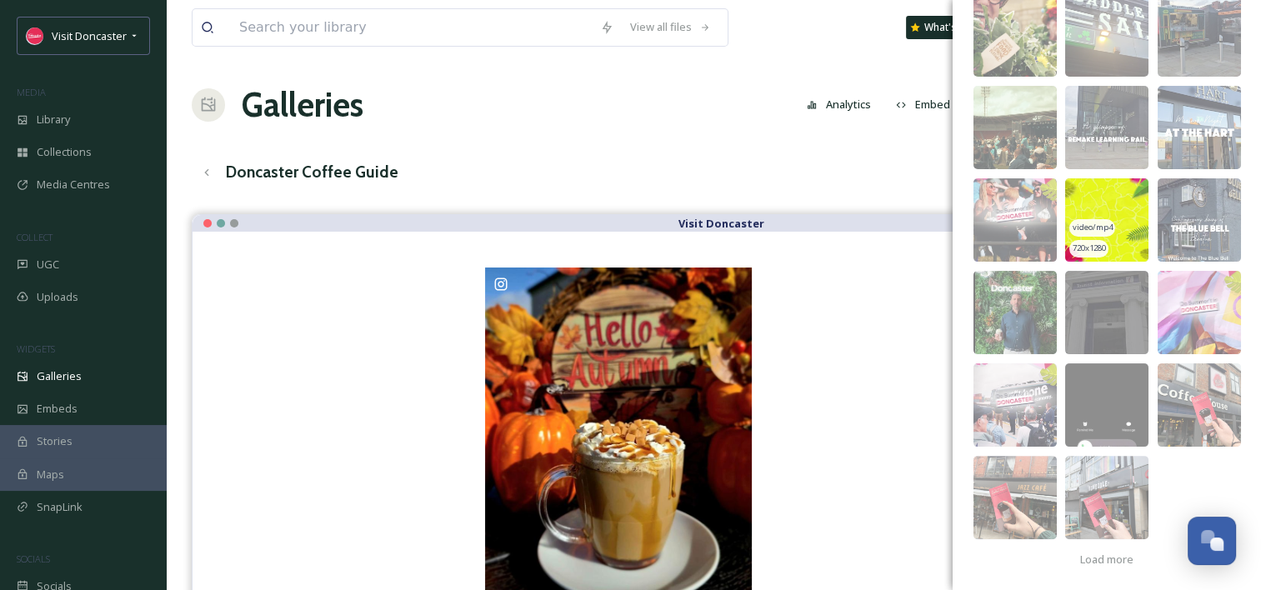
scroll to position [334, 0]
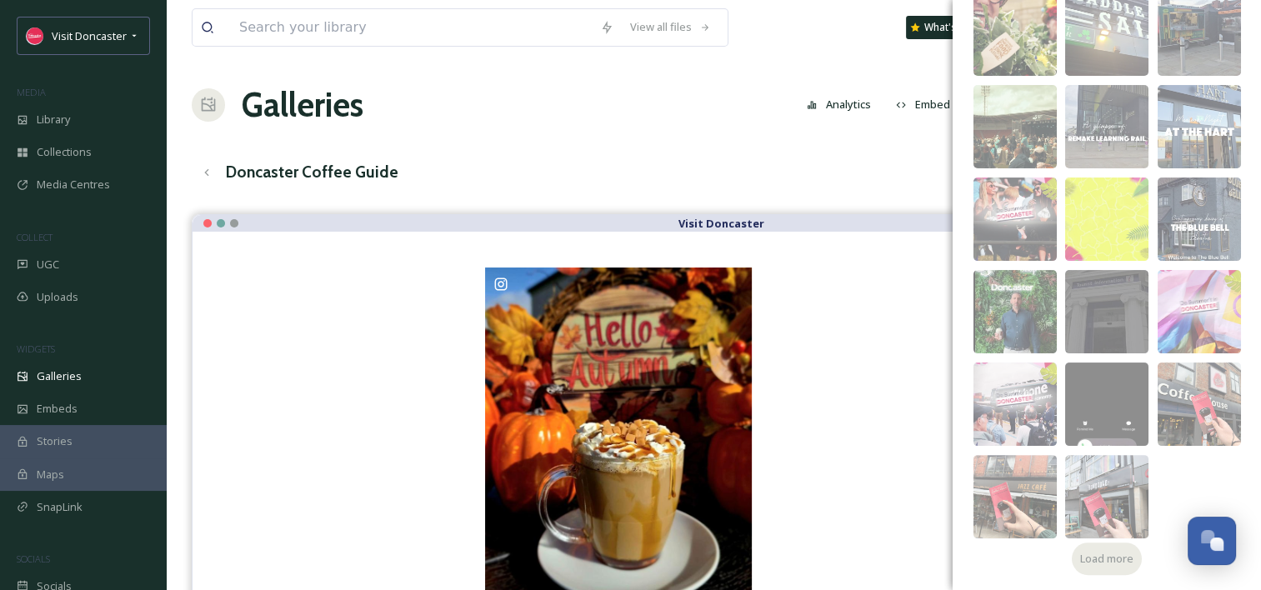
click at [1099, 558] on span "Load more" at bounding box center [1106, 559] width 53 height 16
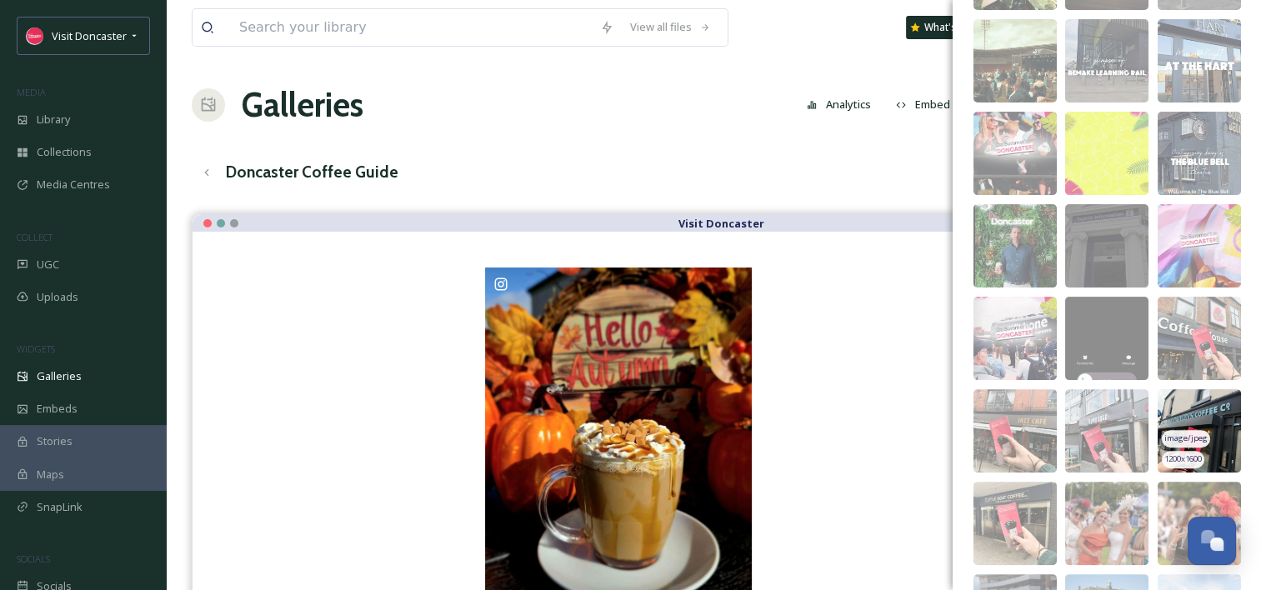
scroll to position [501, 0]
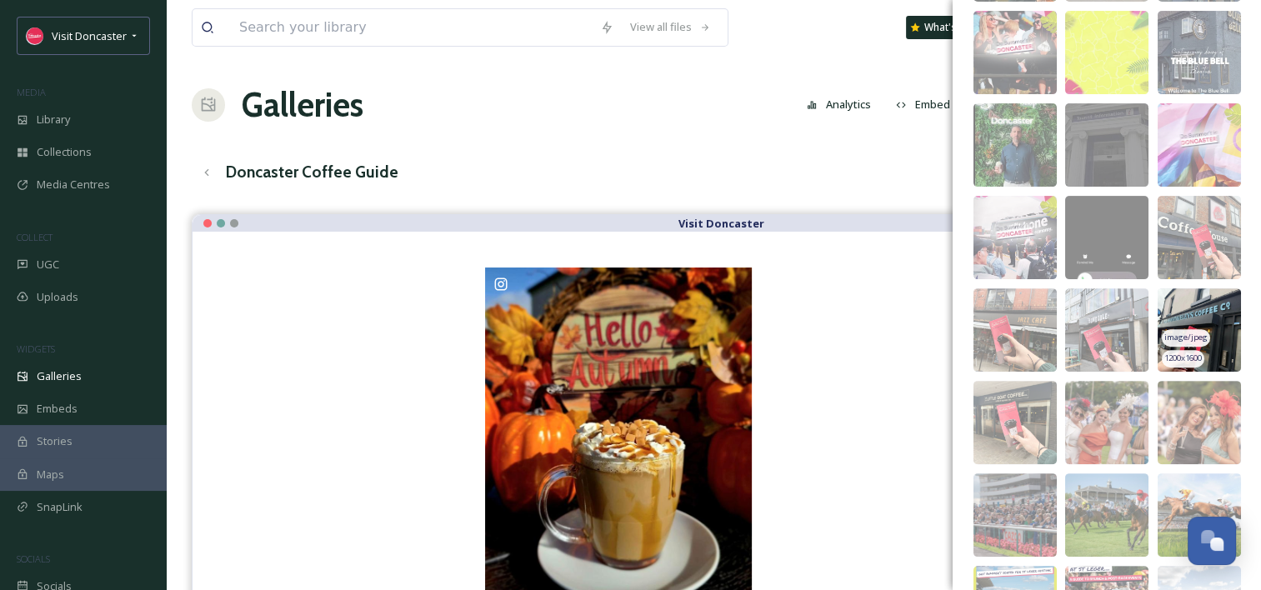
click at [1201, 302] on img at bounding box center [1199, 329] width 83 height 83
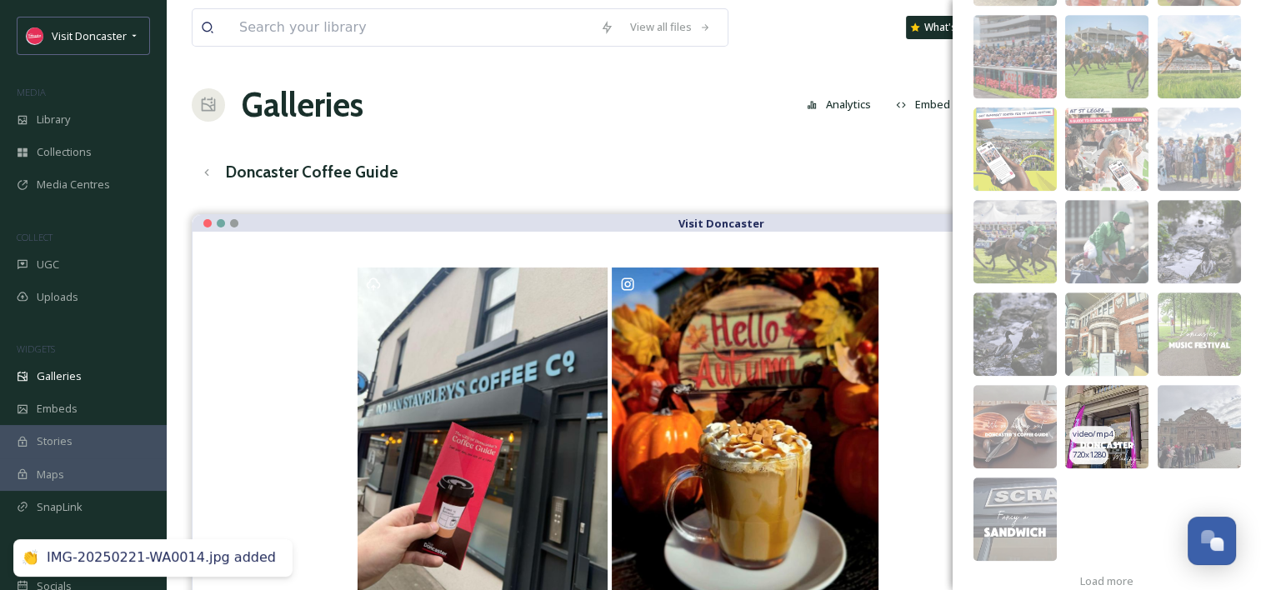
scroll to position [982, 0]
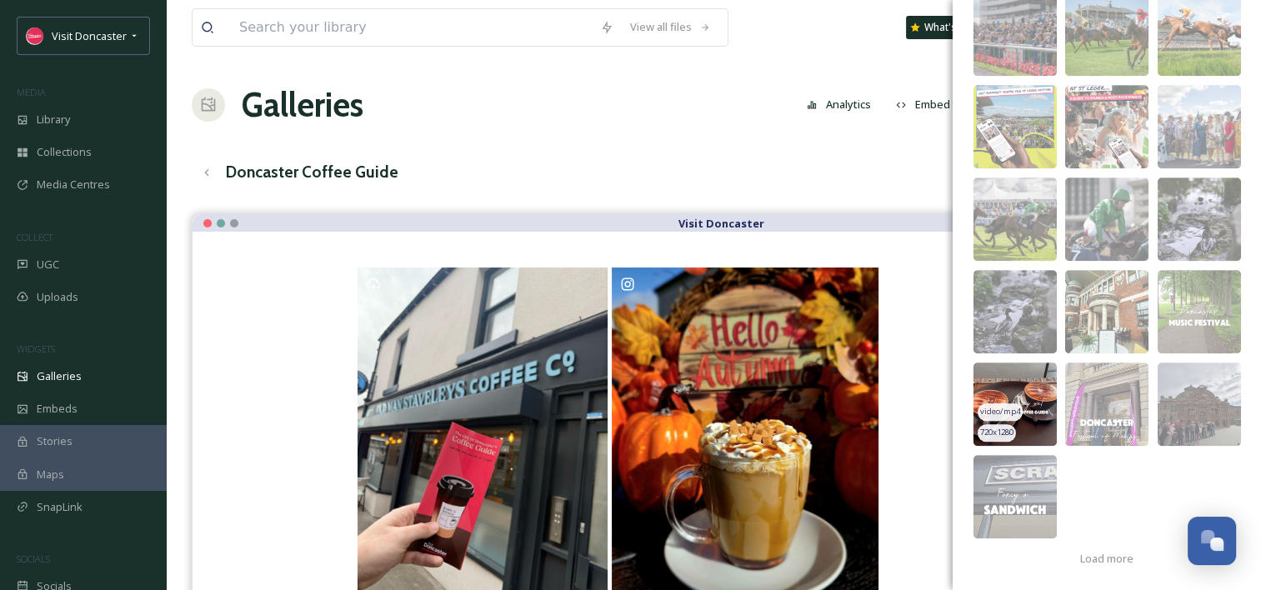
click at [1025, 383] on img at bounding box center [1015, 404] width 83 height 83
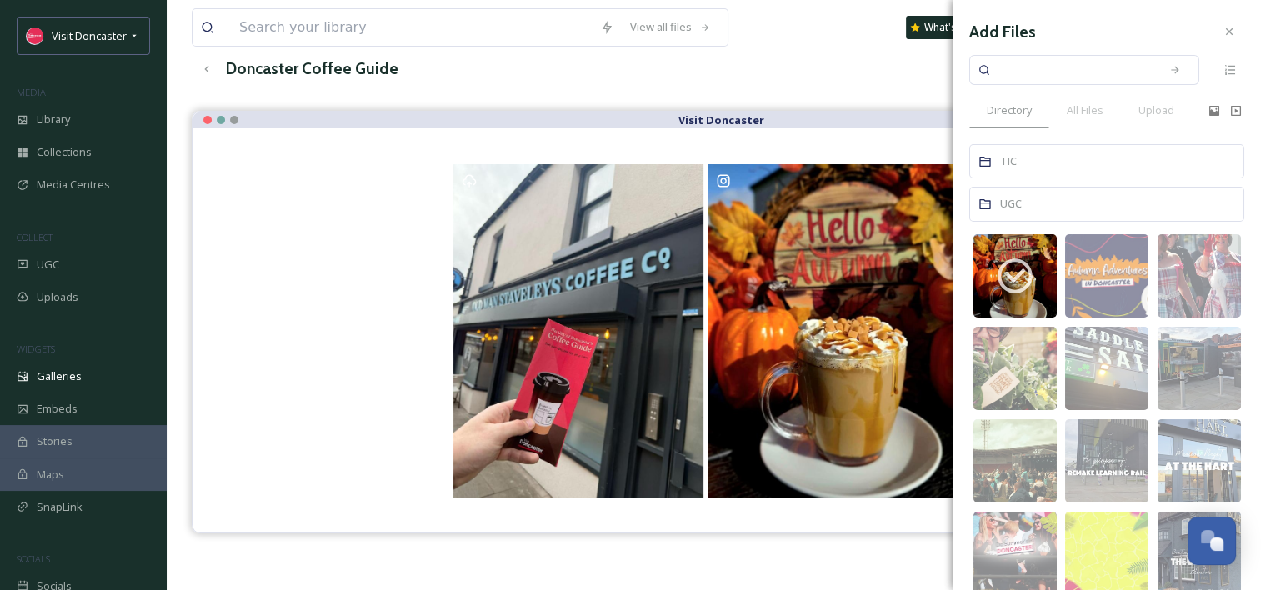
scroll to position [0, 0]
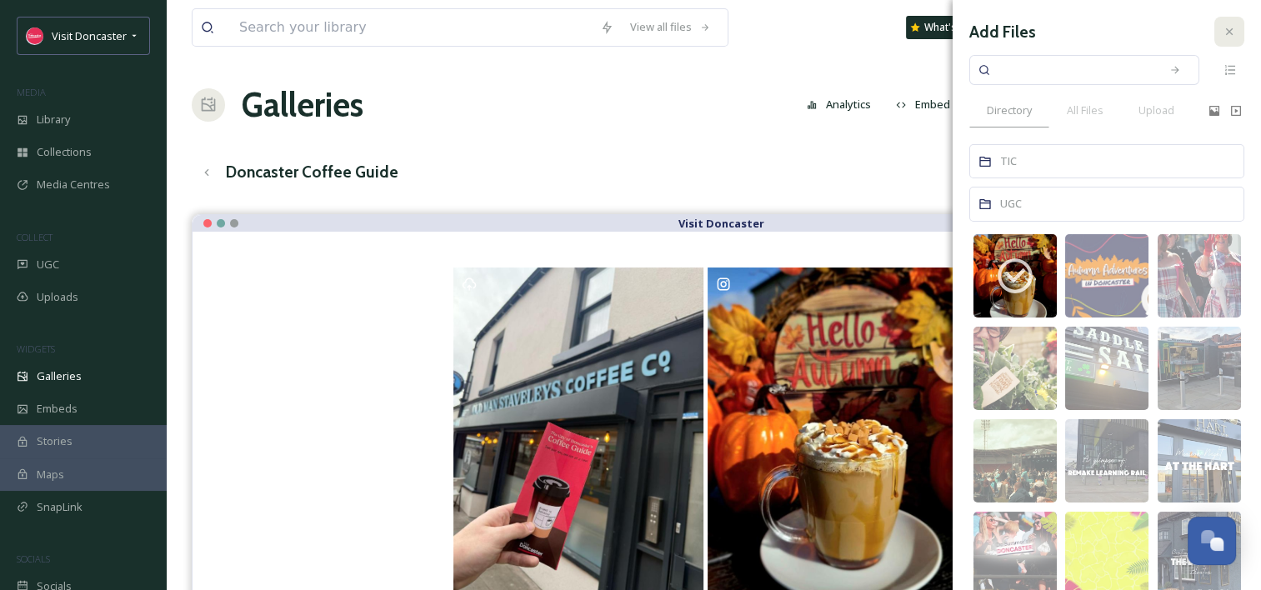
click at [1223, 23] on div at bounding box center [1229, 32] width 30 height 30
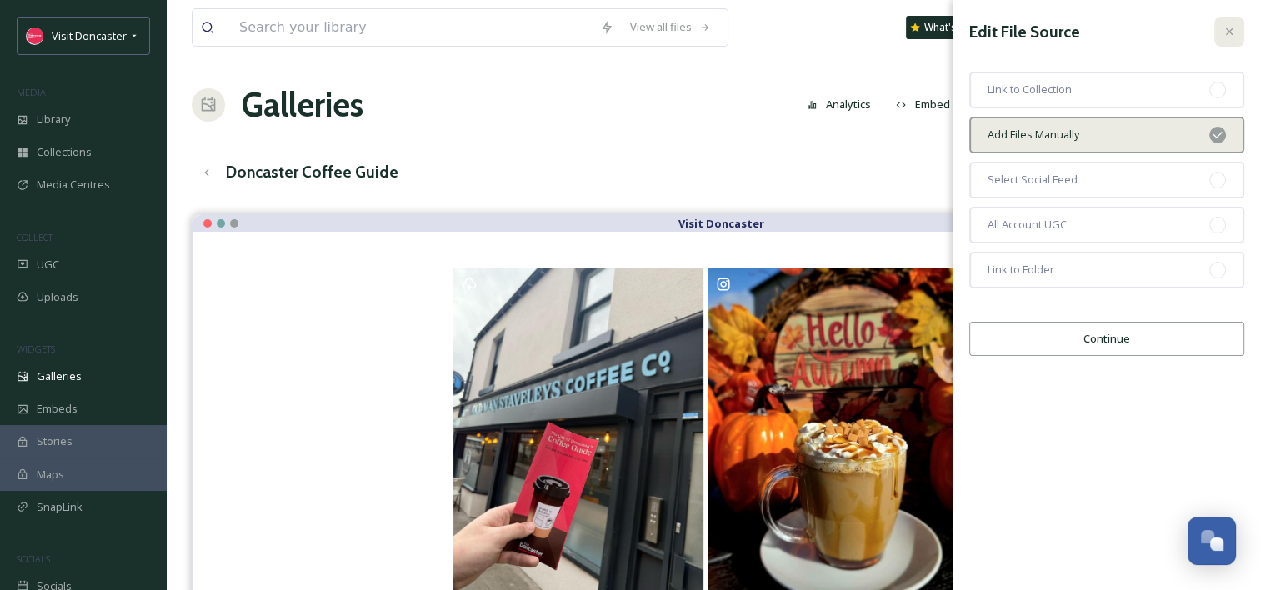
click at [1234, 29] on icon at bounding box center [1229, 31] width 13 height 13
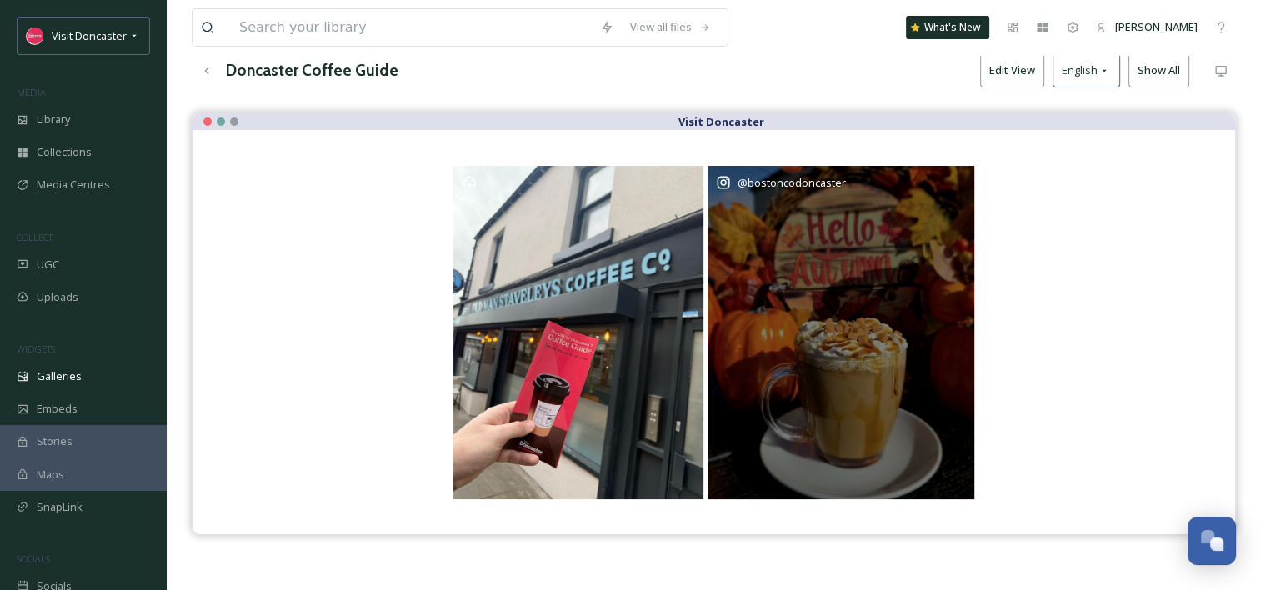
scroll to position [83, 0]
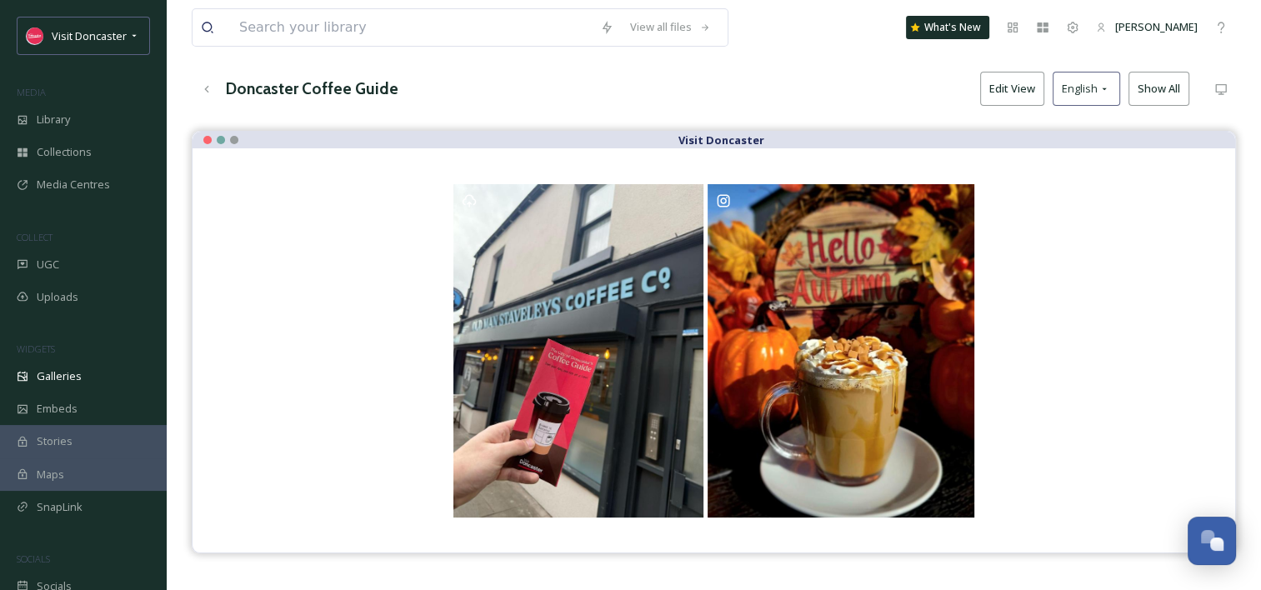
click at [789, 97] on div "Doncaster Coffee Guide Edit View English Show All" at bounding box center [714, 89] width 1044 height 34
click at [919, 570] on div "Visit Doncaster" at bounding box center [714, 426] width 1044 height 590
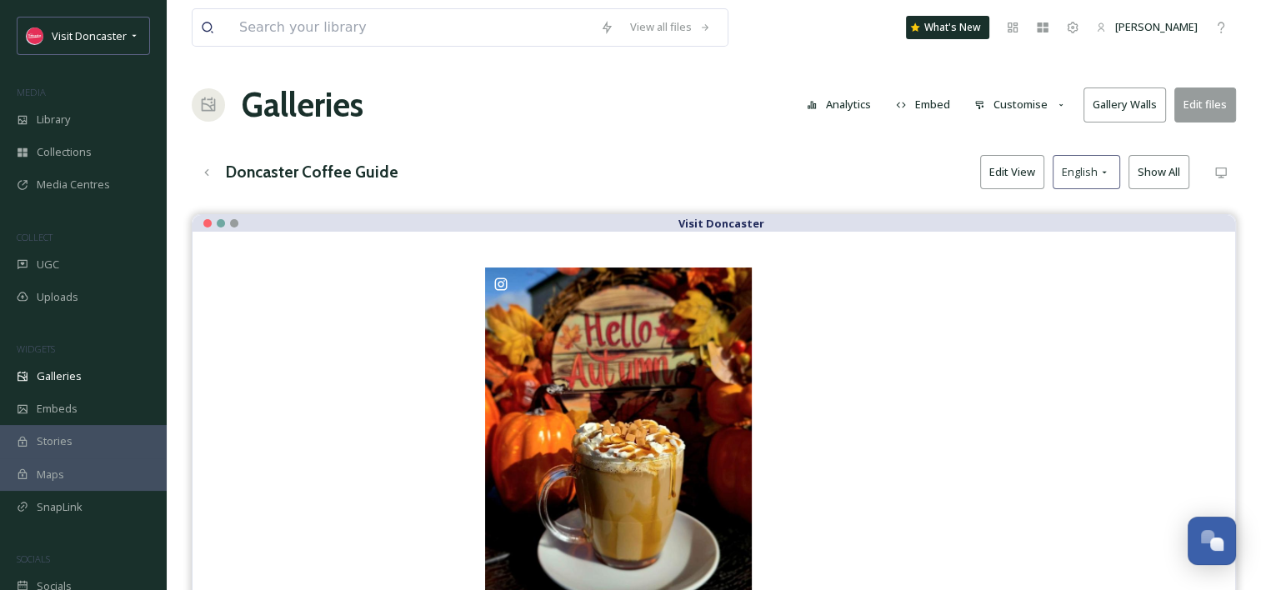
click at [1210, 118] on button "Edit files" at bounding box center [1205, 105] width 62 height 34
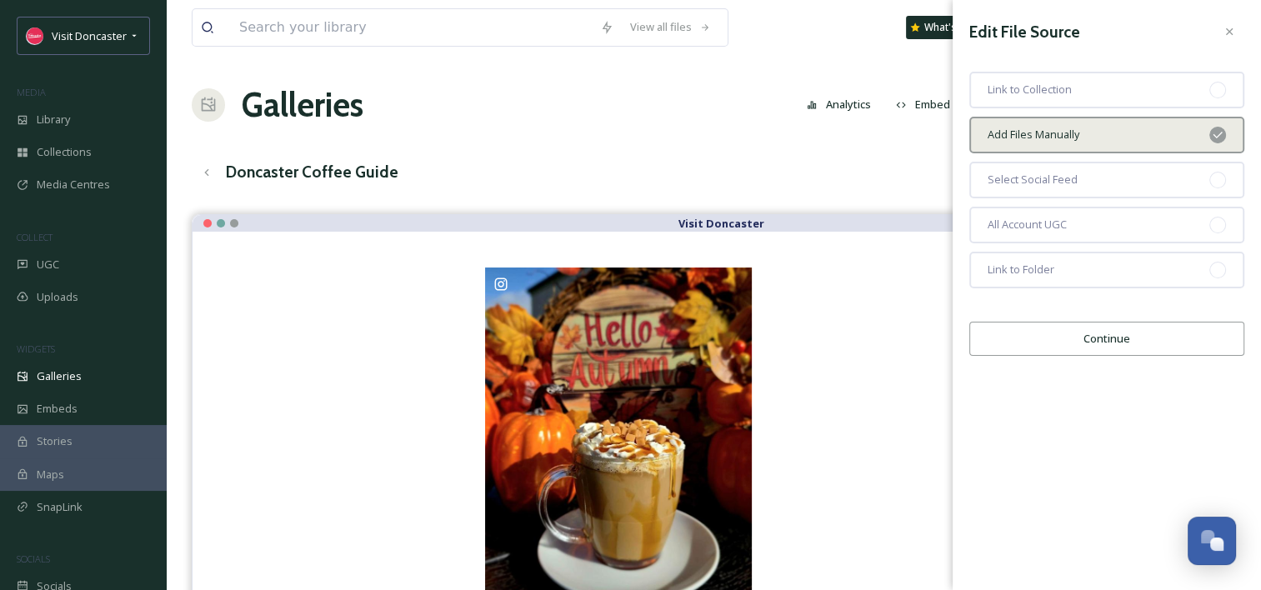
click at [1054, 346] on button "Continue" at bounding box center [1106, 339] width 275 height 34
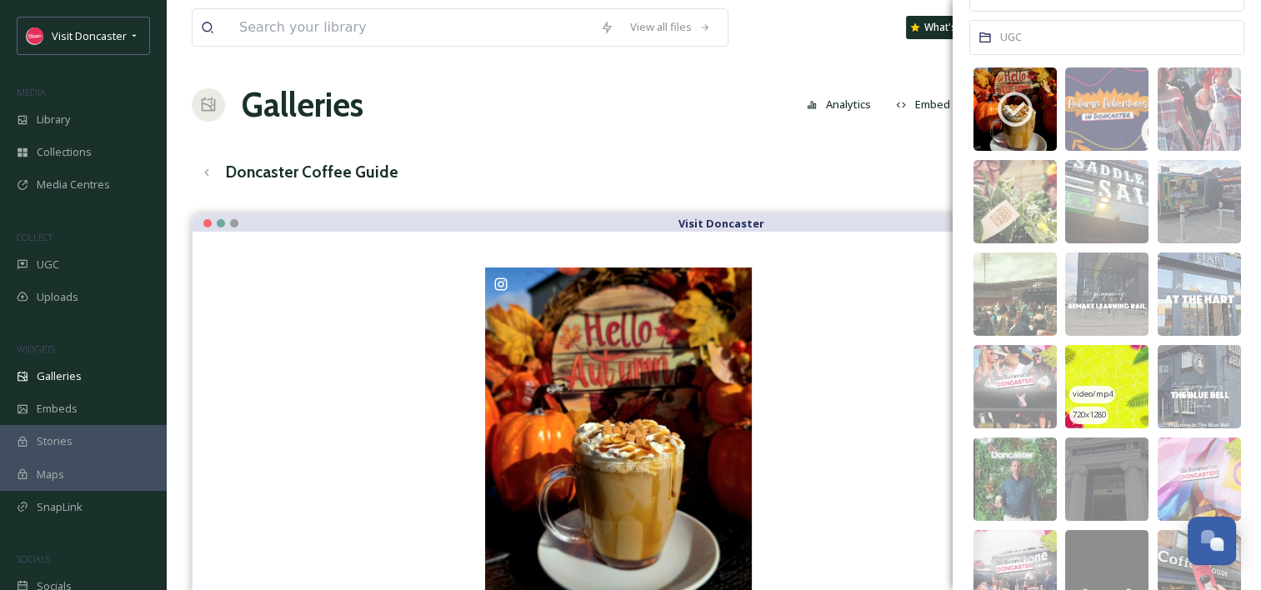
scroll to position [334, 0]
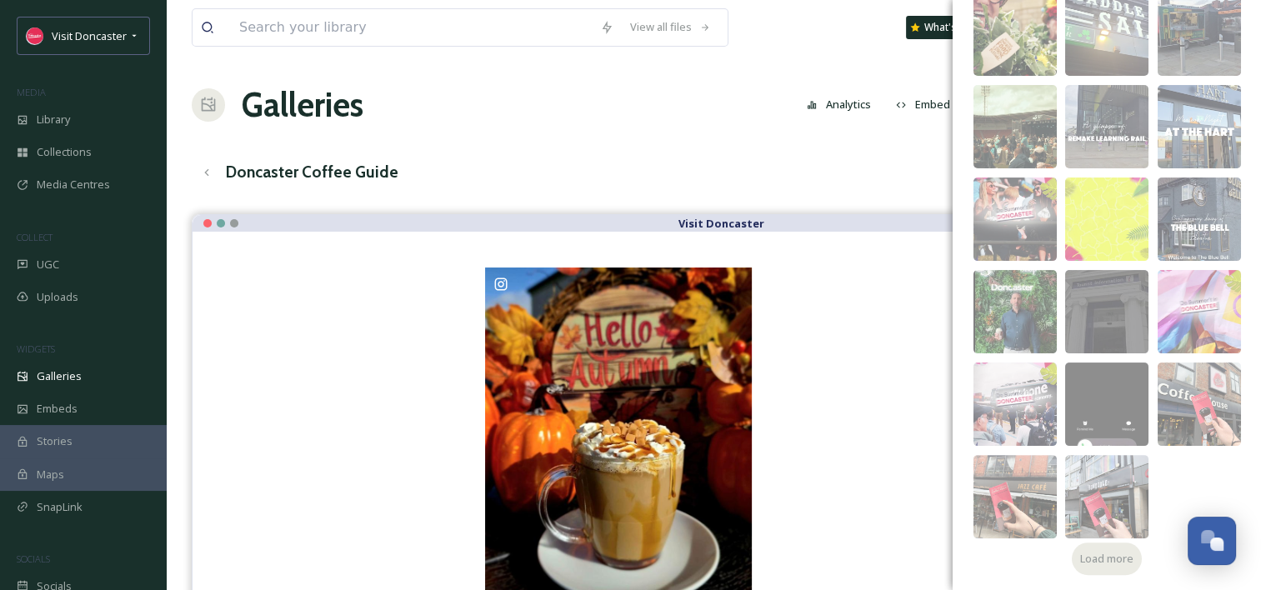
click at [1097, 548] on div "Load more" at bounding box center [1107, 559] width 70 height 33
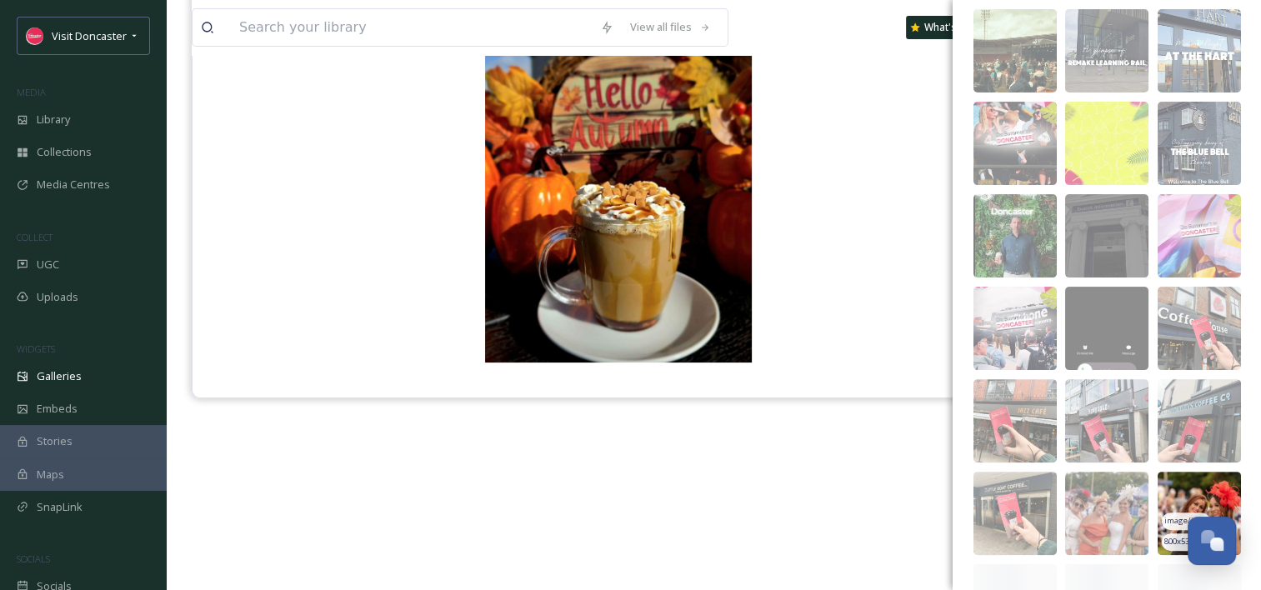
scroll to position [501, 0]
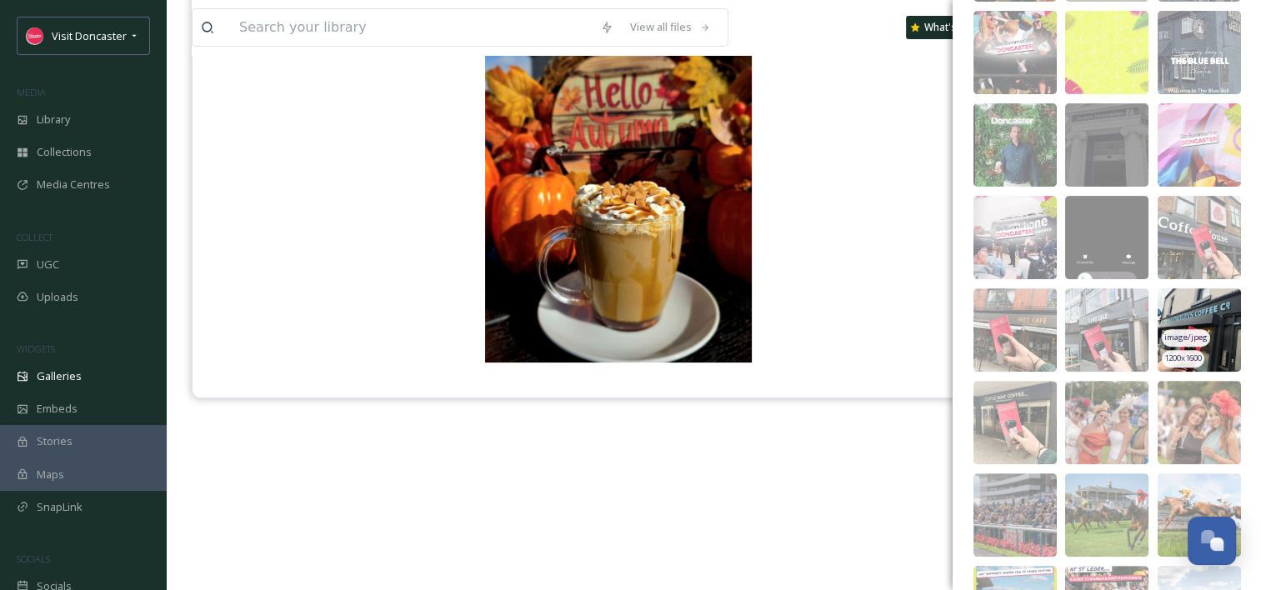
click at [1180, 318] on img at bounding box center [1199, 329] width 83 height 83
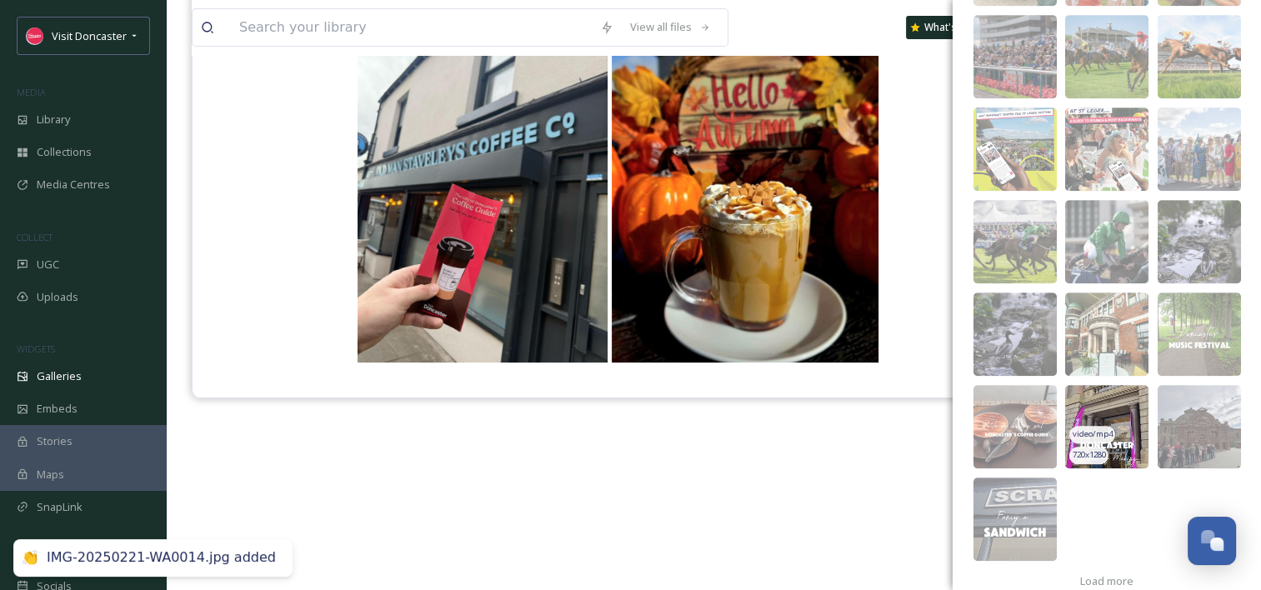
scroll to position [982, 0]
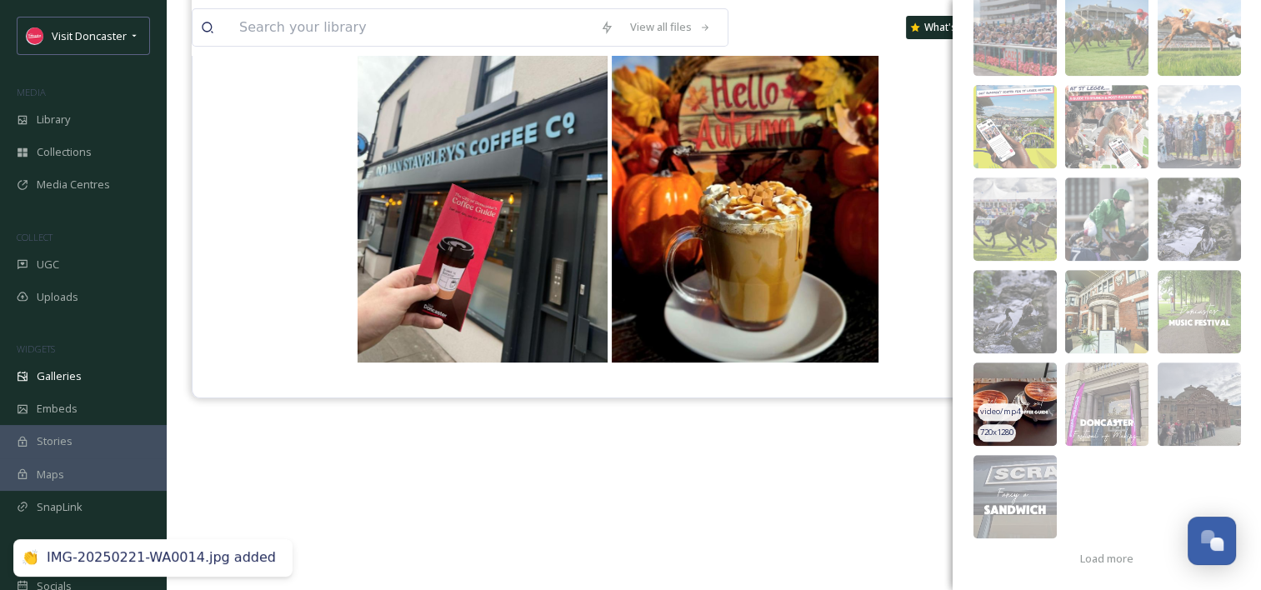
click at [1018, 378] on img at bounding box center [1015, 404] width 83 height 83
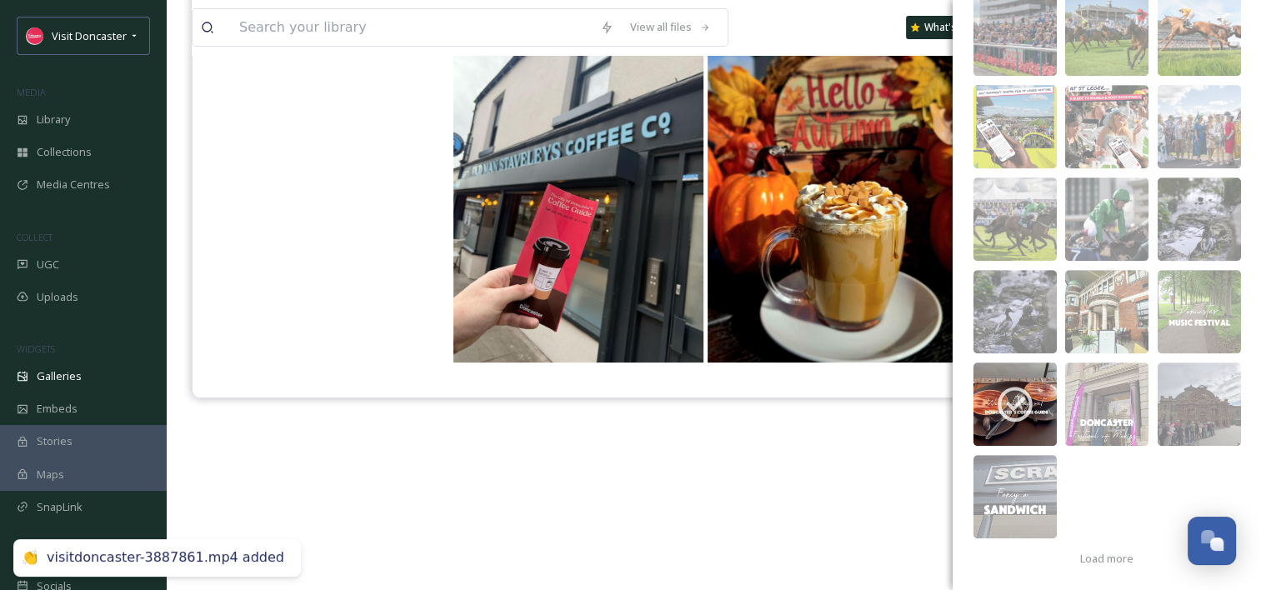
click at [680, 478] on div "Visit Doncaster" at bounding box center [714, 271] width 1044 height 590
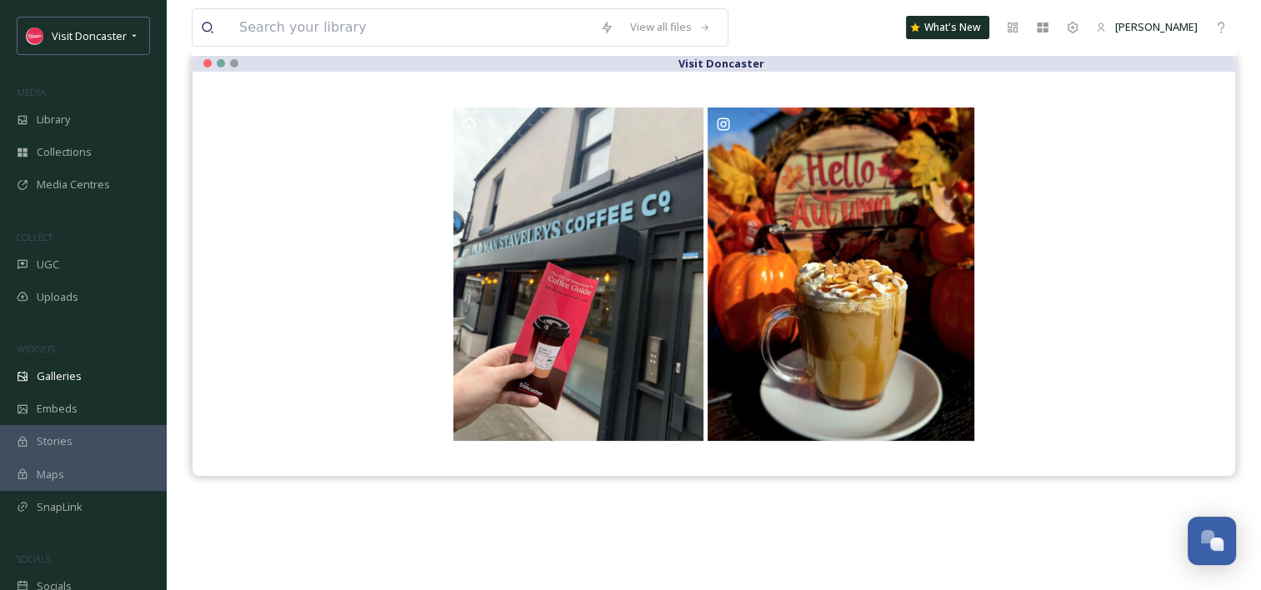
scroll to position [167, 0]
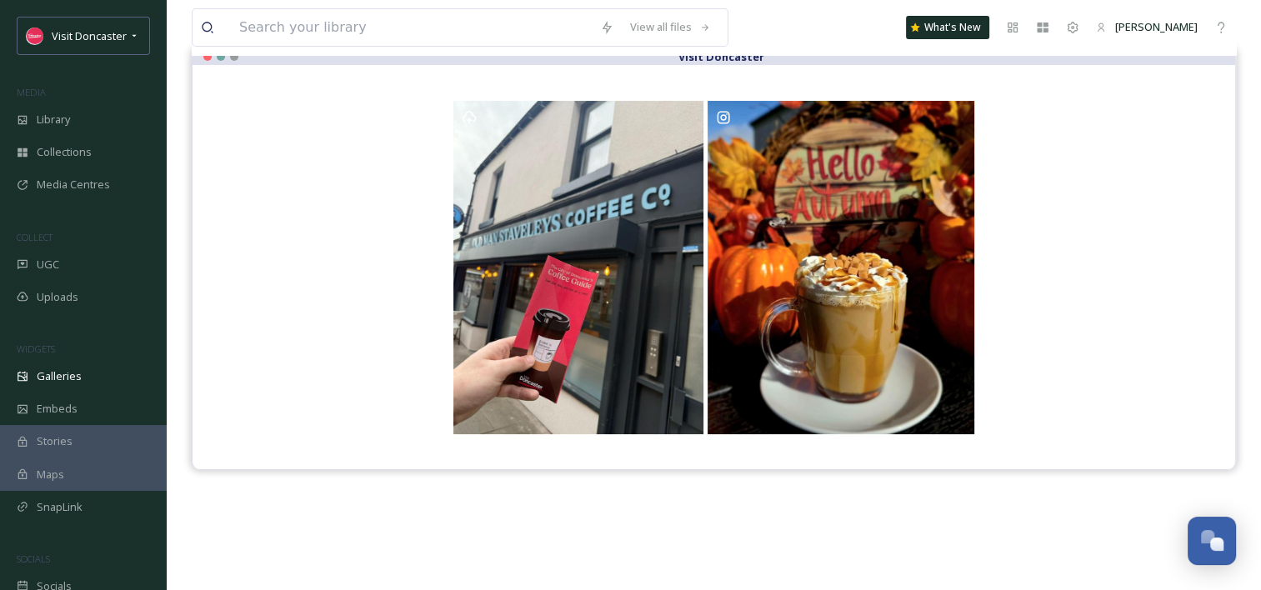
click at [967, 538] on div "Visit Doncaster" at bounding box center [714, 343] width 1044 height 590
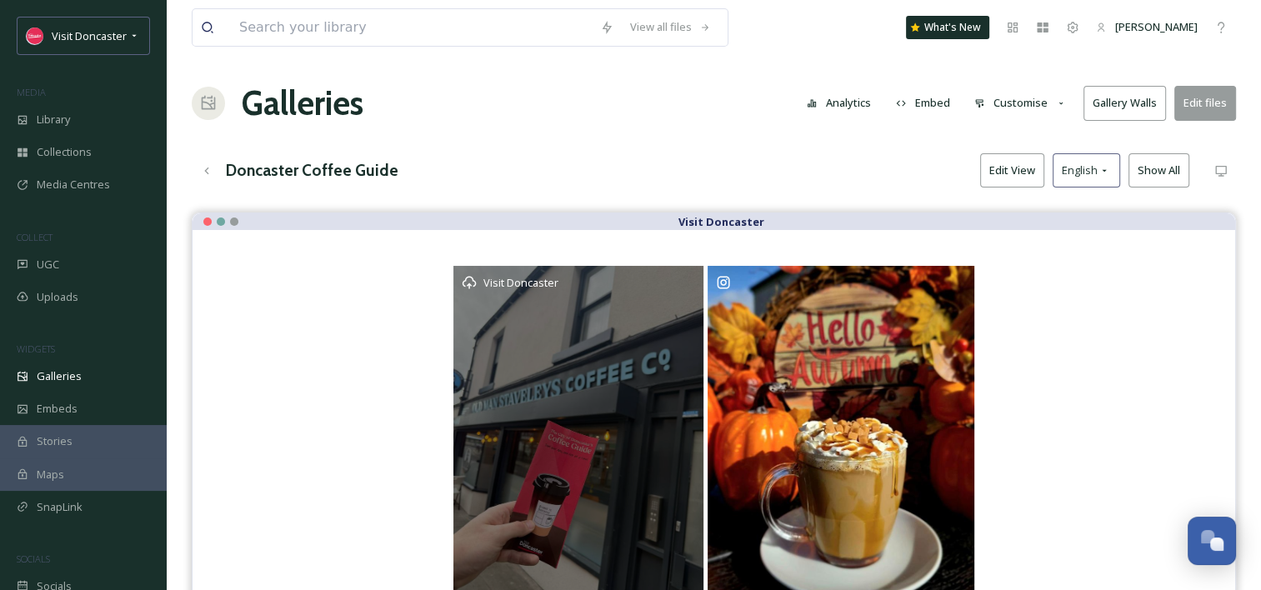
scroll to position [0, 0]
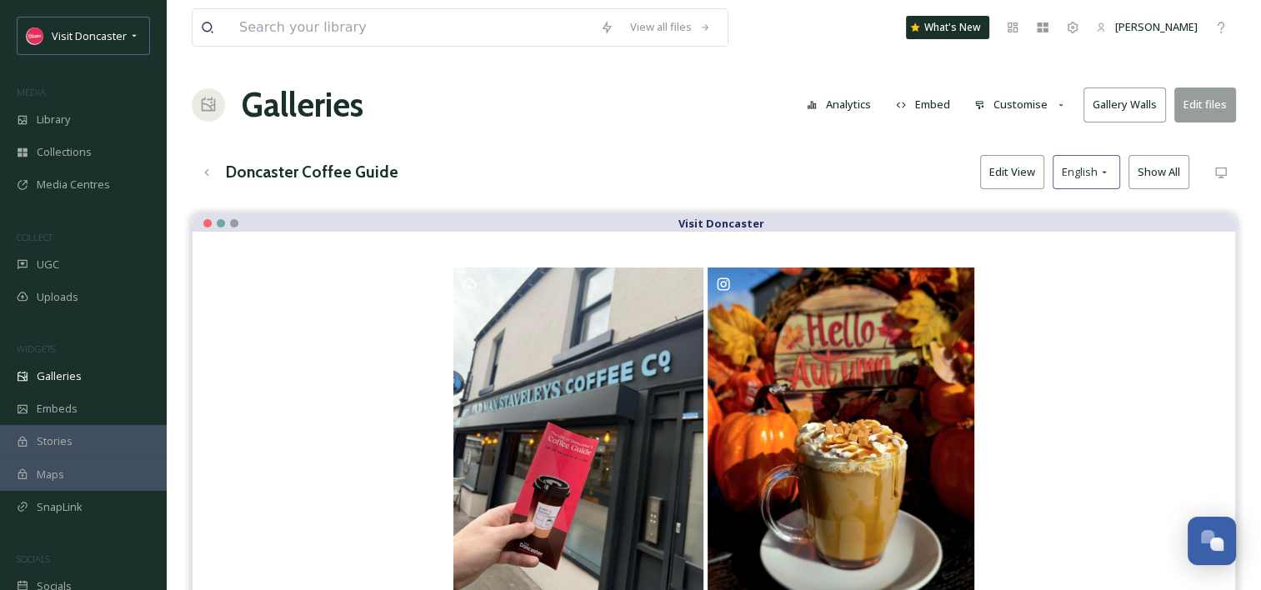
drag, startPoint x: 767, startPoint y: 141, endPoint x: 799, endPoint y: 153, distance: 33.8
click at [767, 141] on div "View all files What's New [PERSON_NAME] Galleries Analytics Embed Customise Gal…" at bounding box center [714, 414] width 1094 height 829
click at [923, 107] on button "Embed" at bounding box center [923, 104] width 71 height 33
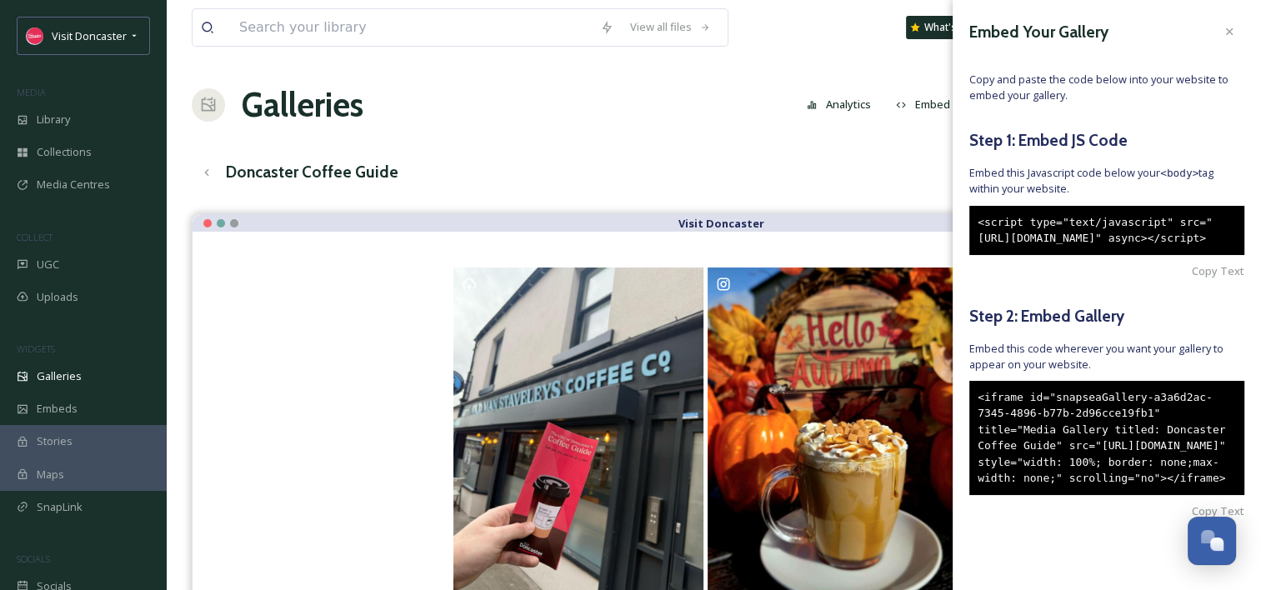
scroll to position [62, 0]
click at [1192, 511] on span "Copy Text" at bounding box center [1218, 511] width 53 height 16
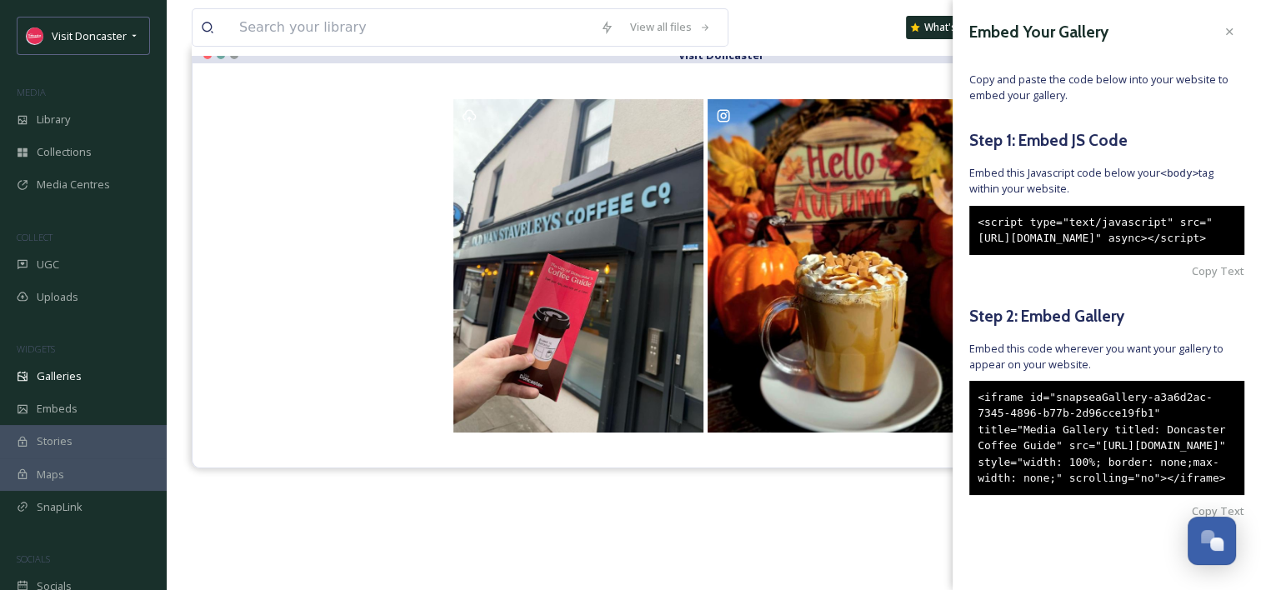
scroll to position [72, 0]
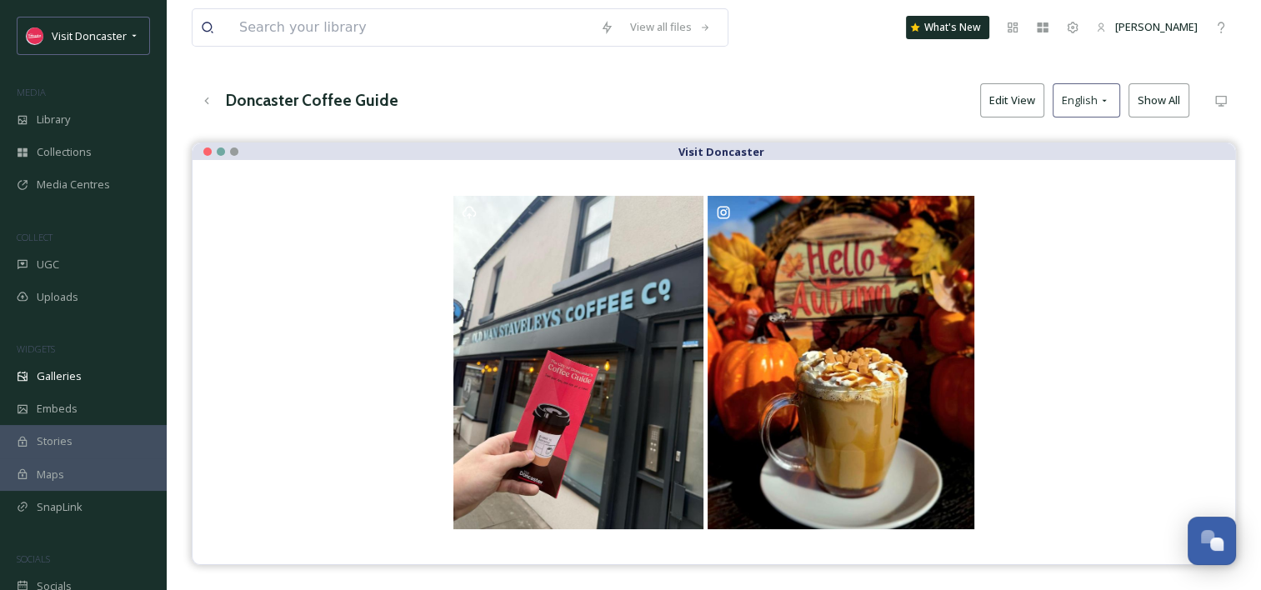
click at [710, 577] on div "Visit Doncaster" at bounding box center [714, 438] width 1044 height 590
click at [660, 95] on div "Doncaster Coffee Guide Edit View English Show All" at bounding box center [714, 100] width 1044 height 34
click at [607, 100] on div "Doncaster Coffee Guide Edit View English Show All" at bounding box center [714, 100] width 1044 height 34
click at [779, 73] on div "View all files What's New [PERSON_NAME] Galleries Analytics Embed Customise Gal…" at bounding box center [714, 342] width 1094 height 829
click at [52, 368] on span "Galleries" at bounding box center [59, 376] width 45 height 16
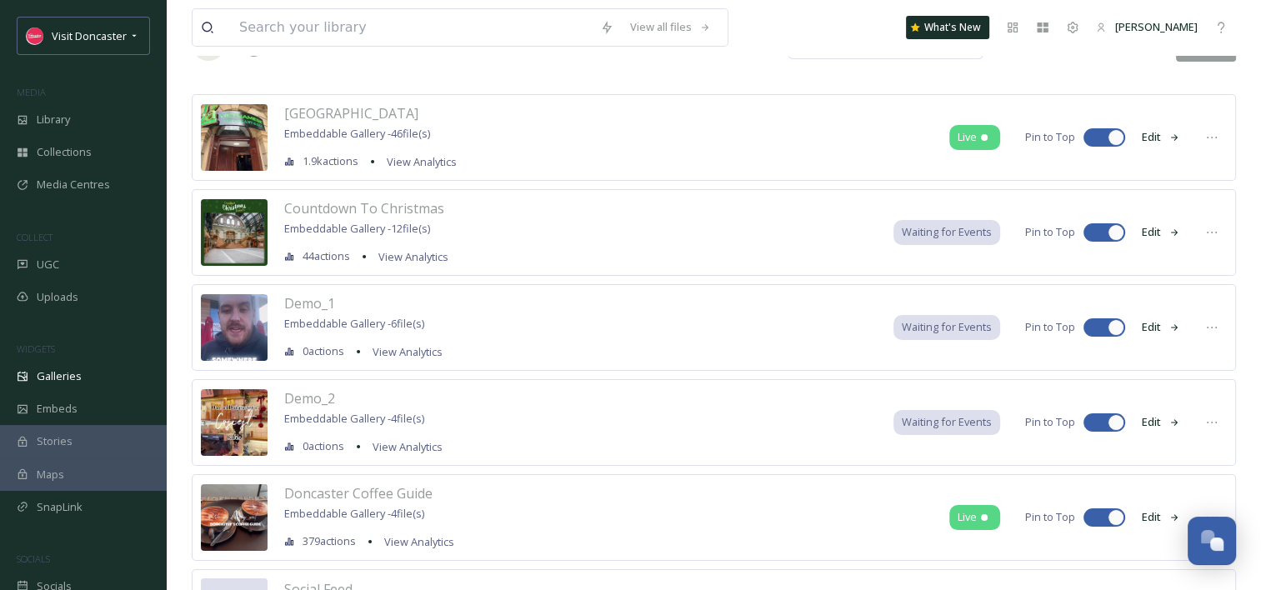
scroll to position [167, 0]
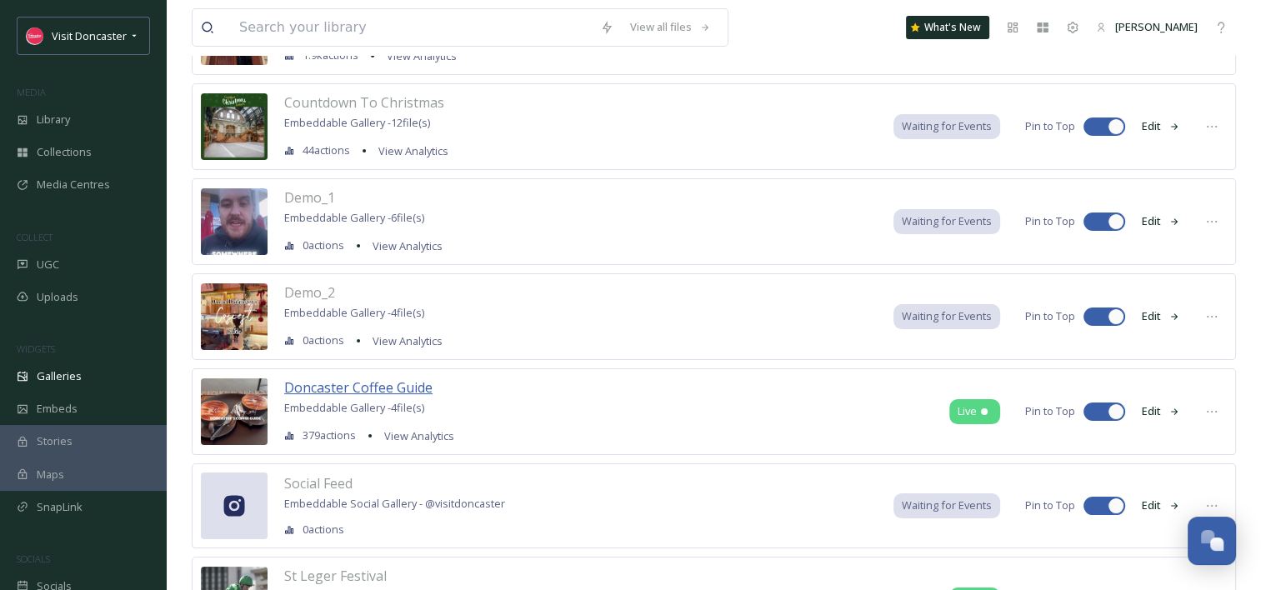
click at [367, 383] on span "Doncaster Coffee Guide" at bounding box center [358, 387] width 148 height 18
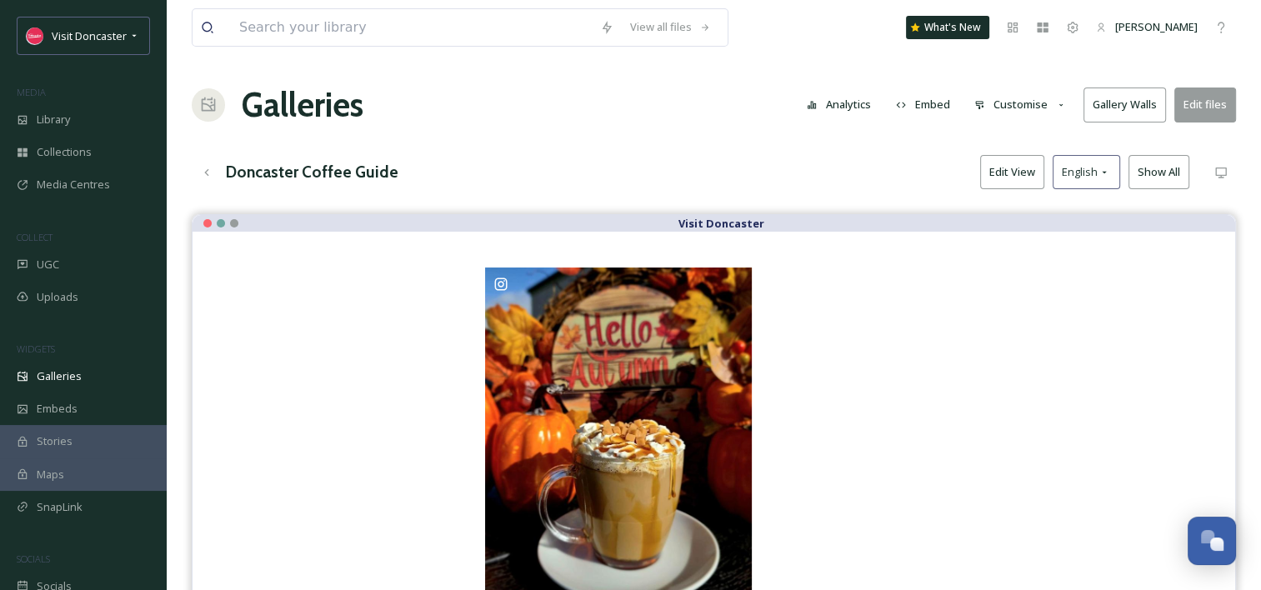
click at [1220, 110] on button "Edit files" at bounding box center [1205, 105] width 62 height 34
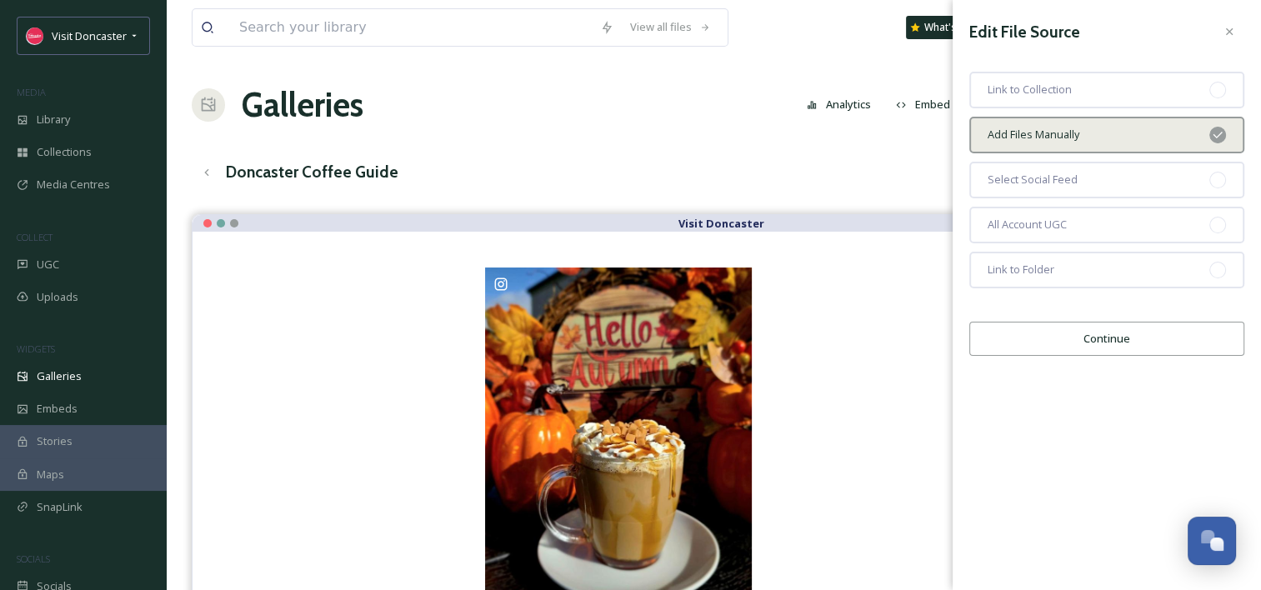
click at [1011, 339] on button "Continue" at bounding box center [1106, 339] width 275 height 34
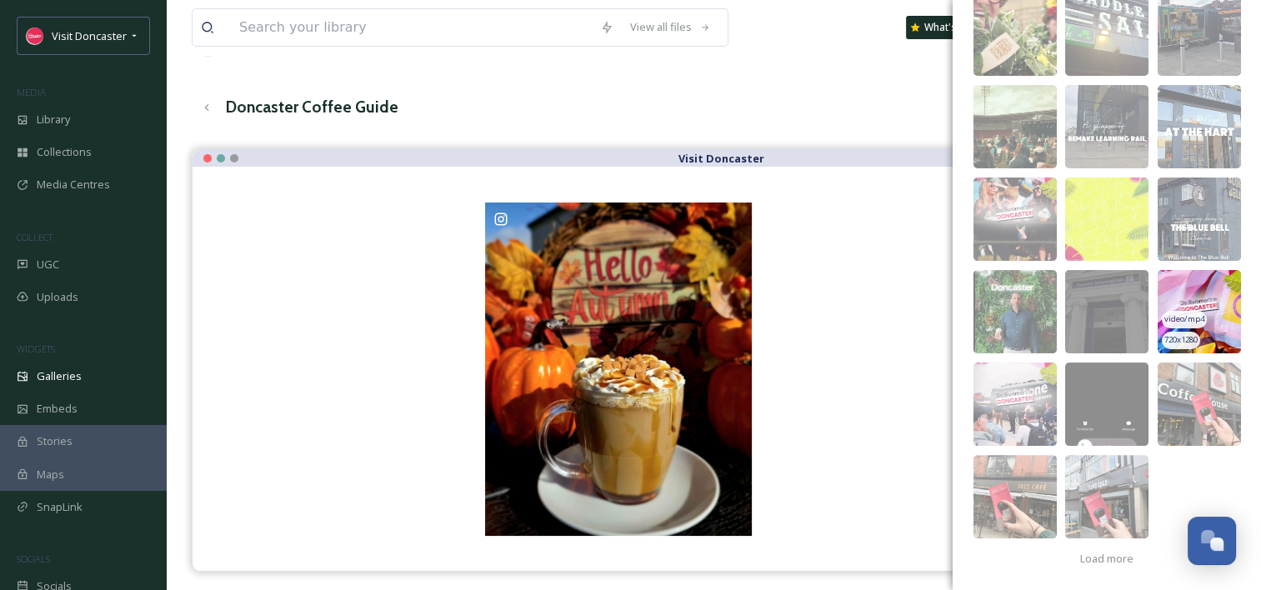
scroll to position [167, 0]
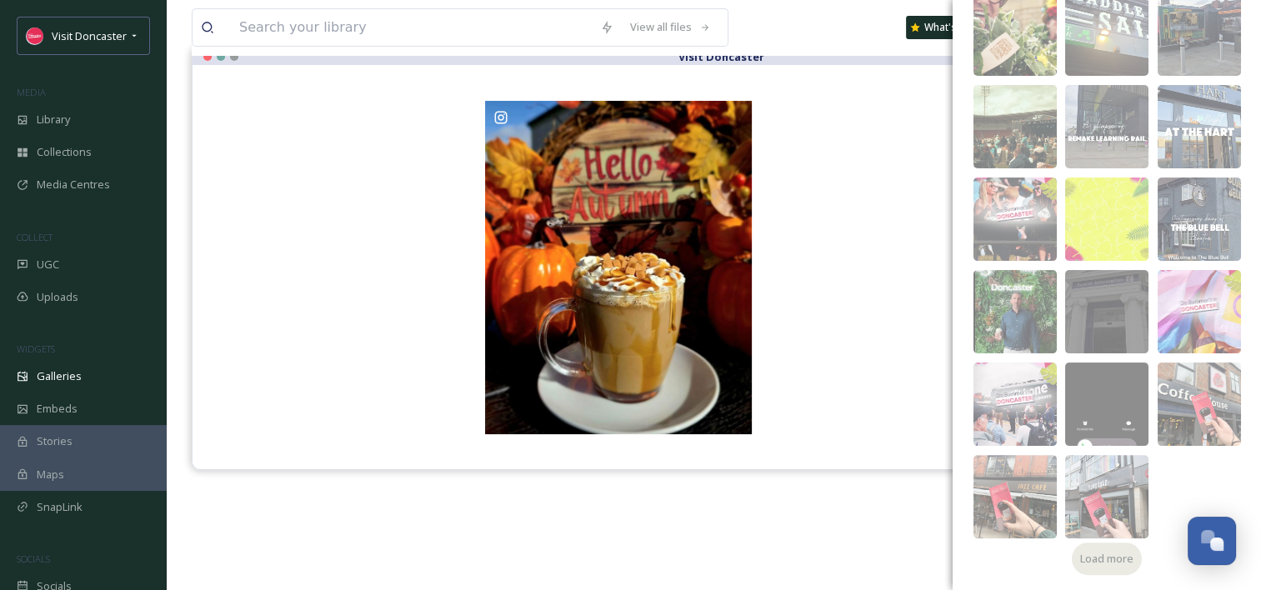
click at [1107, 557] on span "Load more" at bounding box center [1106, 559] width 53 height 16
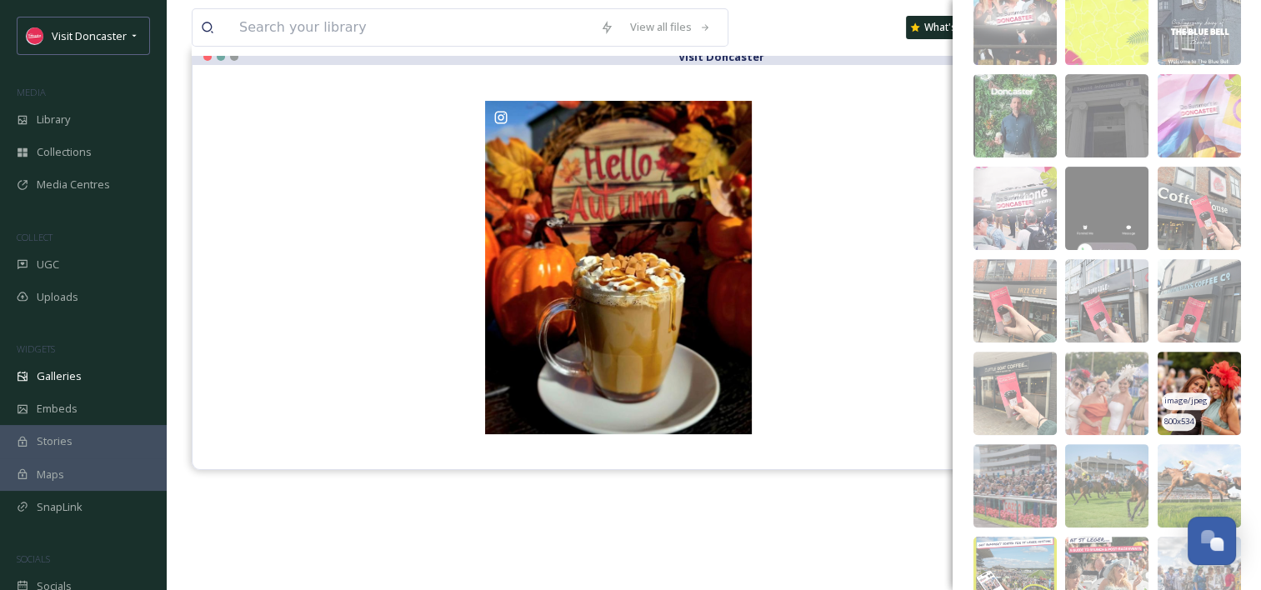
scroll to position [584, 0]
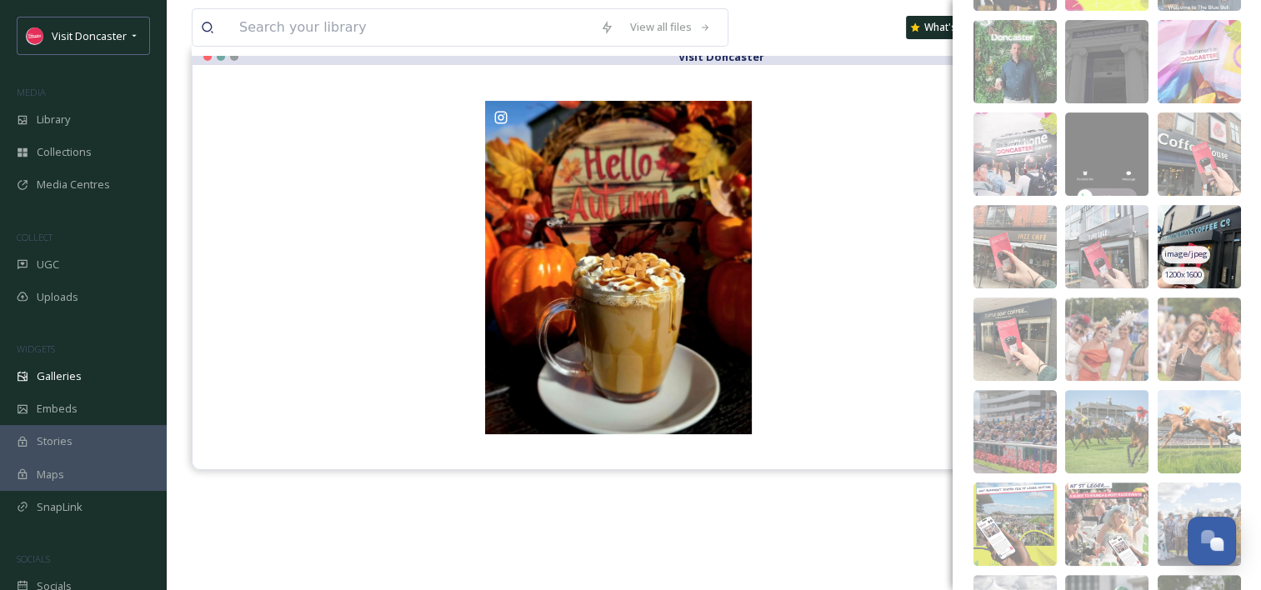
click at [1203, 223] on img at bounding box center [1199, 246] width 83 height 83
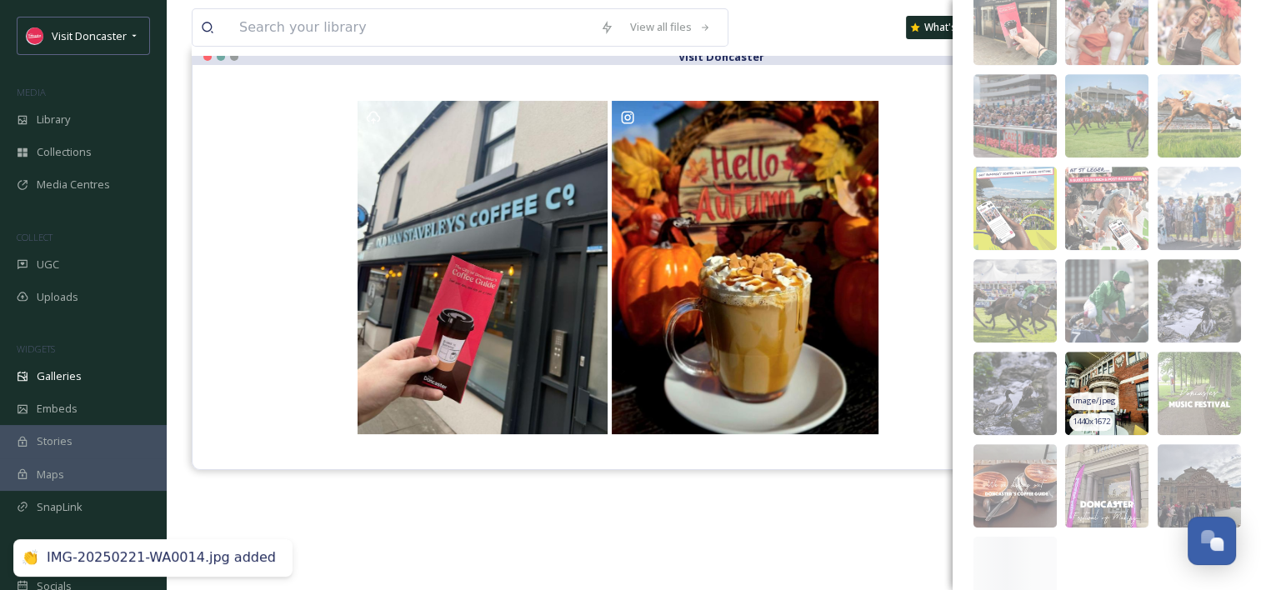
scroll to position [918, 0]
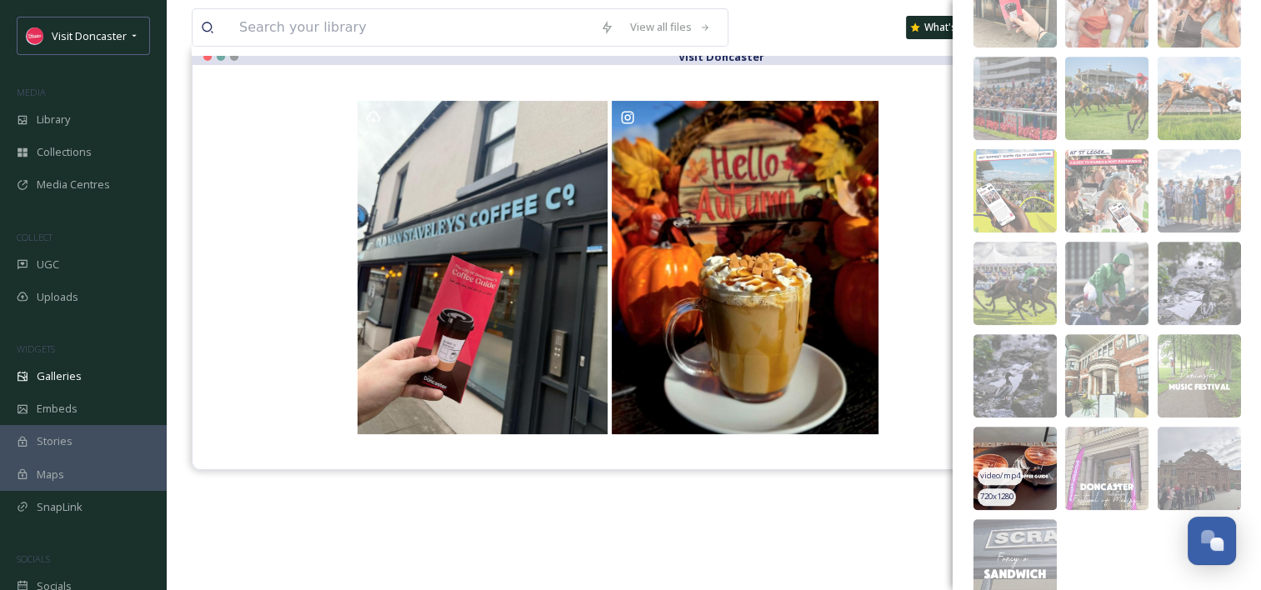
click at [1033, 443] on img at bounding box center [1015, 468] width 83 height 83
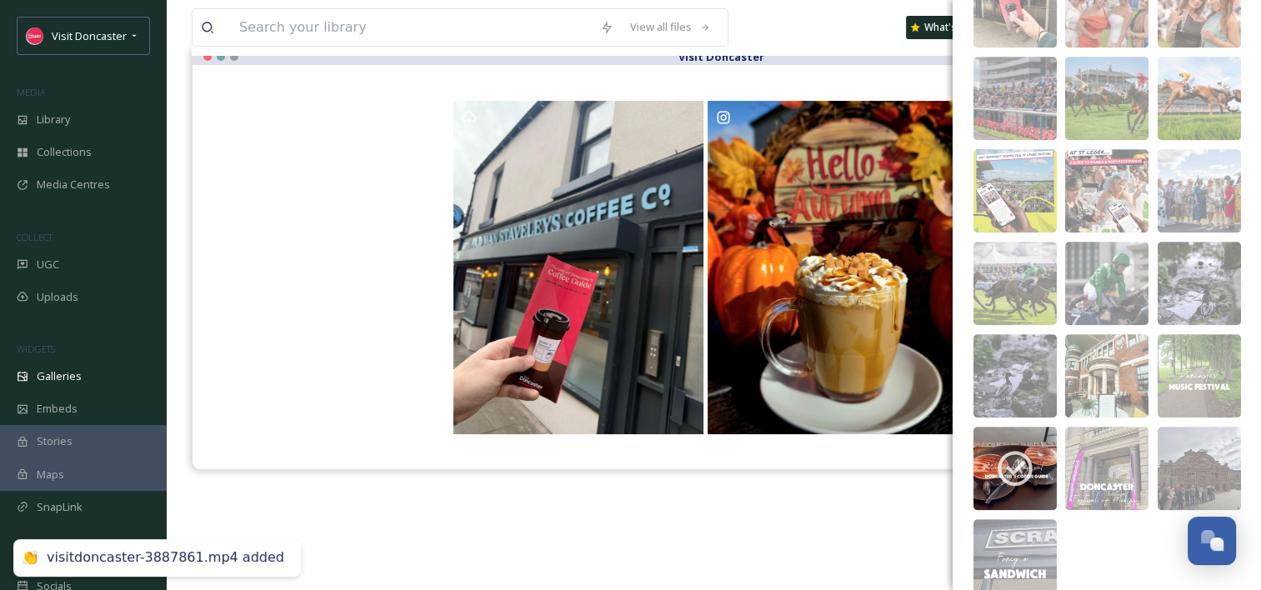
click at [746, 536] on div "Visit Doncaster" at bounding box center [714, 343] width 1044 height 590
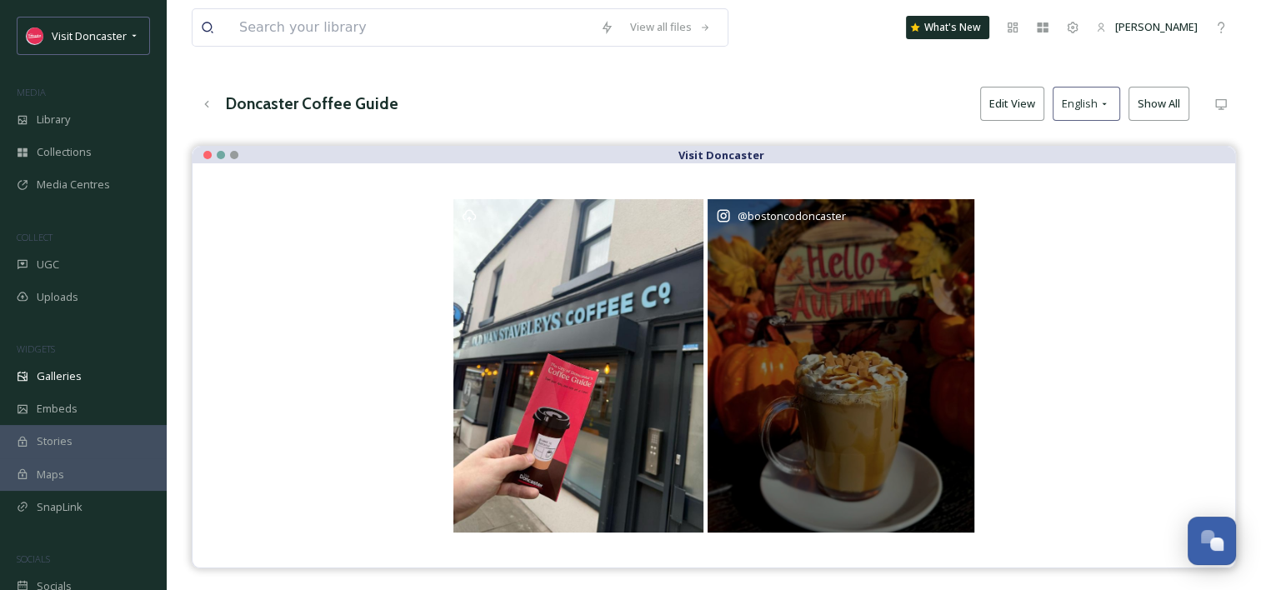
scroll to position [0, 0]
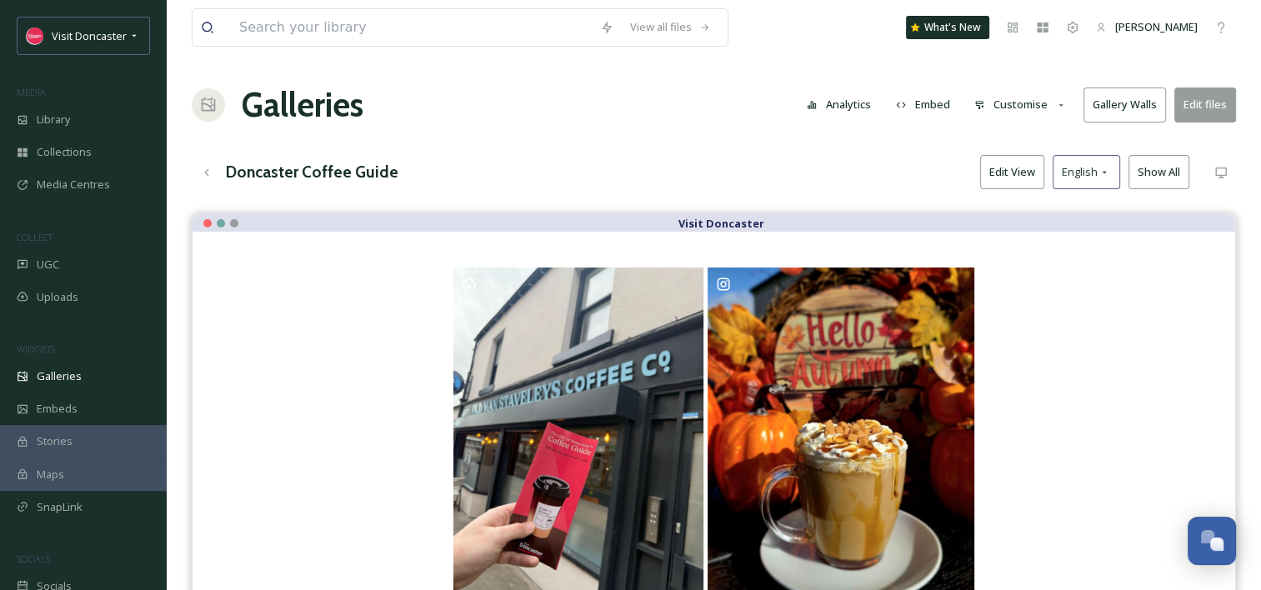
click at [647, 132] on div "View all files What's New [PERSON_NAME] Galleries Analytics Embed Customise Gal…" at bounding box center [714, 414] width 1094 height 829
click at [58, 373] on span "Galleries" at bounding box center [59, 376] width 45 height 16
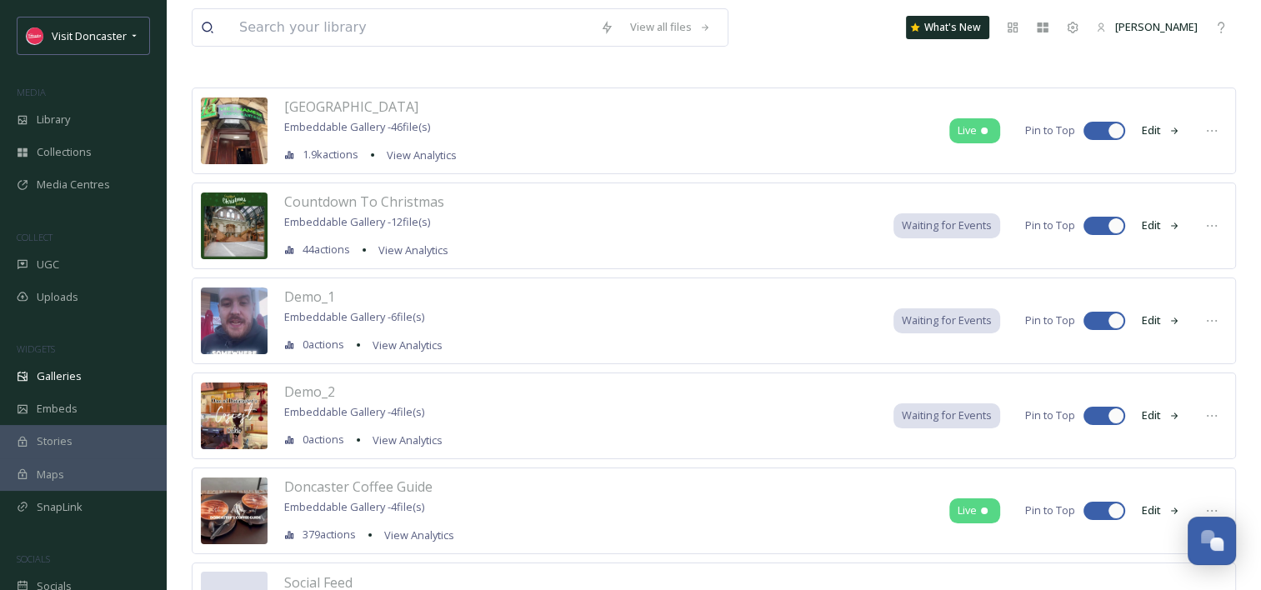
scroll to position [167, 0]
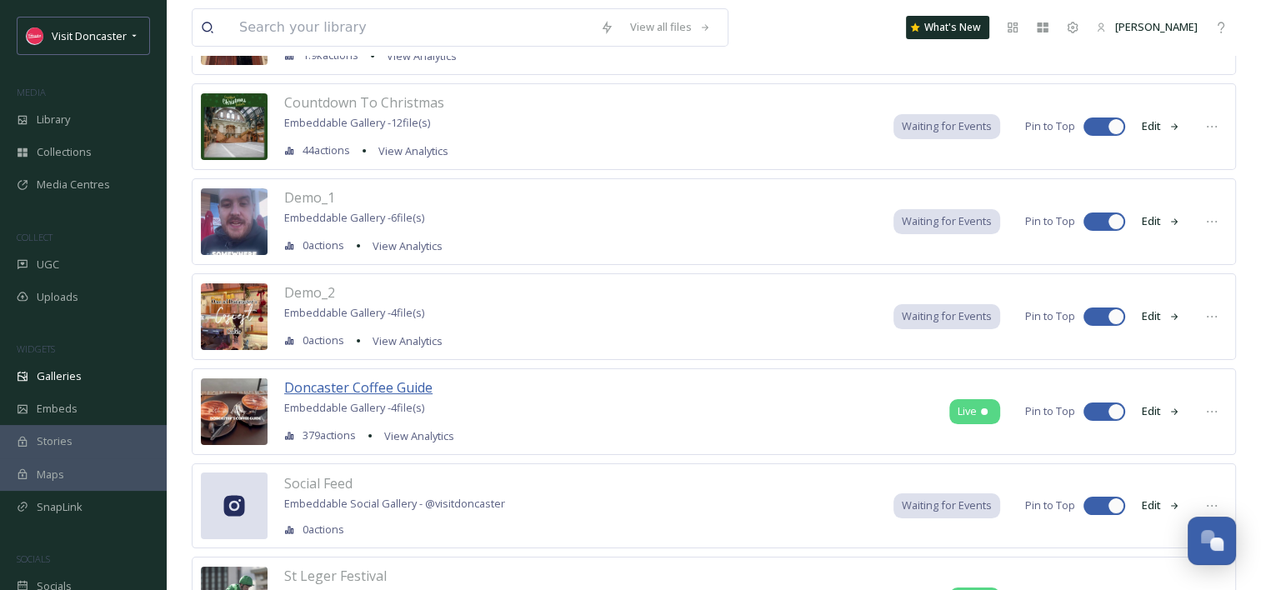
click at [423, 383] on span "Doncaster Coffee Guide" at bounding box center [358, 387] width 148 height 18
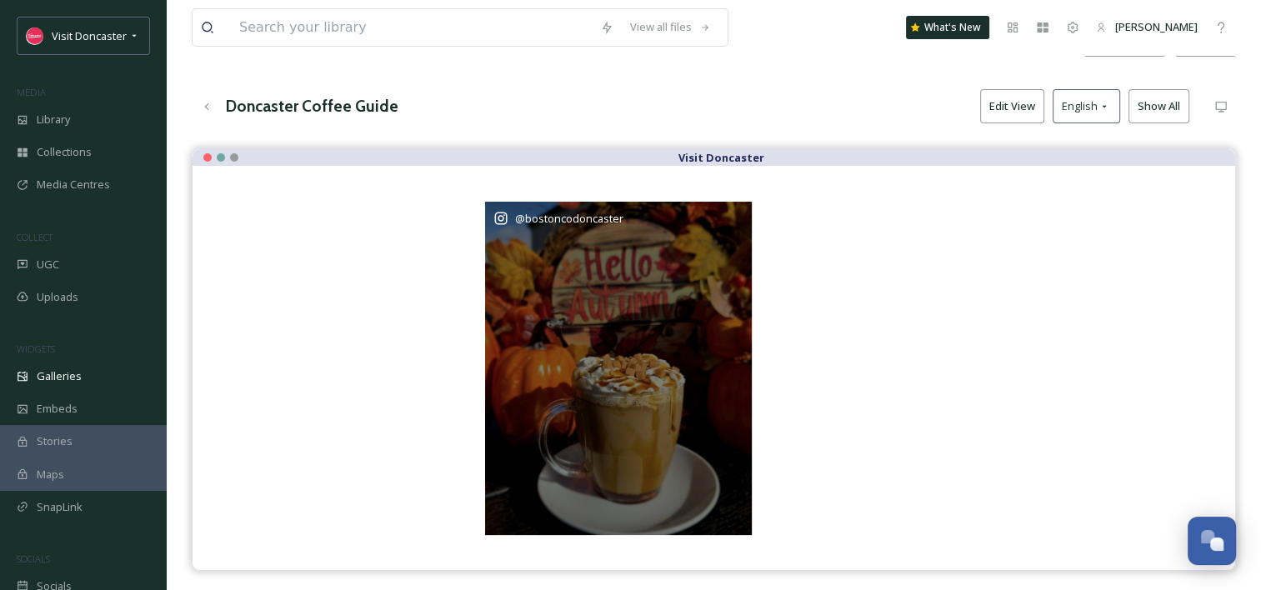
scroll to position [167, 0]
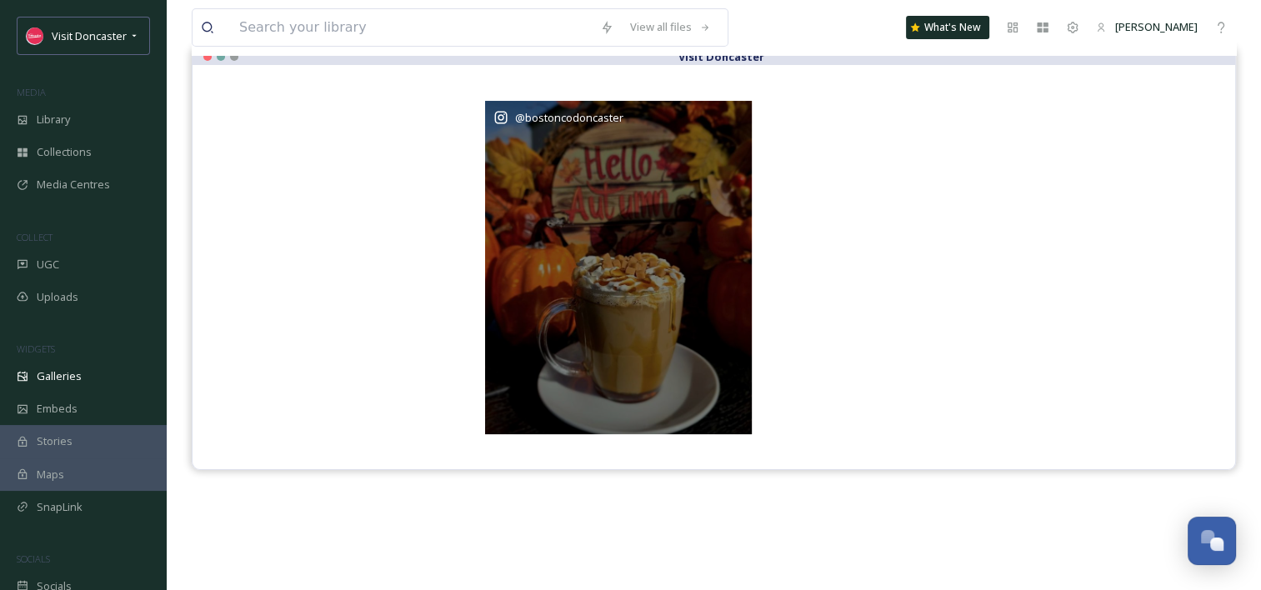
click at [666, 305] on div "@ bostoncodoncaster" at bounding box center [618, 267] width 267 height 333
click at [688, 118] on div "@ bostoncodoncaster" at bounding box center [618, 117] width 250 height 17
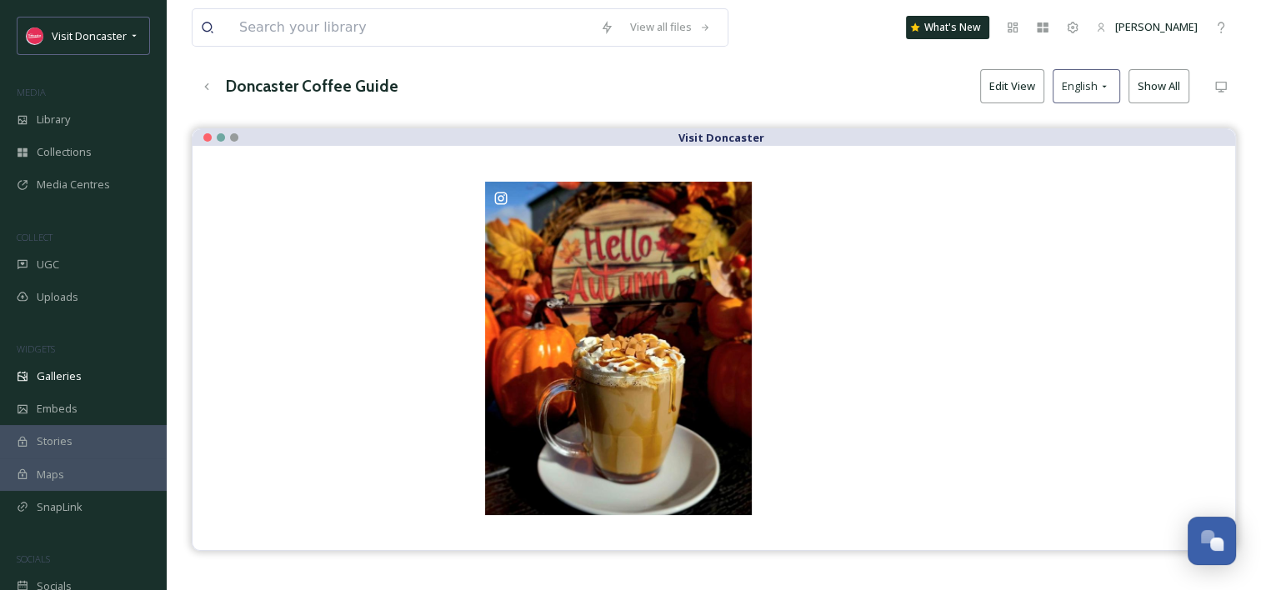
scroll to position [0, 0]
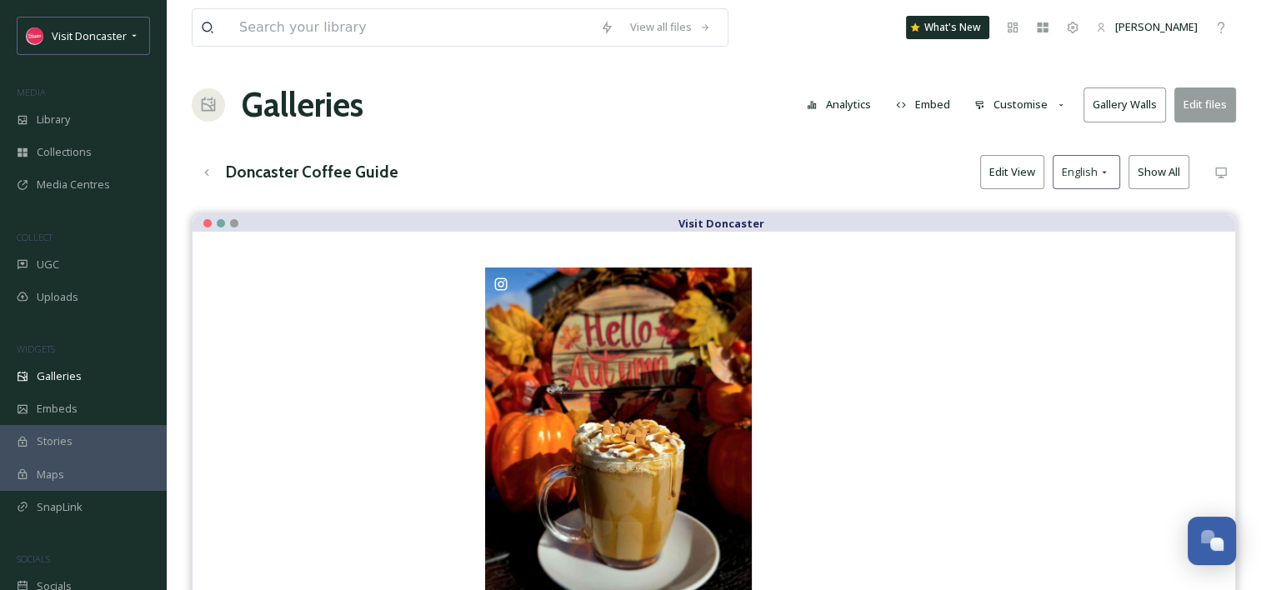
click at [688, 153] on div "View all files What's New [PERSON_NAME] Galleries Analytics Embed Customise Gal…" at bounding box center [714, 414] width 1094 height 829
click at [1064, 584] on div at bounding box center [714, 434] width 976 height 338
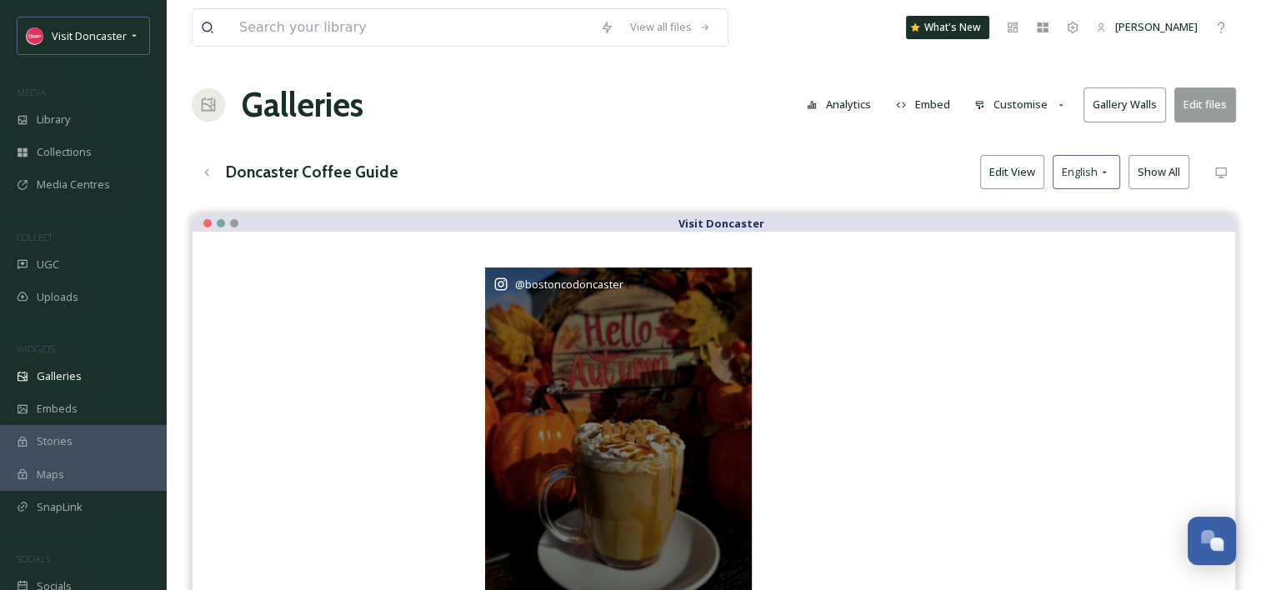
click at [623, 352] on div "@ bostoncodoncaster" at bounding box center [618, 434] width 267 height 333
click at [623, 346] on div "@ bostoncodoncaster" at bounding box center [618, 434] width 267 height 333
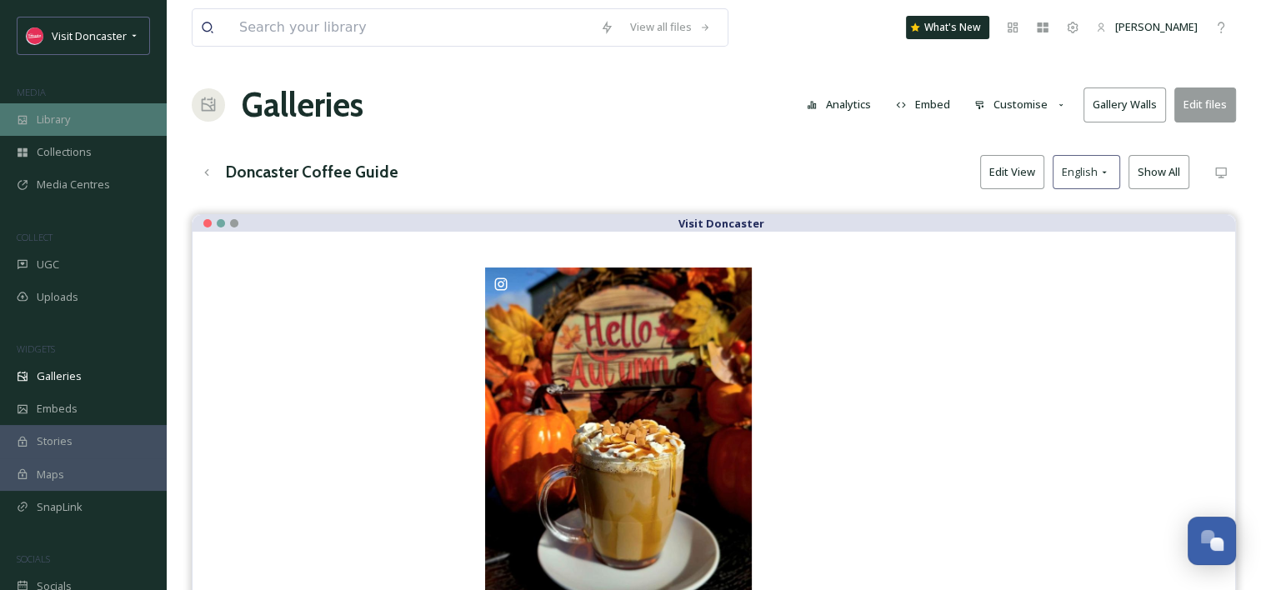
click at [83, 113] on div "Library" at bounding box center [83, 119] width 167 height 33
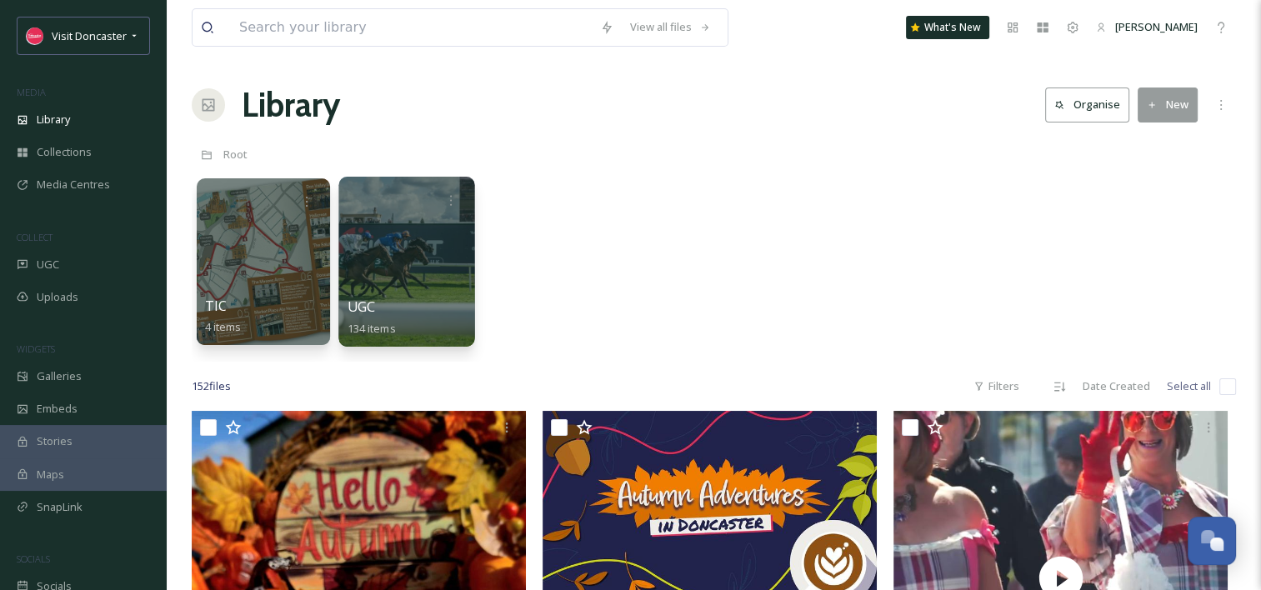
click at [416, 233] on div at bounding box center [406, 262] width 136 height 170
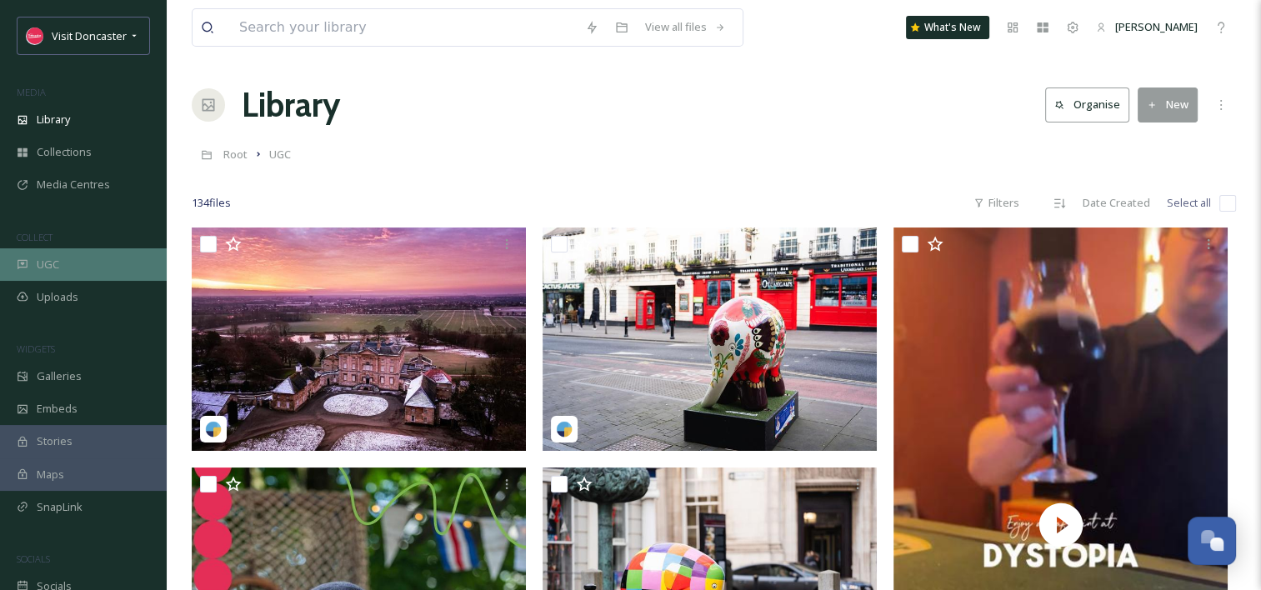
click at [43, 265] on span "UGC" at bounding box center [48, 265] width 23 height 16
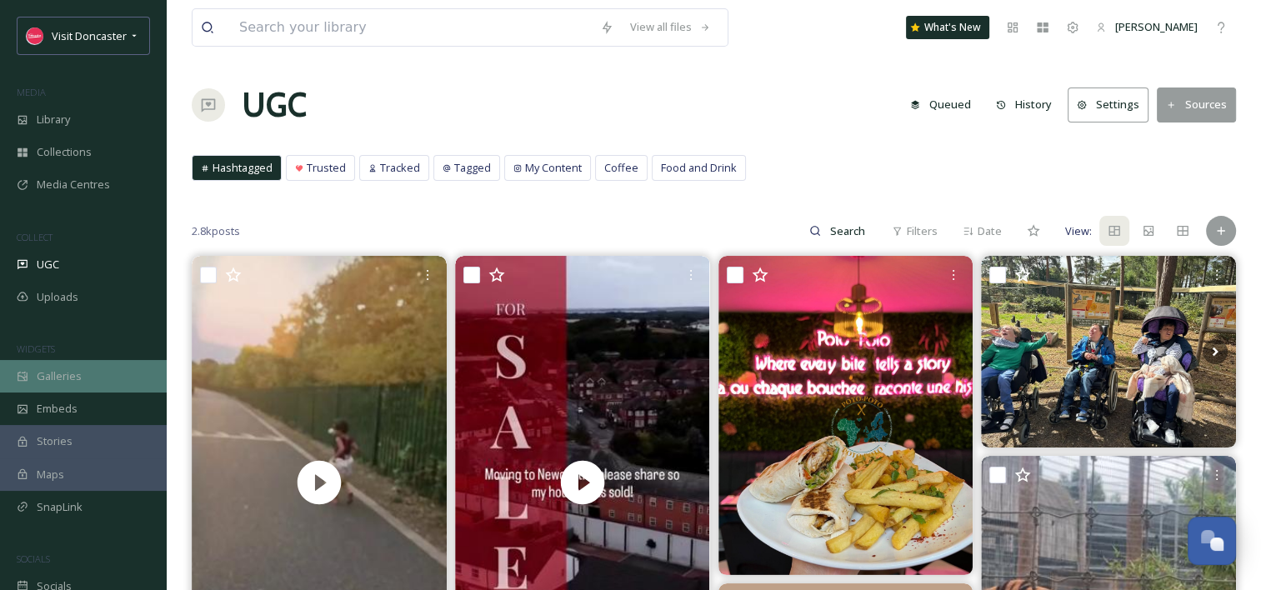
click at [70, 378] on span "Galleries" at bounding box center [59, 376] width 45 height 16
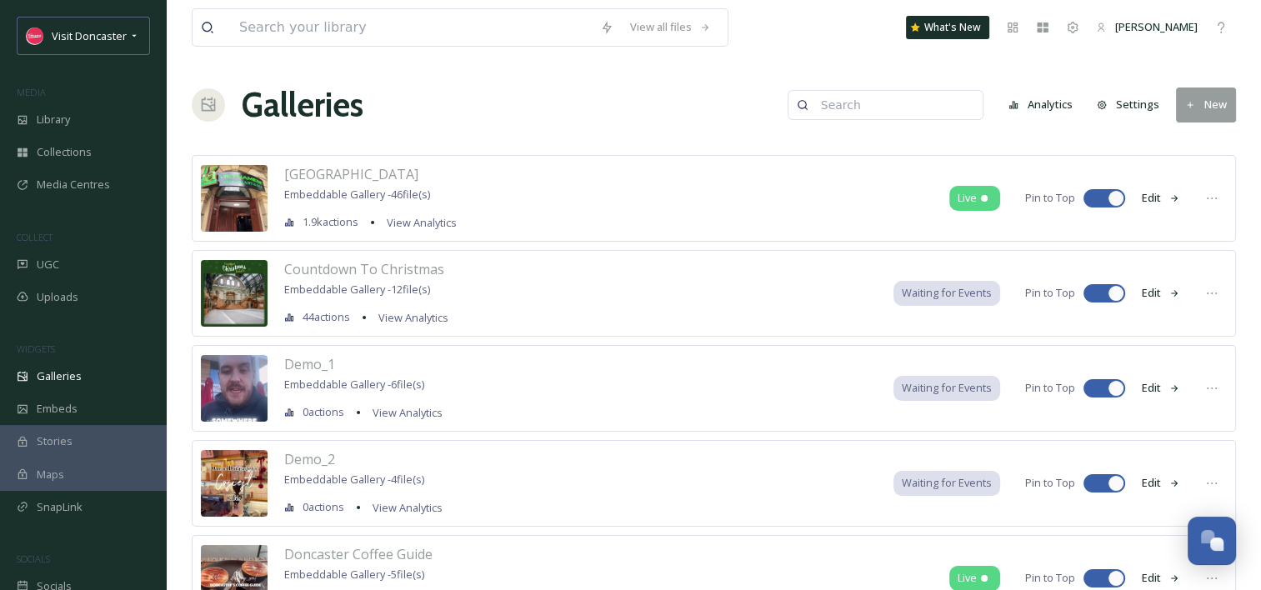
scroll to position [167, 0]
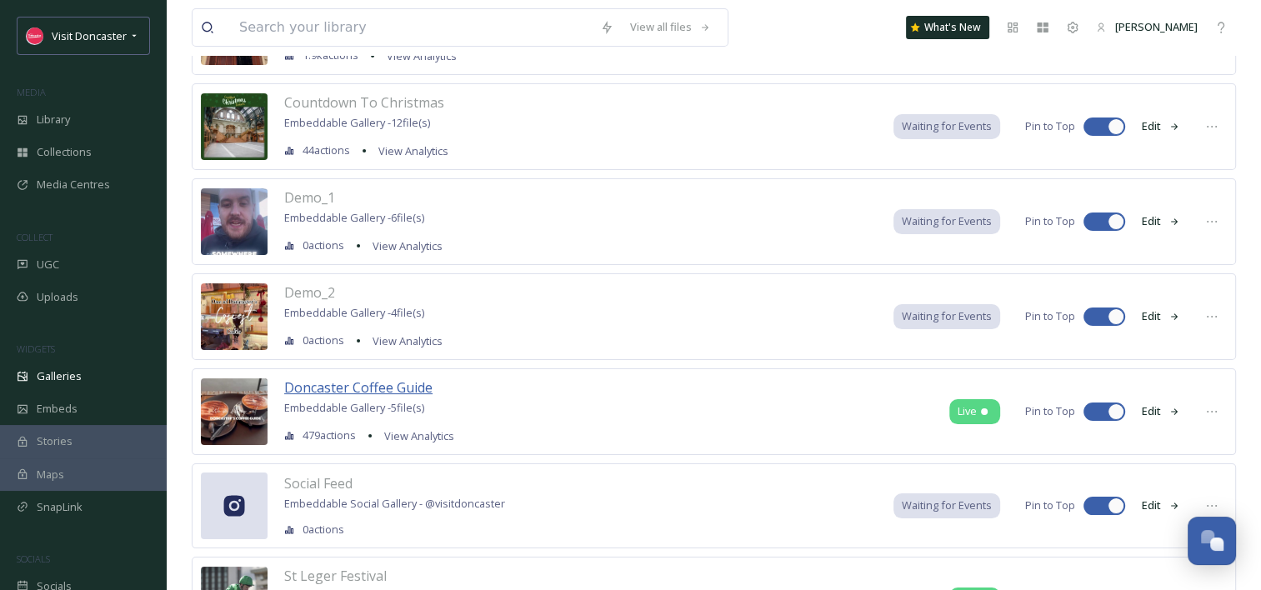
click at [368, 387] on span "Doncaster Coffee Guide" at bounding box center [358, 387] width 148 height 18
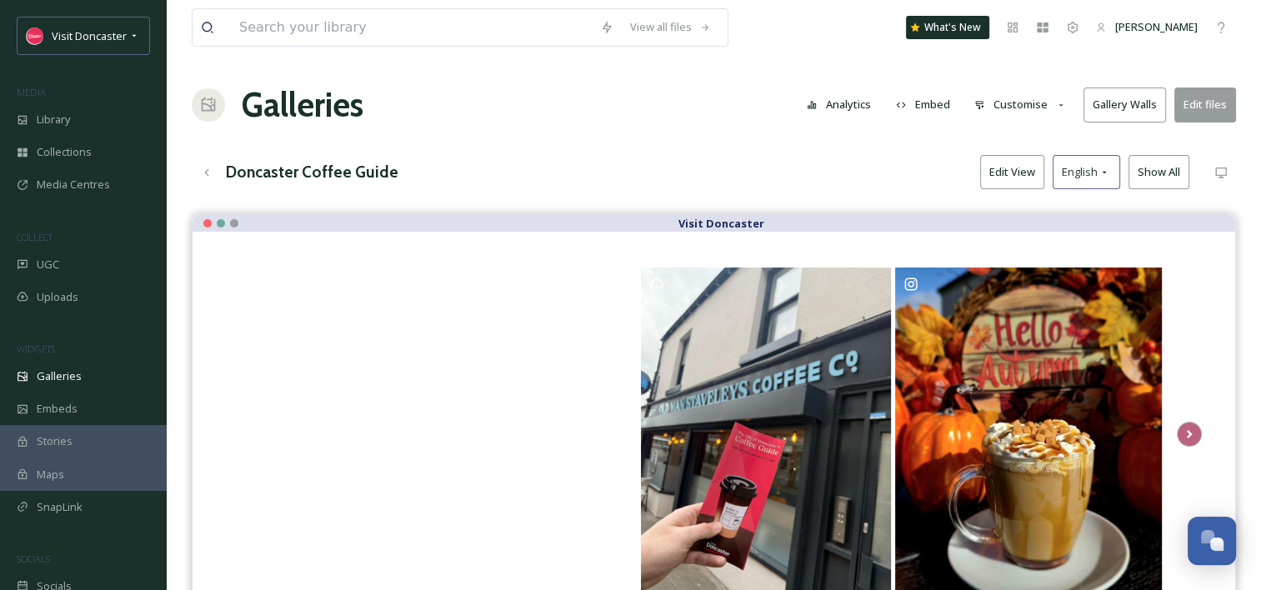
click at [929, 107] on button "Embed" at bounding box center [923, 104] width 71 height 33
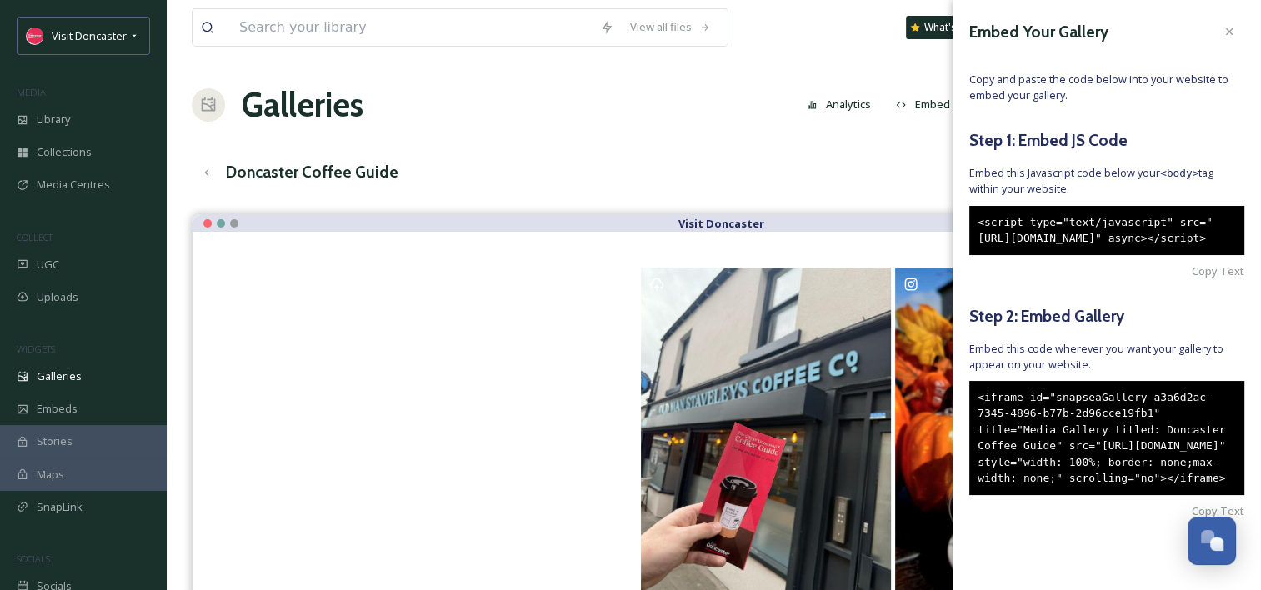
scroll to position [62, 0]
click at [1192, 512] on span "Copy Text" at bounding box center [1218, 511] width 53 height 16
click at [636, 102] on div "Galleries Analytics Embed Customise Gallery Walls Edit files" at bounding box center [714, 105] width 1044 height 50
